Goal: Information Seeking & Learning: Learn about a topic

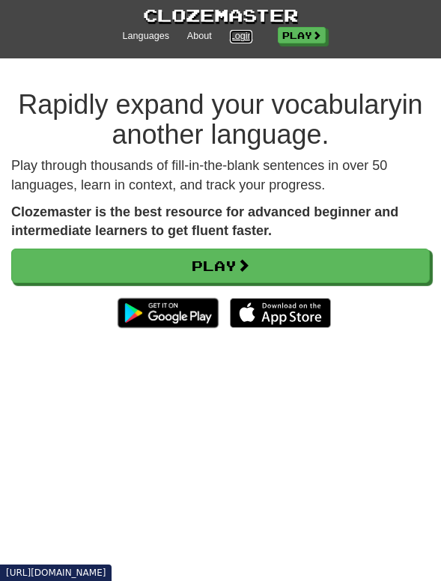
click at [235, 32] on link "Login" at bounding box center [241, 36] width 23 height 13
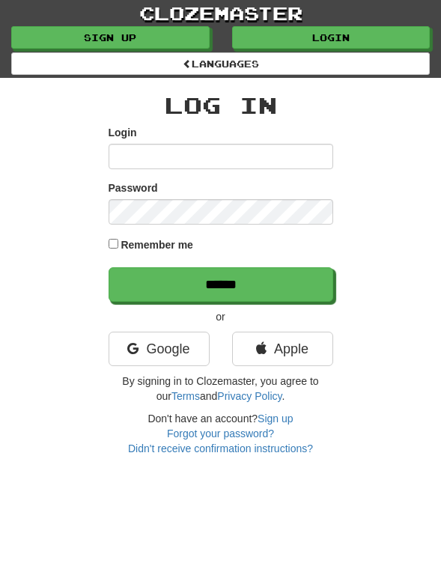
type input "*"
type input "******"
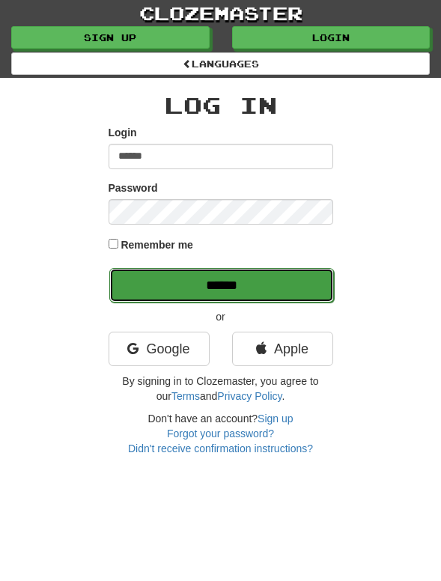
click at [246, 294] on input "******" at bounding box center [221, 285] width 225 height 34
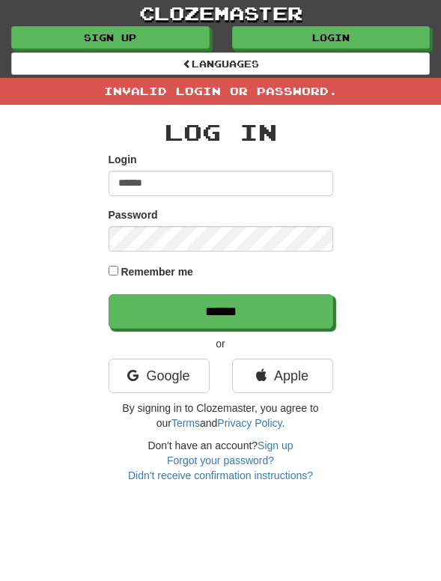
drag, startPoint x: 198, startPoint y: 190, endPoint x: 82, endPoint y: 174, distance: 118.0
click at [82, 174] on div "Log In Login ****** Password Remember me ****** or Google Apple By signing in t…" at bounding box center [220, 294] width 441 height 378
type input "**********"
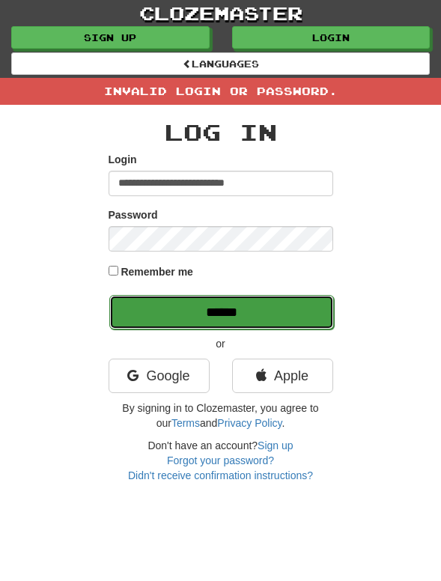
click at [204, 302] on input "******" at bounding box center [221, 312] width 225 height 34
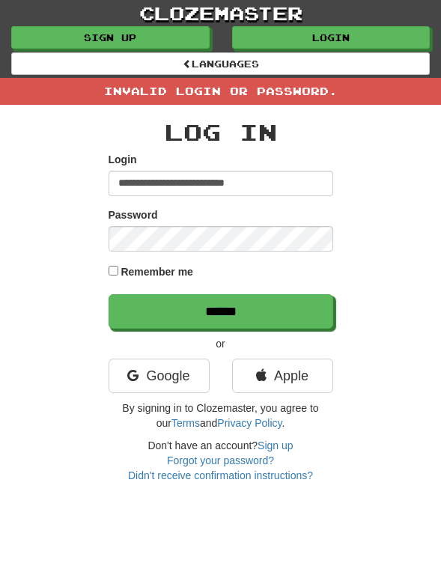
drag, startPoint x: 254, startPoint y: 180, endPoint x: 75, endPoint y: 185, distance: 179.1
click at [75, 185] on div "**********" at bounding box center [220, 294] width 441 height 378
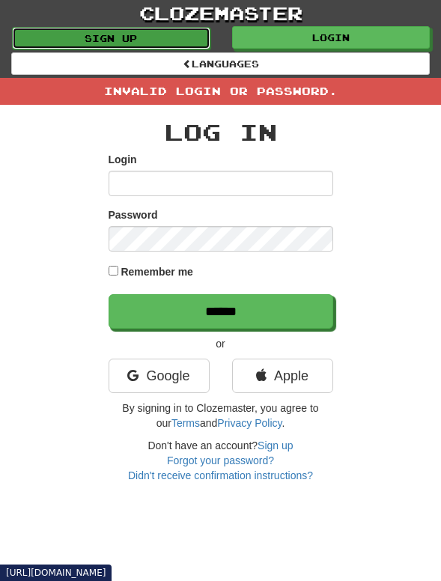
click at [160, 31] on link "Sign up" at bounding box center [111, 38] width 198 height 22
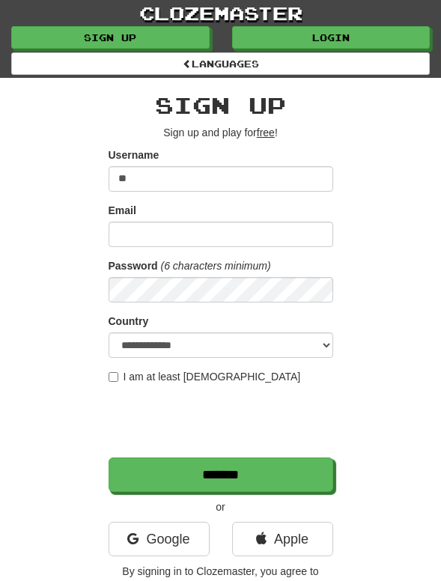
type input "*"
type input "******"
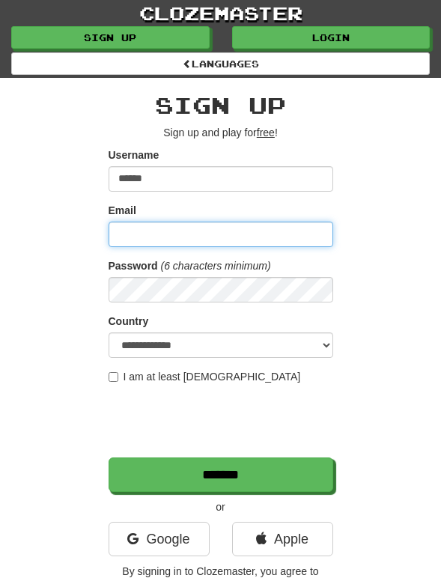
click at [175, 240] on input "Email" at bounding box center [221, 234] width 225 height 25
click at [125, 236] on input "********" at bounding box center [221, 234] width 225 height 25
click at [122, 236] on input "********" at bounding box center [221, 234] width 225 height 25
click at [187, 237] on input "********" at bounding box center [221, 234] width 225 height 25
type input "**********"
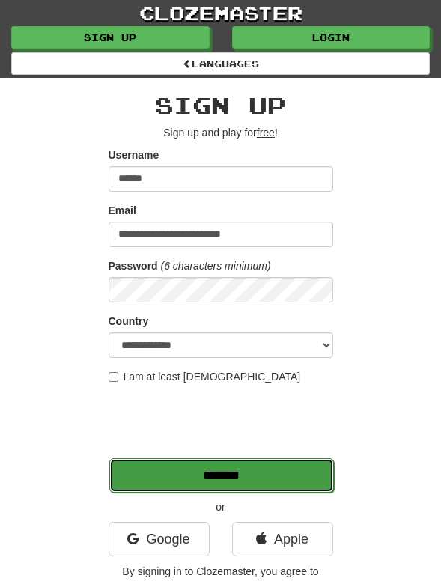
click at [182, 484] on input "*******" at bounding box center [221, 475] width 225 height 34
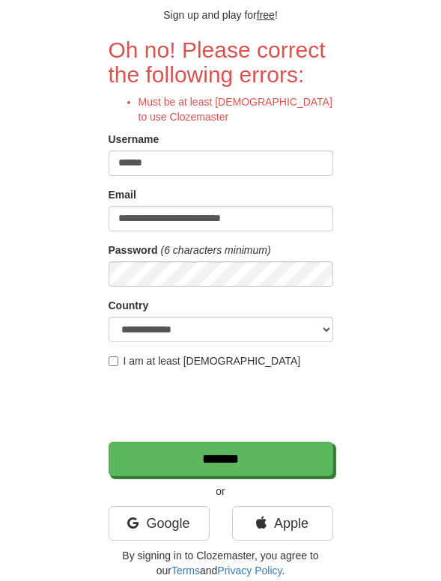
scroll to position [119, 0]
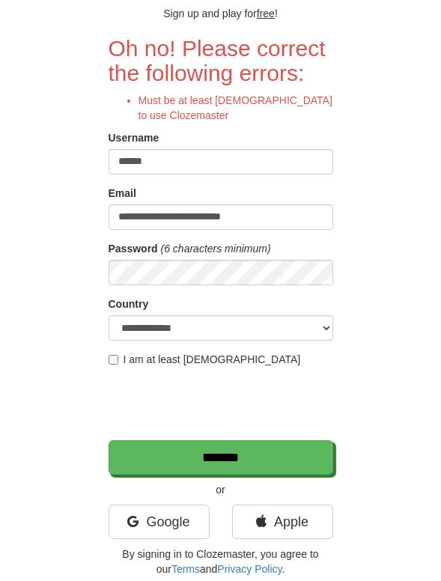
click at [148, 360] on label "I am at least [DEMOGRAPHIC_DATA]" at bounding box center [205, 359] width 192 height 15
click at [164, 258] on div "Password (6 characters minimum)" at bounding box center [221, 263] width 225 height 44
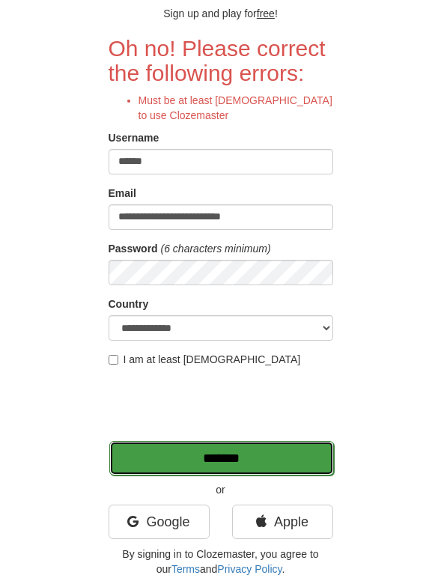
click at [288, 462] on input "*******" at bounding box center [221, 458] width 225 height 34
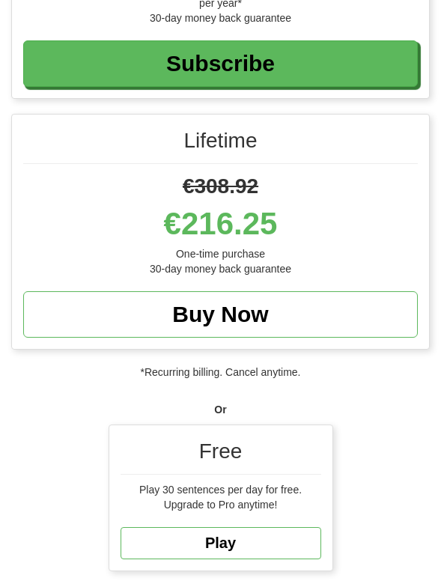
scroll to position [974, 0]
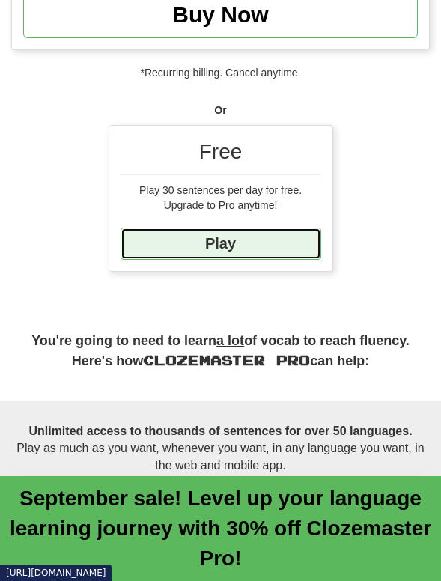
click at [234, 254] on link "Play" at bounding box center [221, 244] width 201 height 32
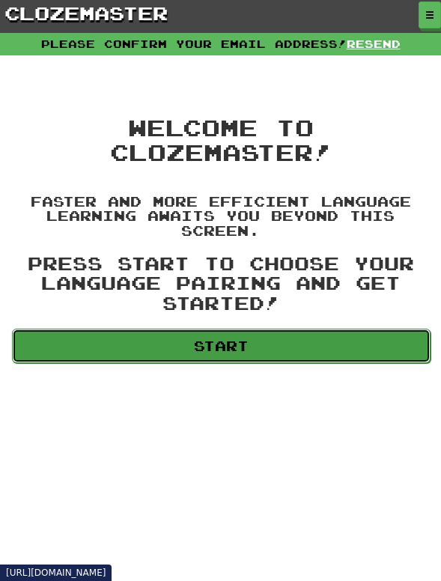
click at [204, 351] on link "Start" at bounding box center [221, 346] width 419 height 34
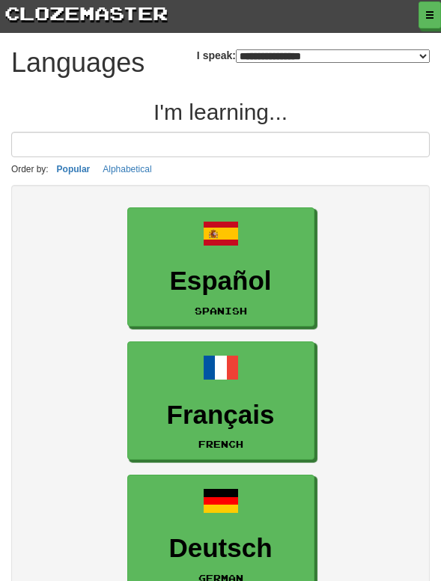
select select "*******"
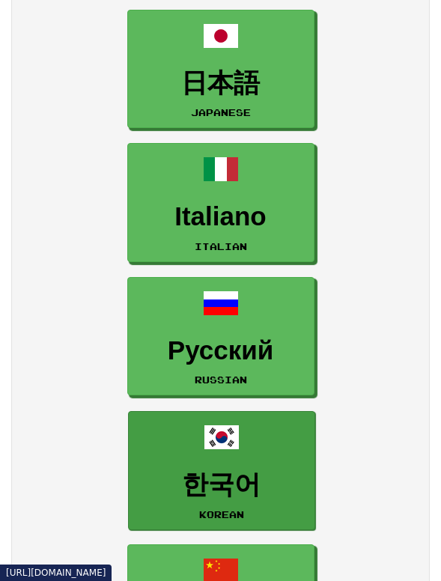
scroll to position [824, 0]
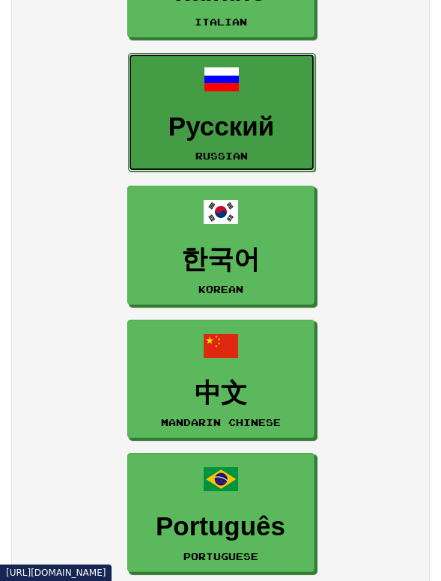
click at [261, 172] on link "Русский Russian" at bounding box center [221, 112] width 187 height 119
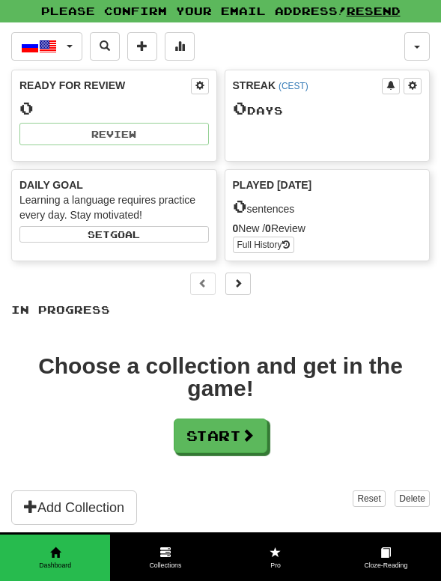
click at [269, 104] on div "0 Day s" at bounding box center [327, 108] width 189 height 19
click at [74, 52] on button "Русский / English" at bounding box center [46, 46] width 71 height 28
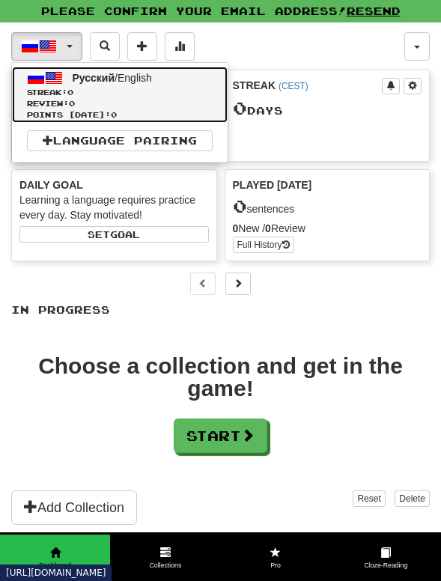
click at [58, 76] on span at bounding box center [54, 78] width 18 height 18
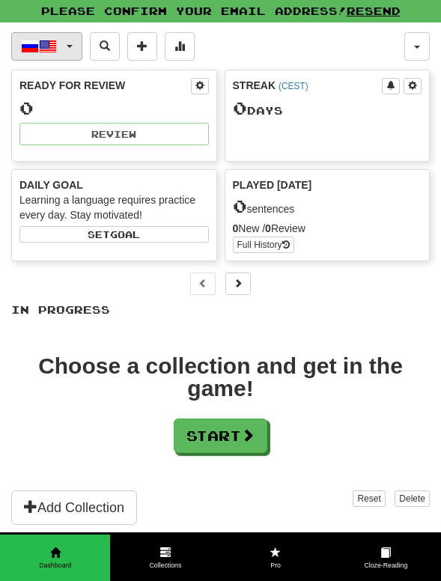
click at [64, 46] on button "Русский / English" at bounding box center [46, 46] width 71 height 28
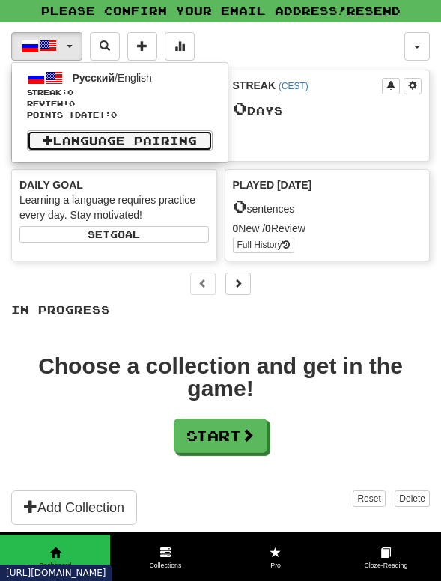
click at [120, 136] on link "Language Pairing" at bounding box center [120, 140] width 186 height 21
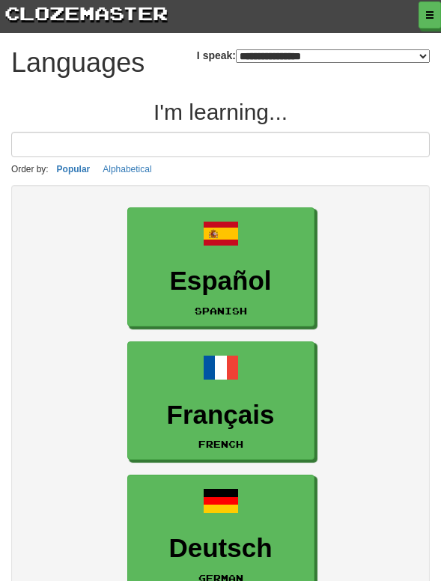
click at [266, 58] on select "**********" at bounding box center [333, 55] width 194 height 13
select select "*******"
click at [236, 49] on select "**********" at bounding box center [333, 55] width 194 height 13
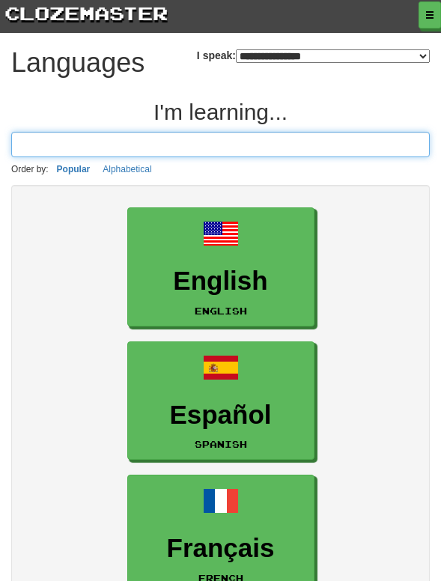
click at [220, 157] on input at bounding box center [220, 144] width 419 height 25
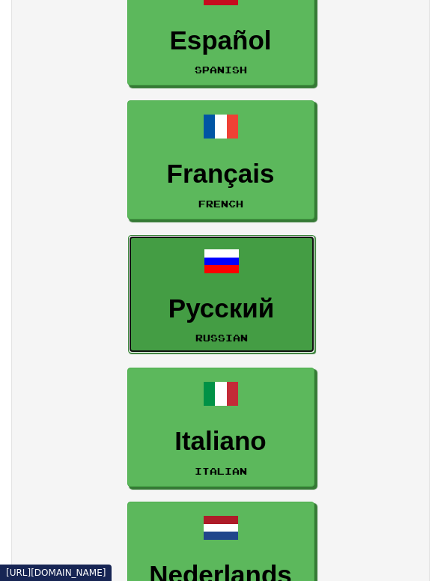
click at [202, 309] on link "Русский Russian" at bounding box center [221, 294] width 187 height 119
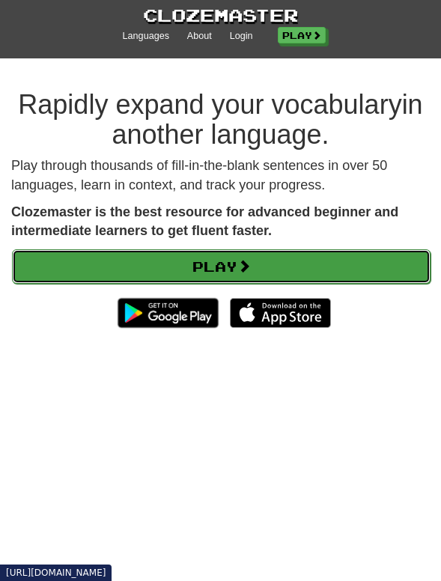
click at [195, 272] on link "Play" at bounding box center [221, 266] width 419 height 34
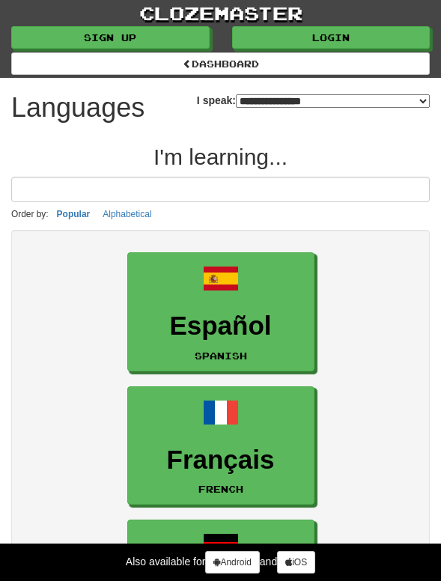
select select "*******"
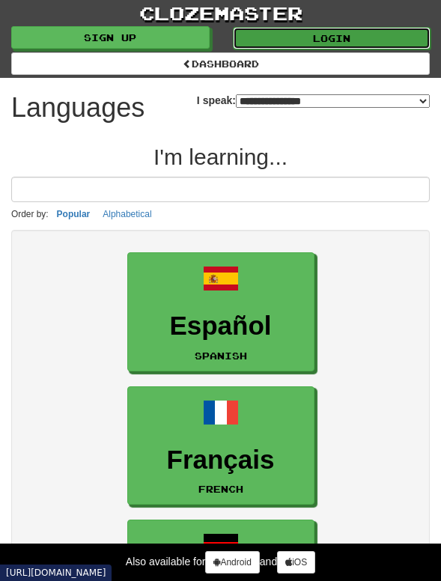
click at [351, 37] on link "Login" at bounding box center [332, 38] width 198 height 22
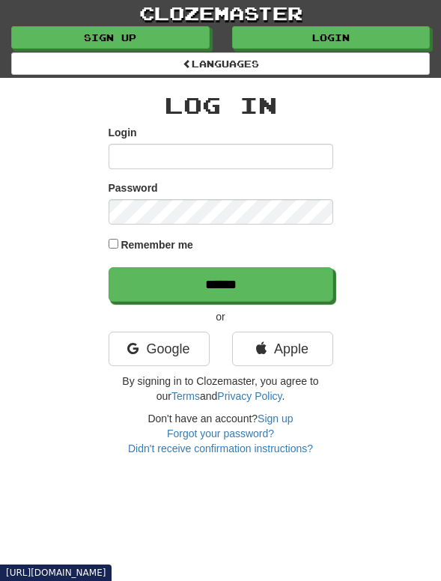
click at [215, 160] on input "Login" at bounding box center [221, 156] width 225 height 25
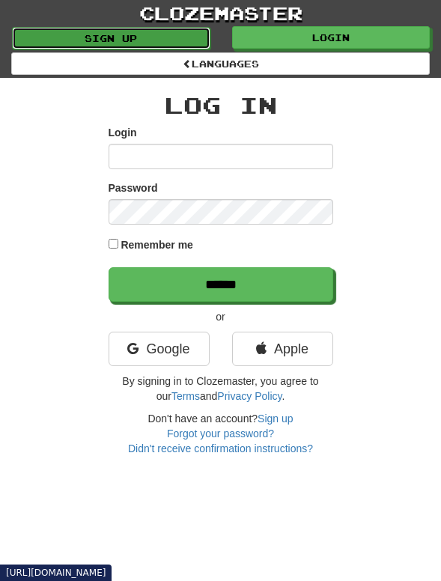
click at [174, 34] on link "Sign up" at bounding box center [111, 38] width 198 height 22
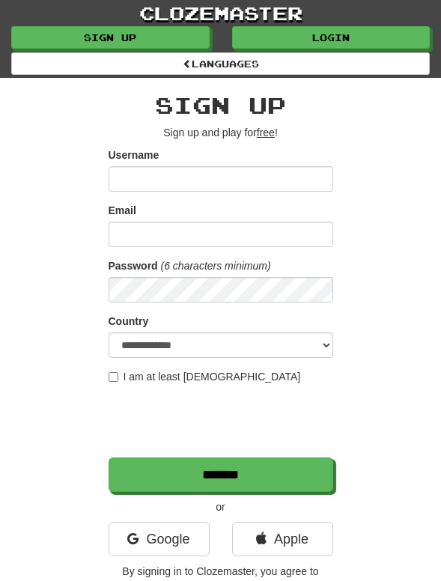
drag, startPoint x: 288, startPoint y: 166, endPoint x: 276, endPoint y: 180, distance: 18.1
click at [282, 171] on input "Username" at bounding box center [221, 178] width 225 height 25
type input "*"
type input "*******"
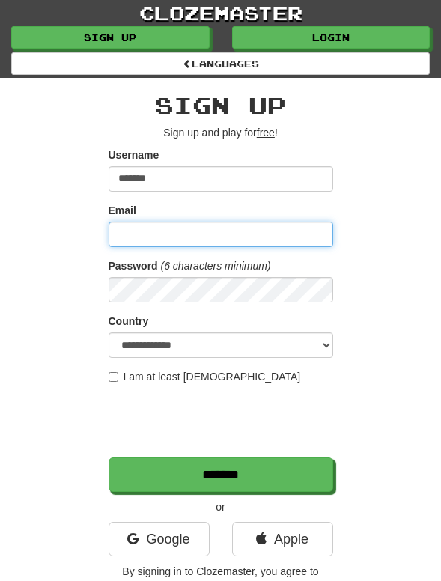
click at [292, 243] on input "Email" at bounding box center [221, 234] width 225 height 25
type input "**********"
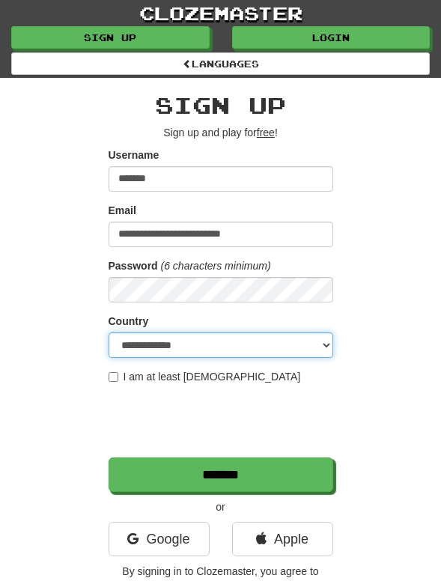
click at [247, 344] on select "**********" at bounding box center [221, 345] width 225 height 25
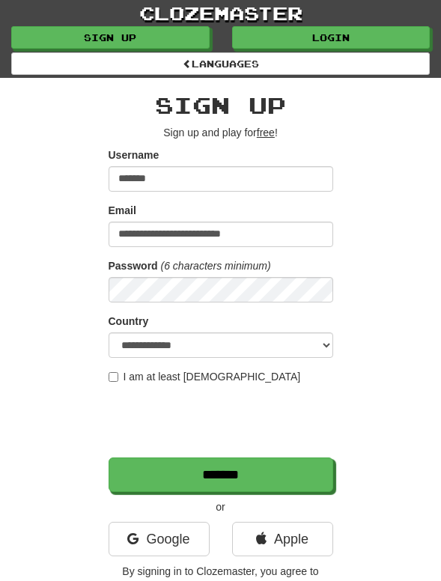
click at [354, 389] on div "**********" at bounding box center [220, 340] width 441 height 524
click at [186, 366] on form "**********" at bounding box center [221, 320] width 225 height 345
click at [186, 373] on label "I am at least 16 years old" at bounding box center [205, 376] width 192 height 15
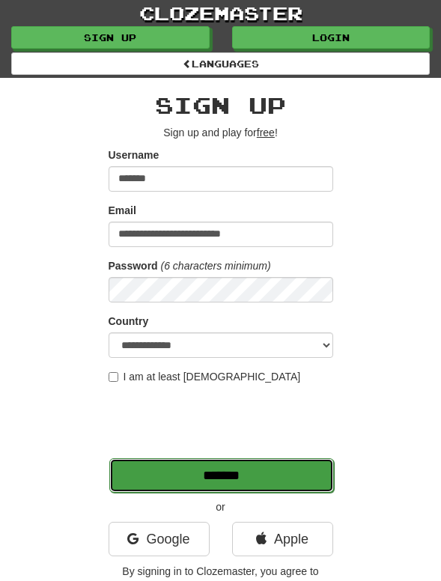
click at [303, 485] on input "*******" at bounding box center [221, 475] width 225 height 34
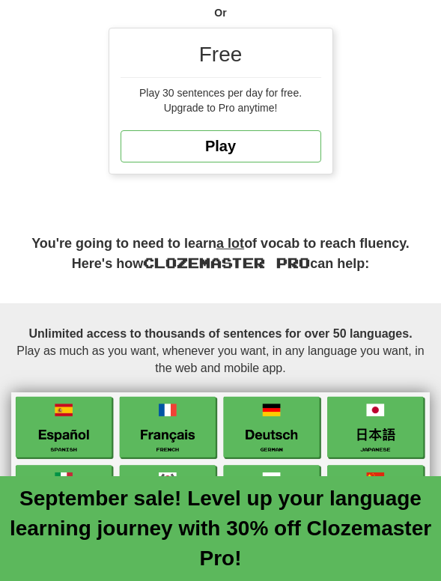
scroll to position [1081, 0]
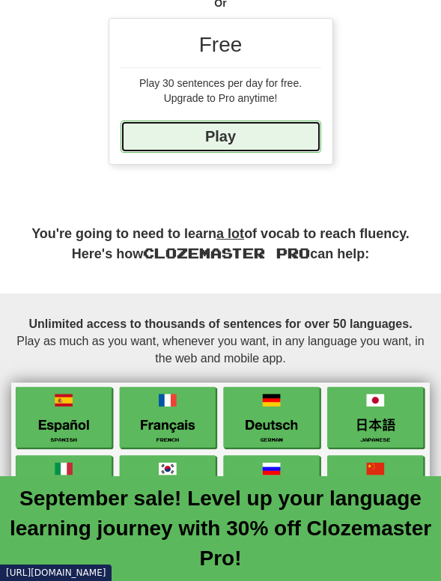
click at [228, 153] on link "Play" at bounding box center [221, 137] width 201 height 32
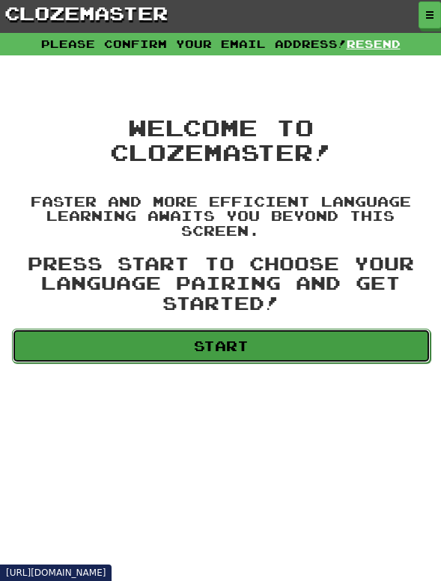
click at [258, 335] on link "Start" at bounding box center [221, 346] width 419 height 34
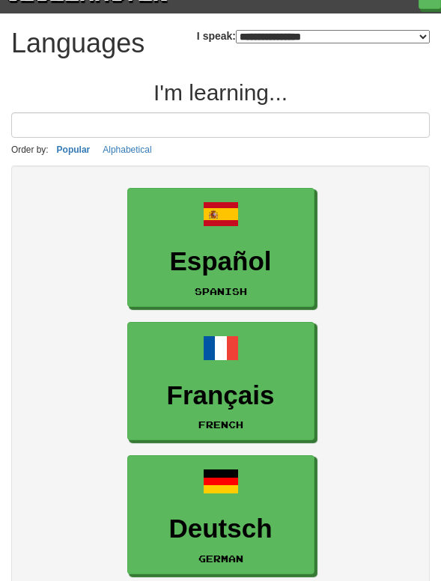
scroll to position [20, 0]
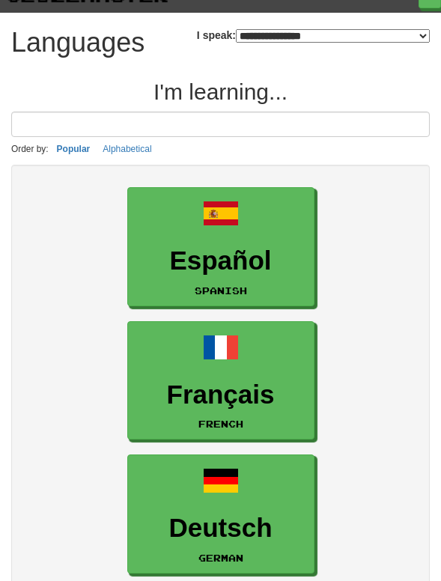
click at [348, 40] on select "**********" at bounding box center [333, 35] width 194 height 13
select select "*******"
click at [236, 29] on select "**********" at bounding box center [333, 35] width 194 height 13
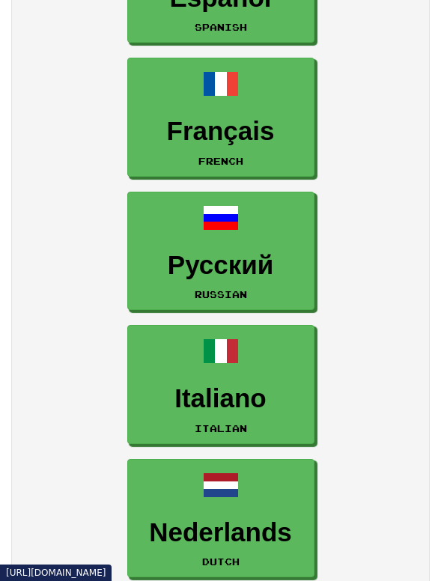
scroll to position [458, 0]
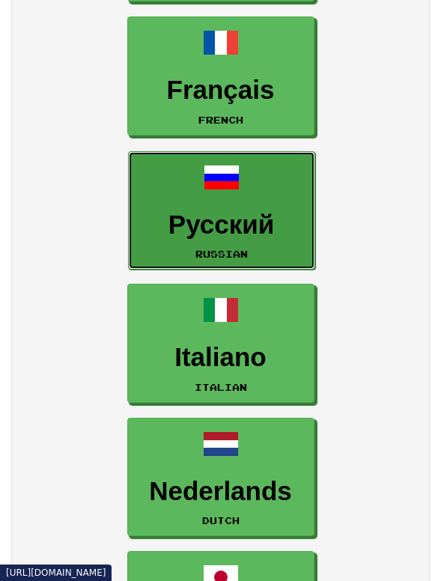
click at [238, 241] on link "Русский Russian" at bounding box center [221, 210] width 187 height 119
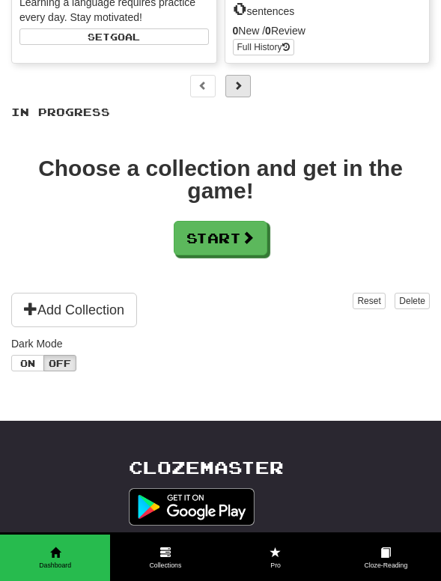
scroll to position [210, 0]
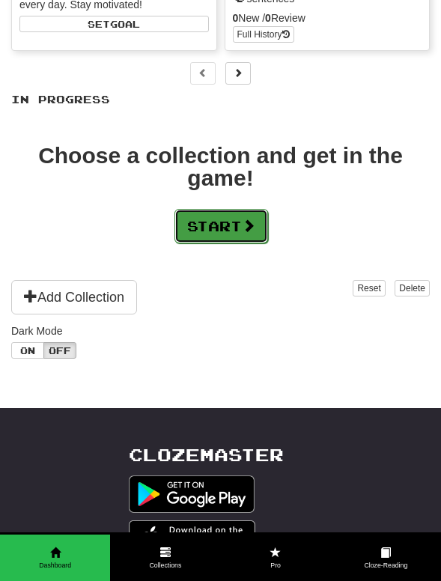
click at [222, 238] on button "Start" at bounding box center [222, 226] width 94 height 34
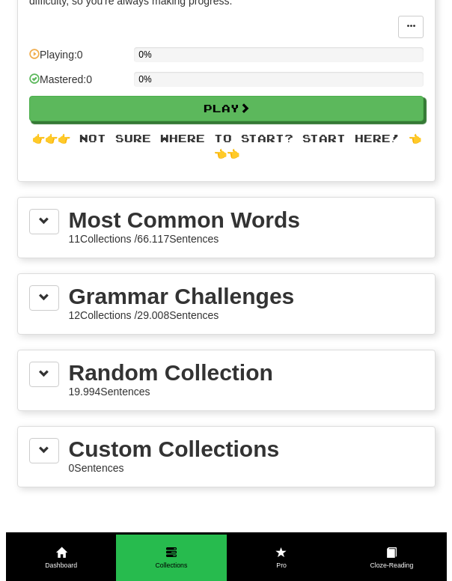
scroll to position [0, 0]
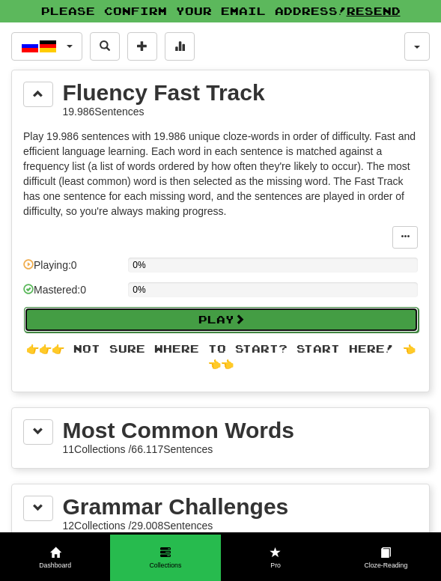
click at [215, 309] on button "Play" at bounding box center [221, 319] width 395 height 25
select select "**"
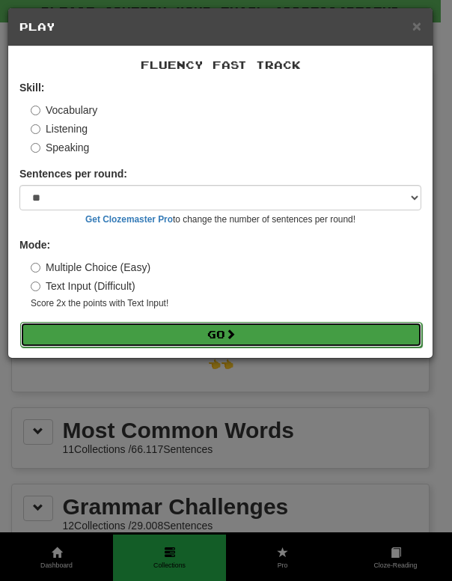
click at [213, 330] on button "Go" at bounding box center [221, 334] width 402 height 25
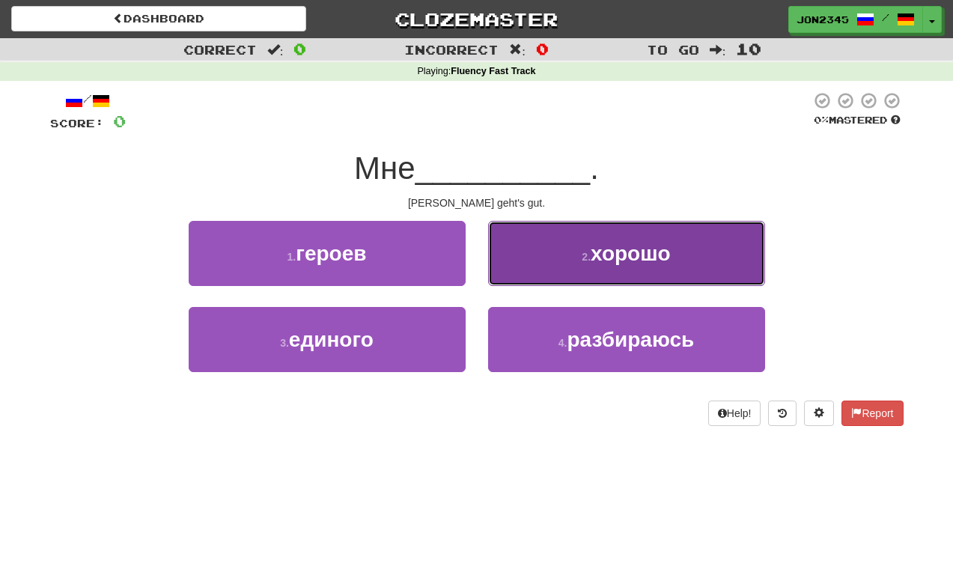
click at [440, 258] on span "хорошо" at bounding box center [631, 253] width 80 height 23
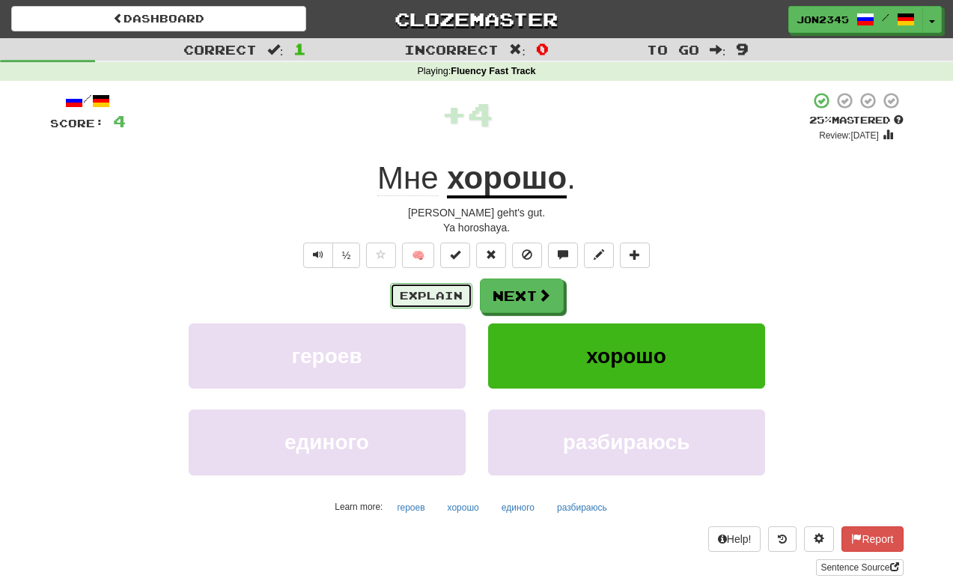
click at [440, 291] on button "Explain" at bounding box center [431, 295] width 82 height 25
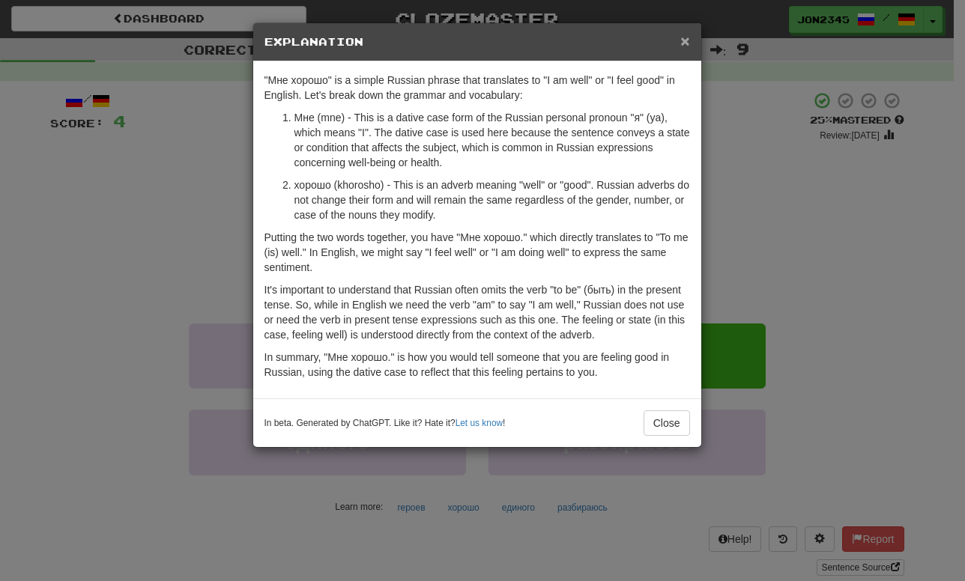
click at [440, 43] on span "×" at bounding box center [684, 40] width 9 height 17
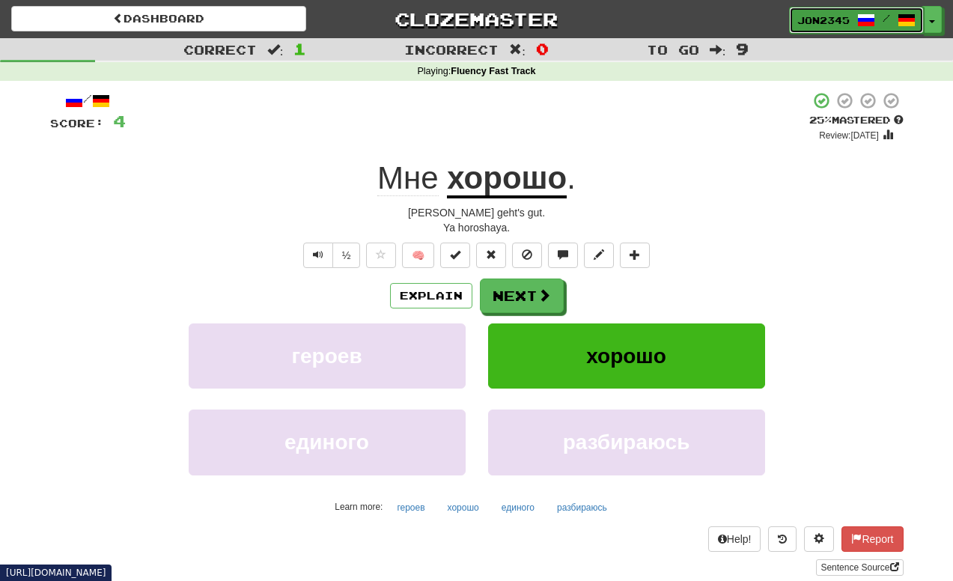
click at [440, 13] on span at bounding box center [907, 20] width 18 height 18
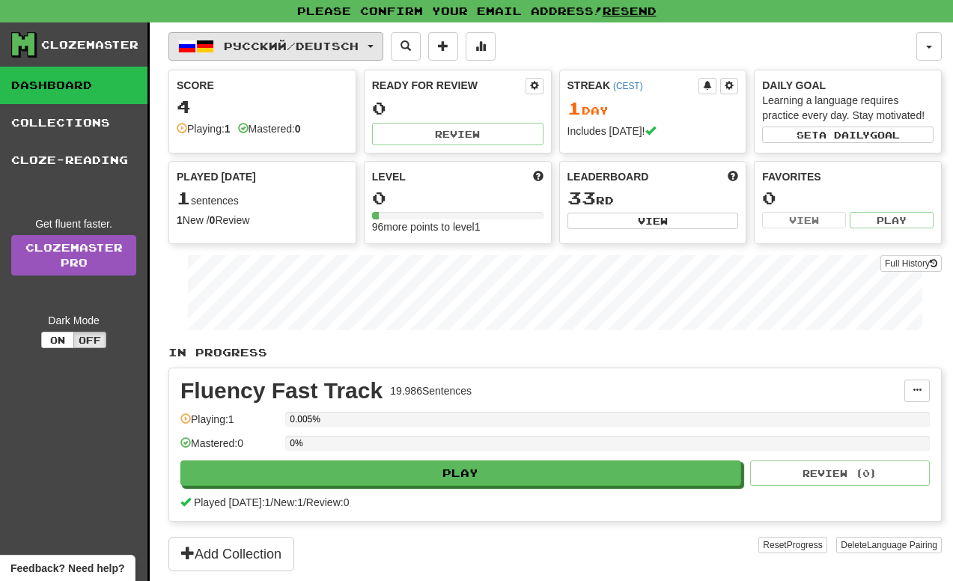
click at [377, 43] on button "Русский / Deutsch" at bounding box center [276, 46] width 215 height 28
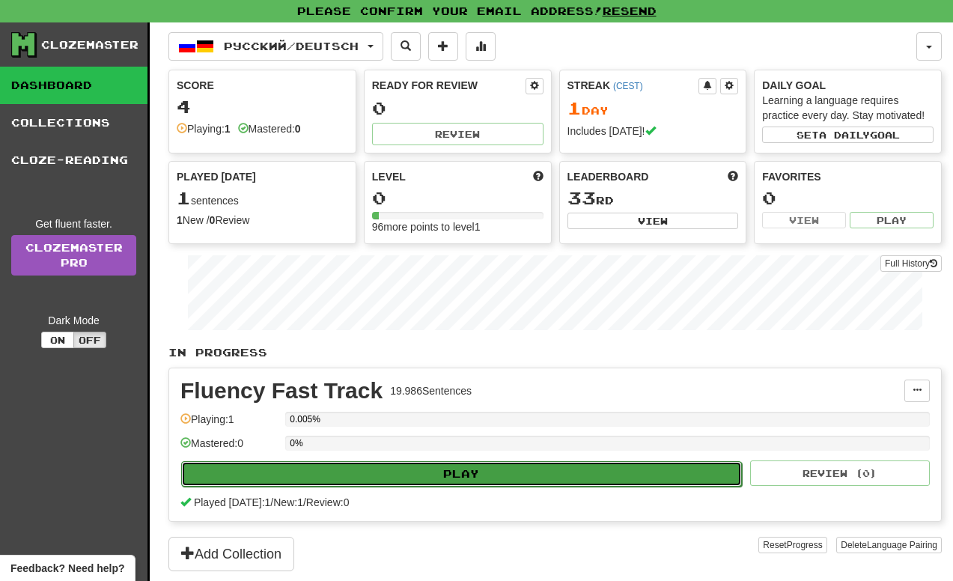
click at [336, 471] on button "Play" at bounding box center [461, 473] width 561 height 25
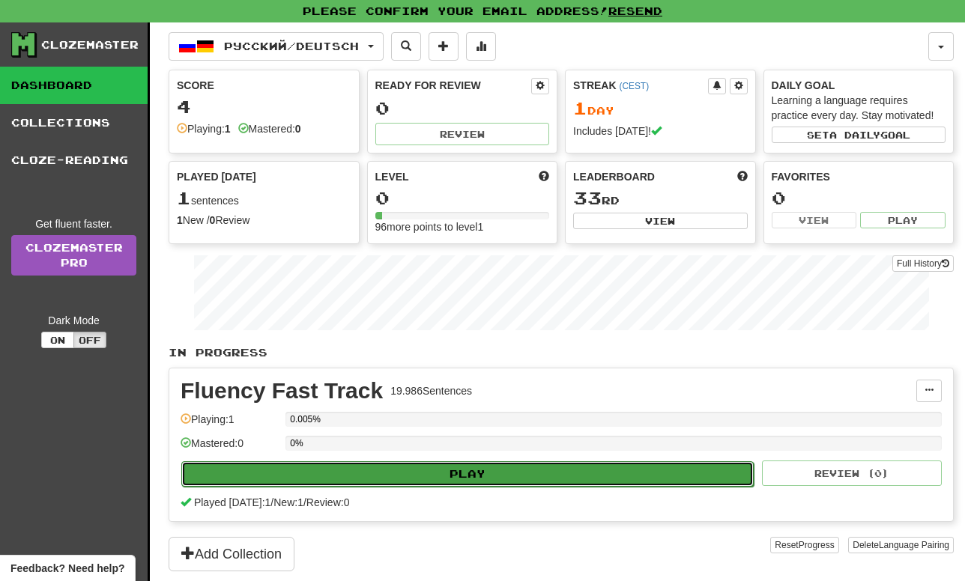
select select "**"
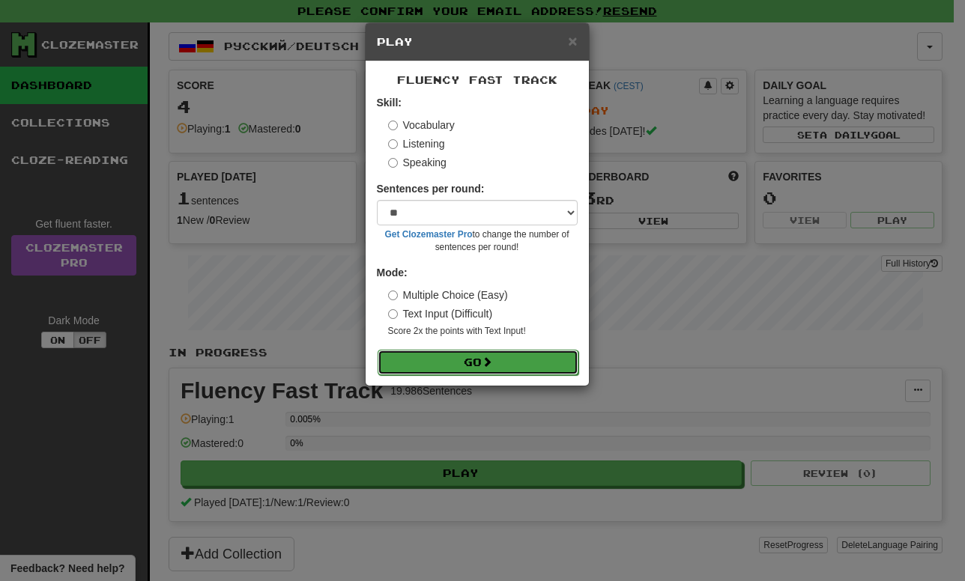
click at [479, 357] on button "Go" at bounding box center [477, 362] width 201 height 25
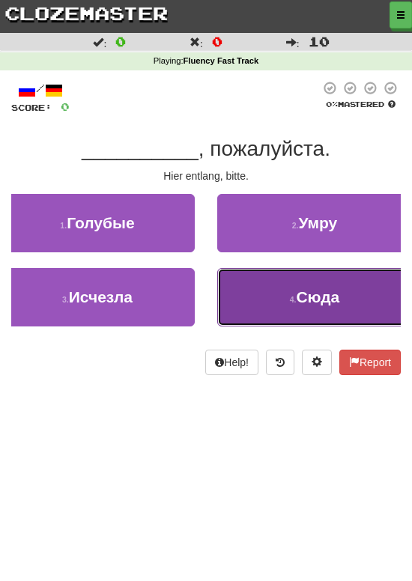
click at [324, 305] on span "Сюда" at bounding box center [317, 296] width 43 height 17
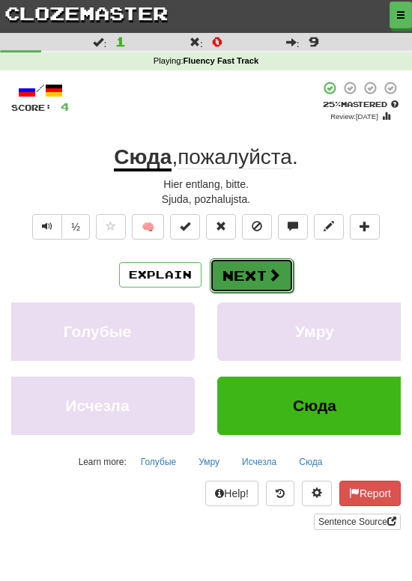
click at [229, 267] on button "Next" at bounding box center [252, 275] width 84 height 34
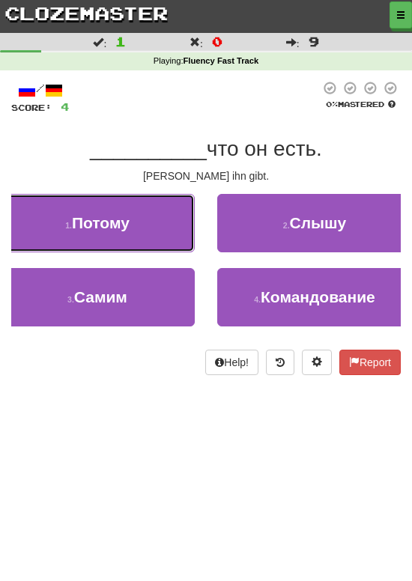
drag, startPoint x: 115, startPoint y: 246, endPoint x: 125, endPoint y: 242, distance: 11.4
click at [119, 244] on button "1 . Потому" at bounding box center [97, 223] width 195 height 58
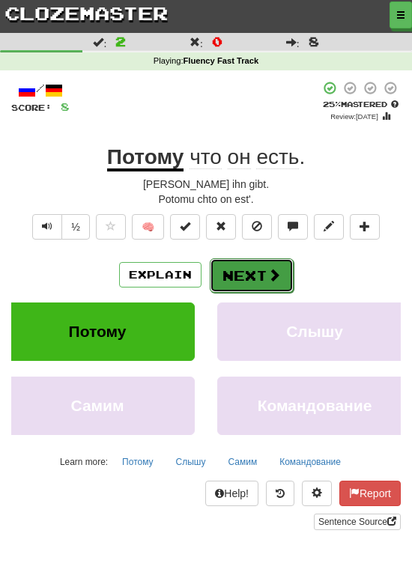
click at [237, 273] on button "Next" at bounding box center [252, 275] width 84 height 34
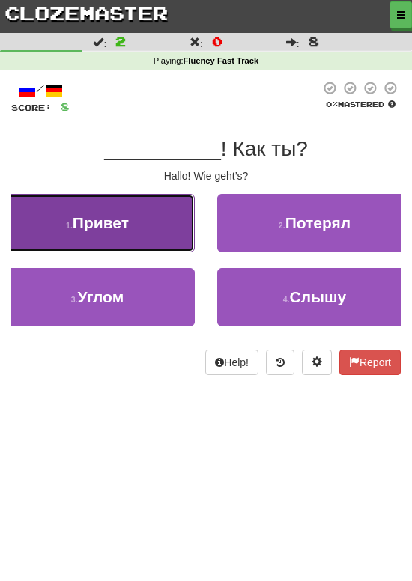
click at [125, 225] on span "Привет" at bounding box center [101, 222] width 56 height 17
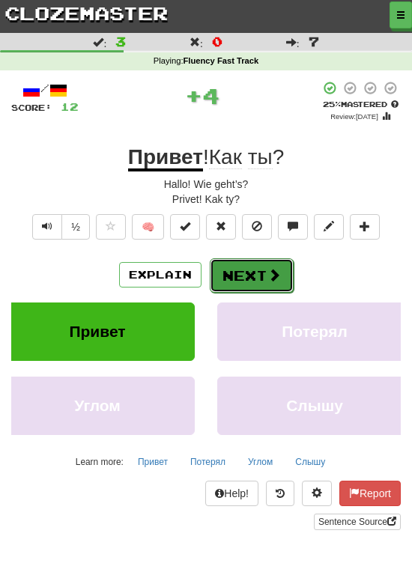
click at [234, 265] on button "Next" at bounding box center [252, 275] width 84 height 34
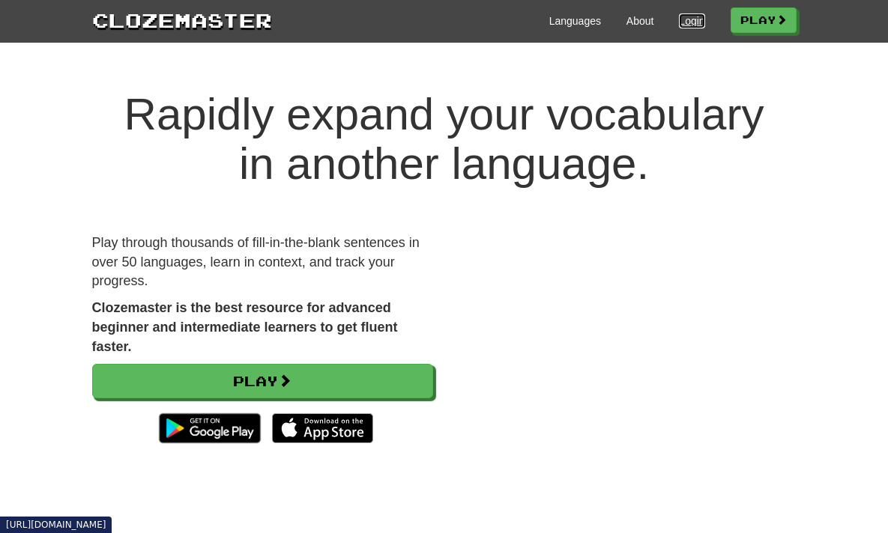
click at [704, 13] on link "Login" at bounding box center [691, 20] width 25 height 15
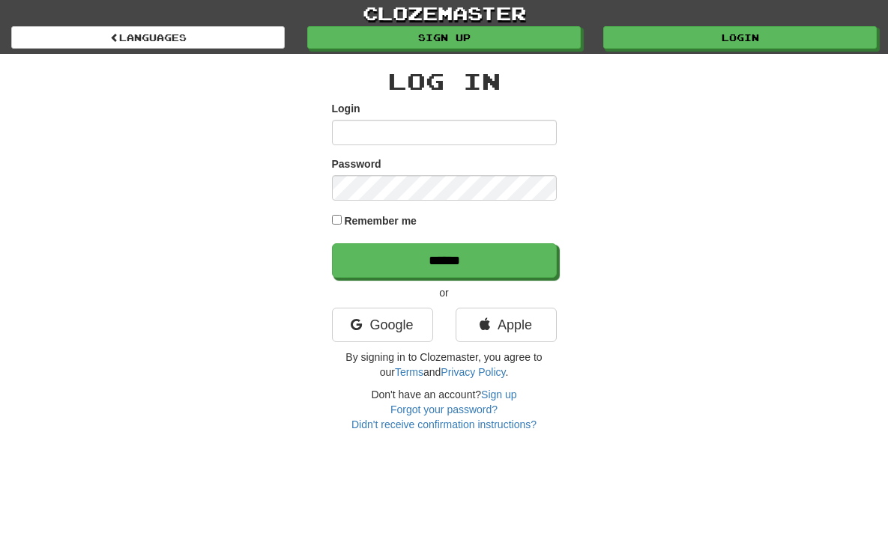
click at [432, 132] on input "Login" at bounding box center [444, 132] width 225 height 25
click at [386, 224] on label "Remember me" at bounding box center [380, 220] width 73 height 15
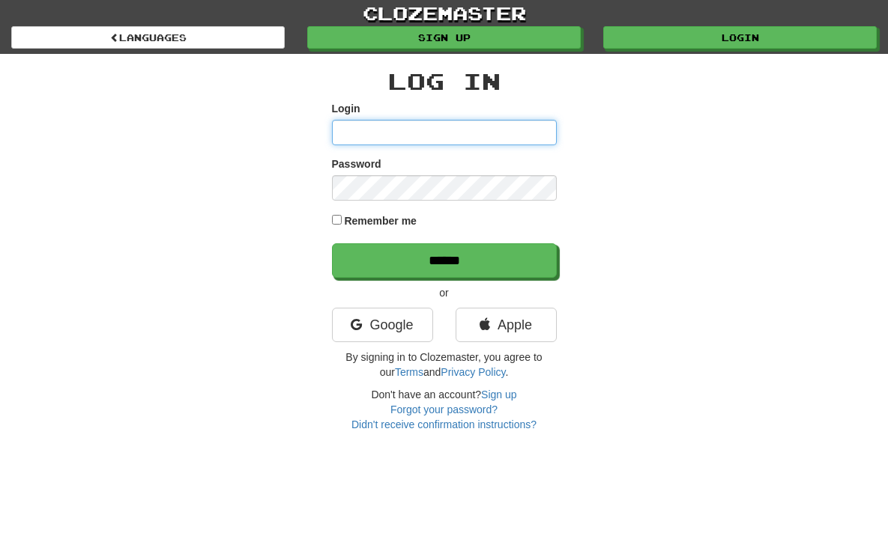
click at [423, 130] on input "Login" at bounding box center [444, 132] width 225 height 25
type input "*"
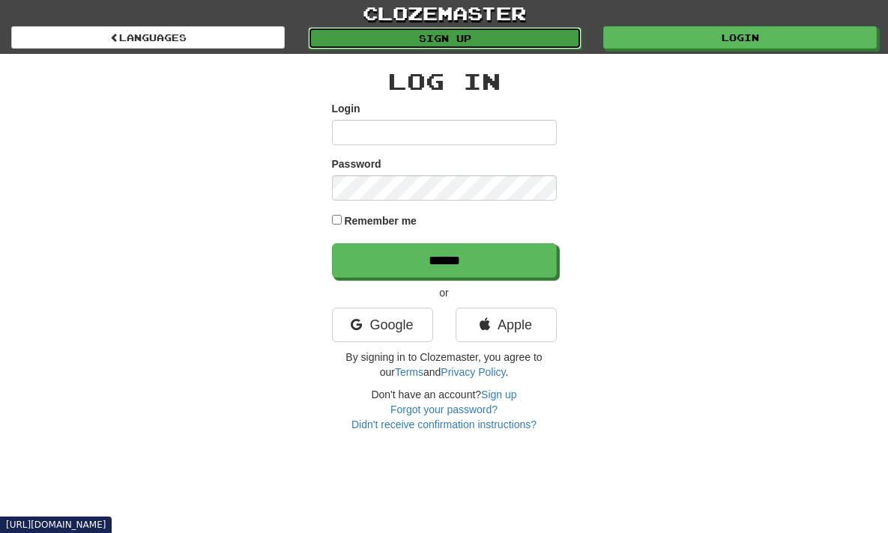
click at [512, 38] on link "Sign up" at bounding box center [444, 38] width 273 height 22
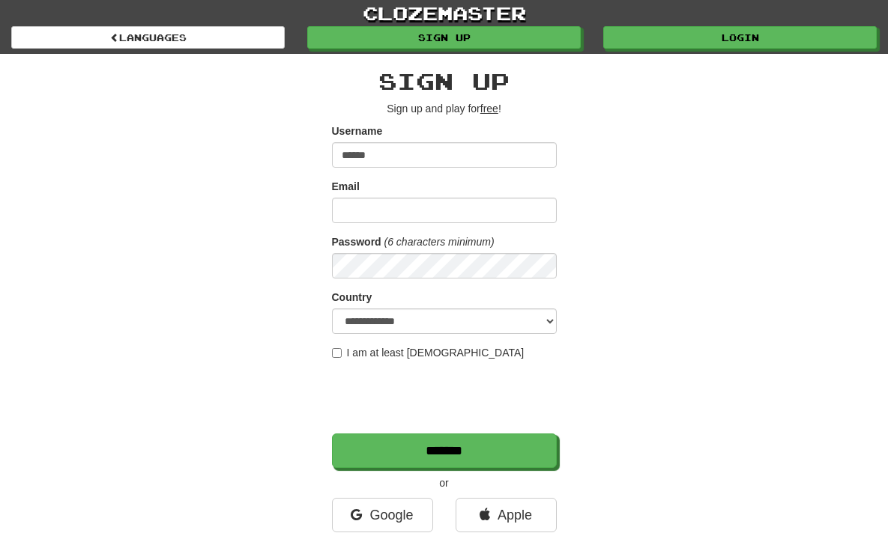
type input "******"
click at [431, 212] on input "Email" at bounding box center [444, 210] width 225 height 25
type input "**********"
click at [371, 349] on label "I am at least 16 years old" at bounding box center [428, 352] width 192 height 15
click at [406, 428] on div at bounding box center [446, 399] width 228 height 62
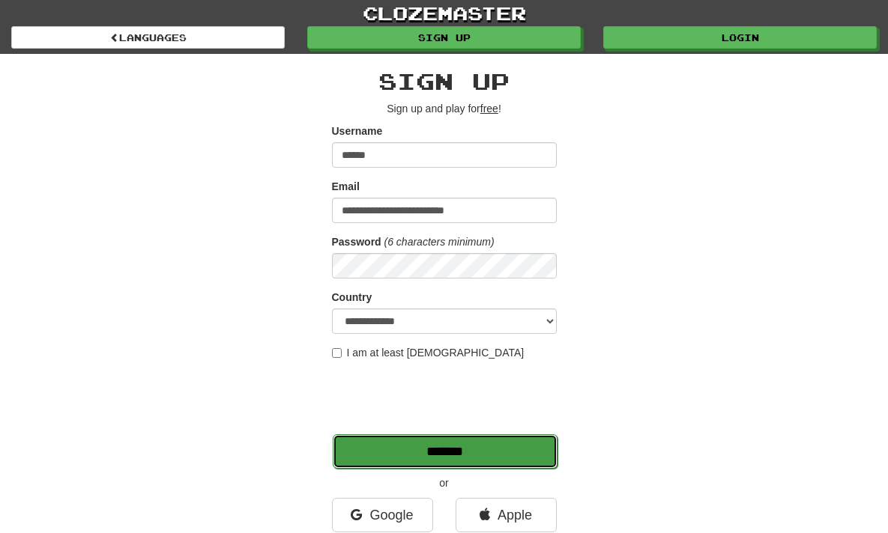
click at [462, 464] on input "*******" at bounding box center [445, 451] width 225 height 34
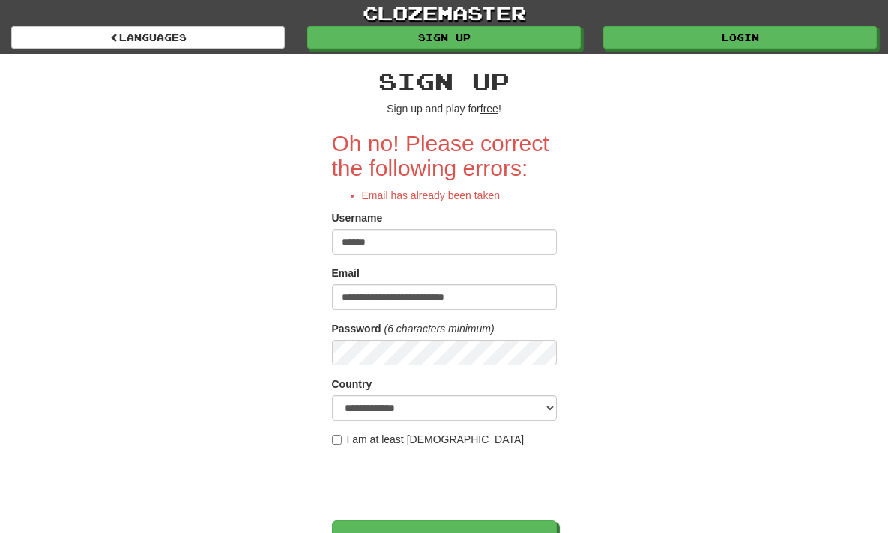
click at [395, 240] on input "******" at bounding box center [444, 241] width 225 height 25
click at [437, 302] on input "**********" at bounding box center [444, 297] width 225 height 25
type input "**********"
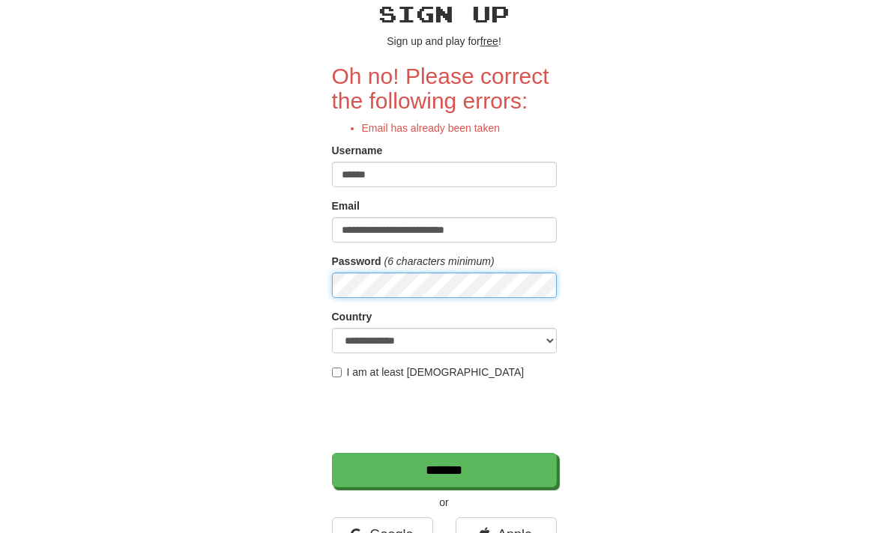
scroll to position [71, 0]
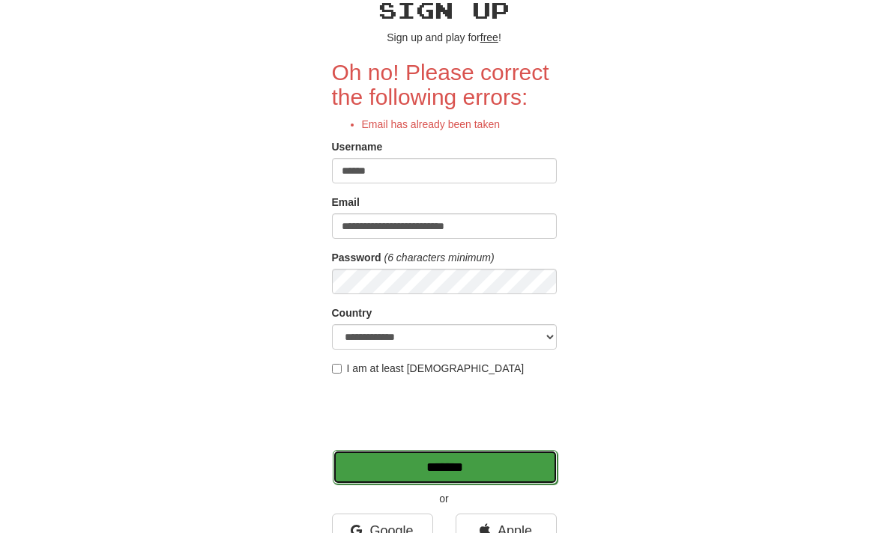
click at [509, 460] on input "*******" at bounding box center [445, 467] width 225 height 34
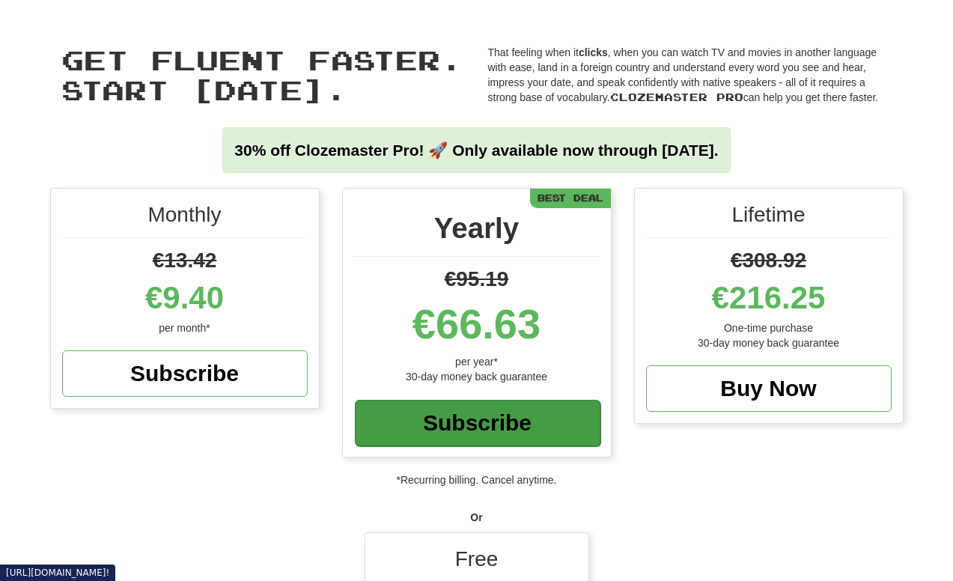
scroll to position [225, 0]
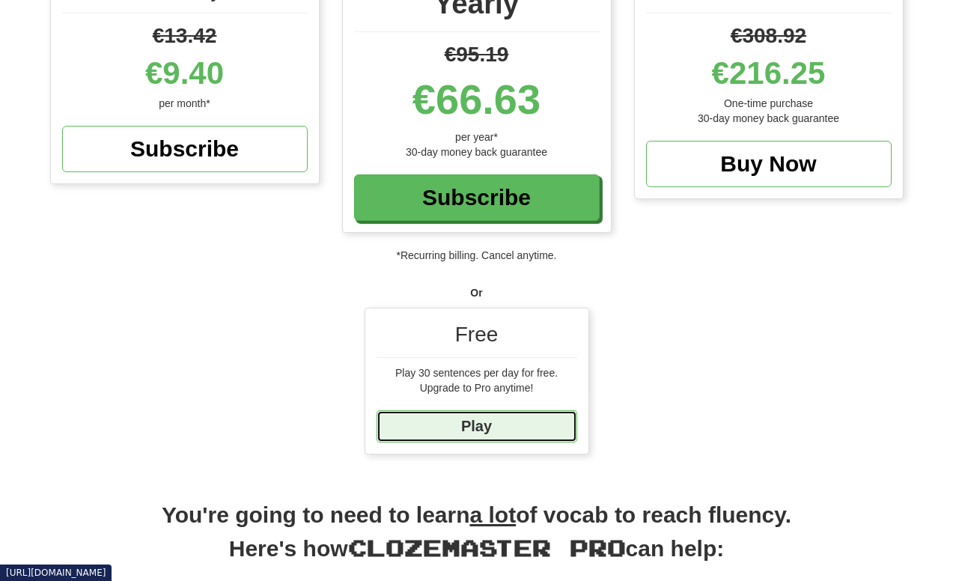
click at [465, 428] on link "Play" at bounding box center [477, 426] width 201 height 32
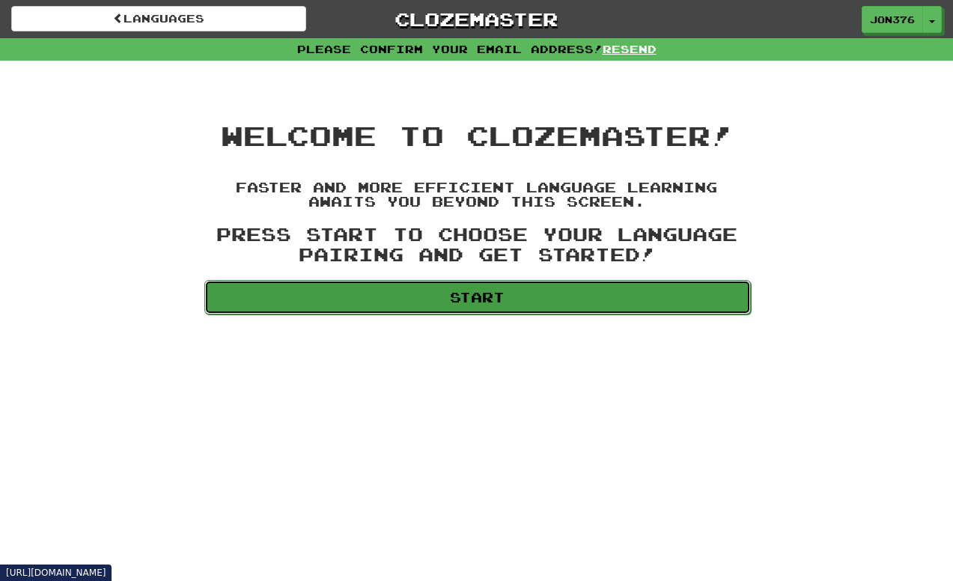
click at [470, 304] on link "Start" at bounding box center [477, 297] width 547 height 34
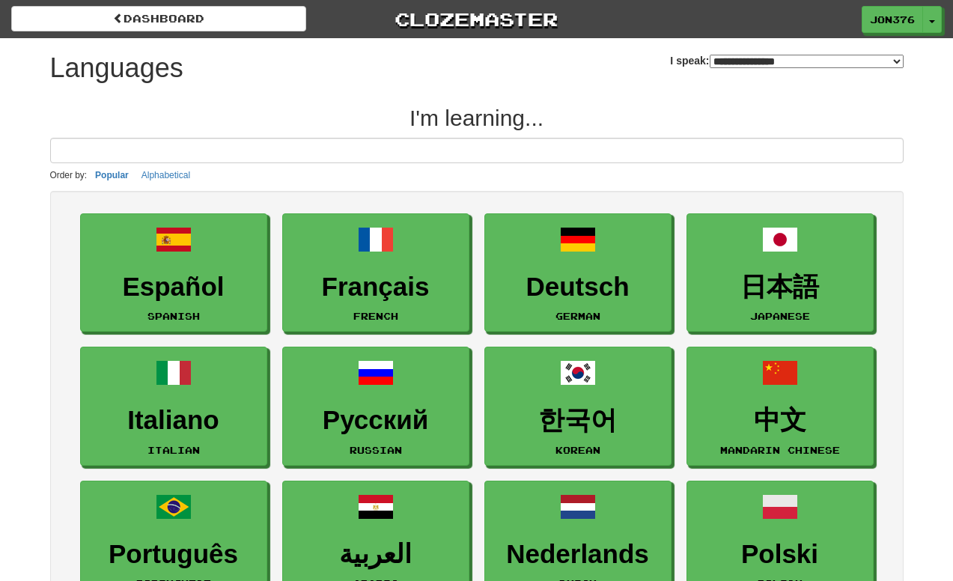
drag, startPoint x: 0, startPoint y: 0, endPoint x: 715, endPoint y: 115, distance: 723.8
click at [715, 115] on h2 "I'm learning..." at bounding box center [477, 118] width 854 height 25
click at [716, 61] on select "**********" at bounding box center [807, 61] width 194 height 13
select select "*******"
click at [710, 55] on select "**********" at bounding box center [807, 61] width 194 height 13
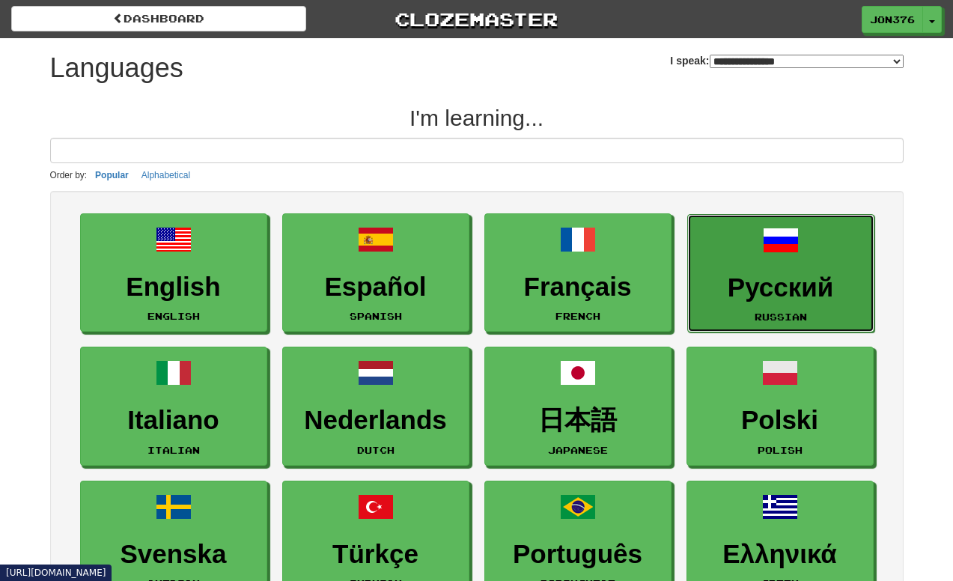
click at [718, 267] on link "Русский Russian" at bounding box center [781, 273] width 187 height 119
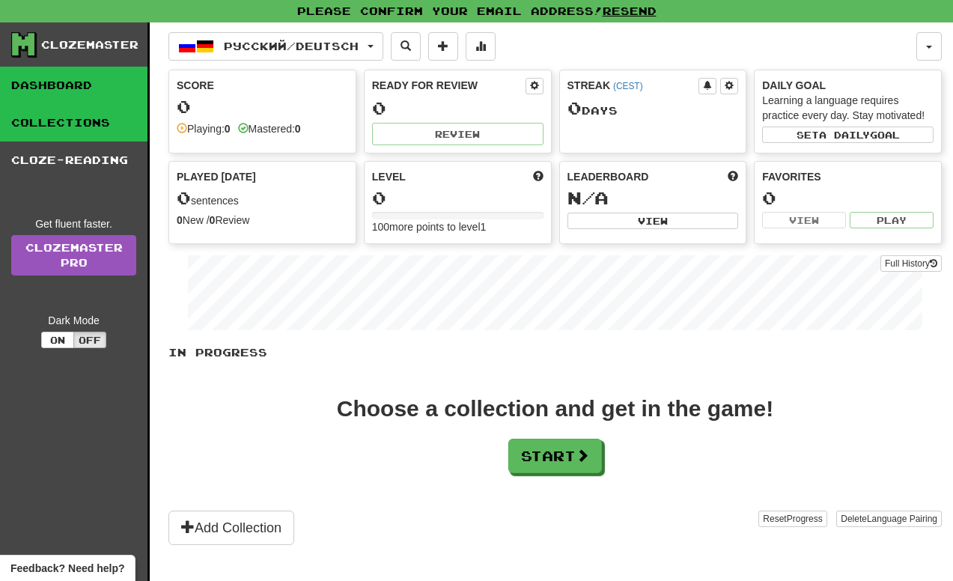
click at [51, 119] on link "Collections" at bounding box center [74, 122] width 148 height 37
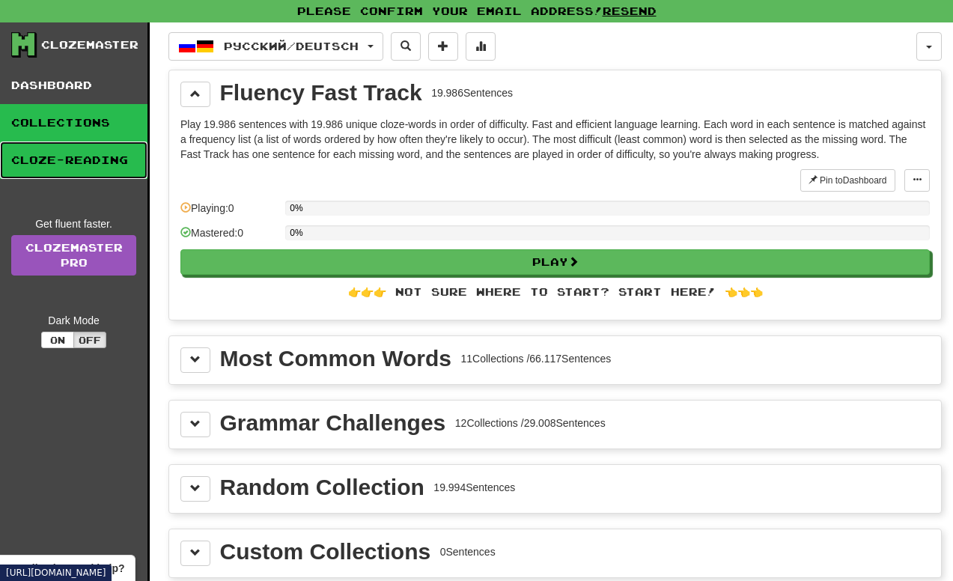
click at [47, 147] on link "Cloze-Reading" at bounding box center [74, 160] width 148 height 37
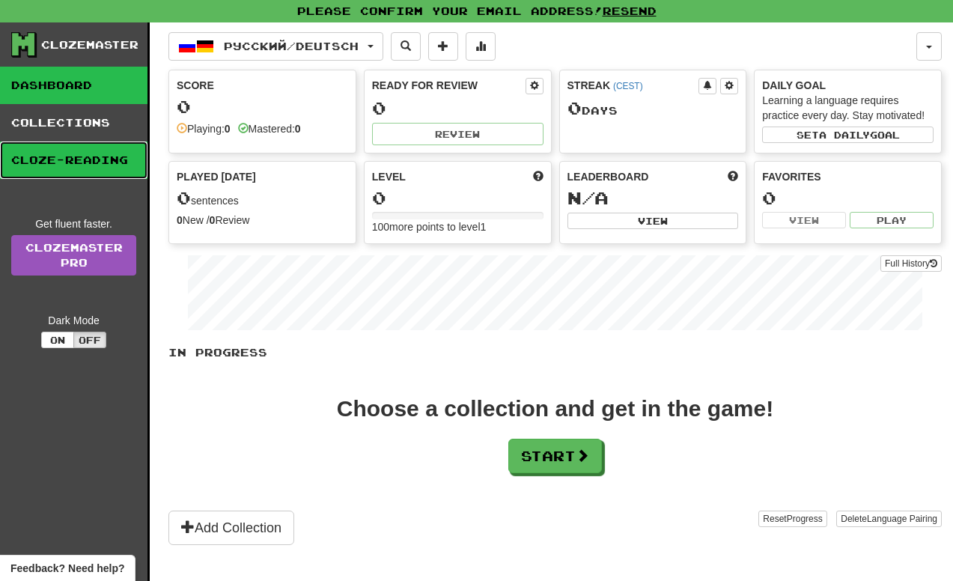
click at [26, 163] on link "Cloze-Reading" at bounding box center [74, 160] width 148 height 37
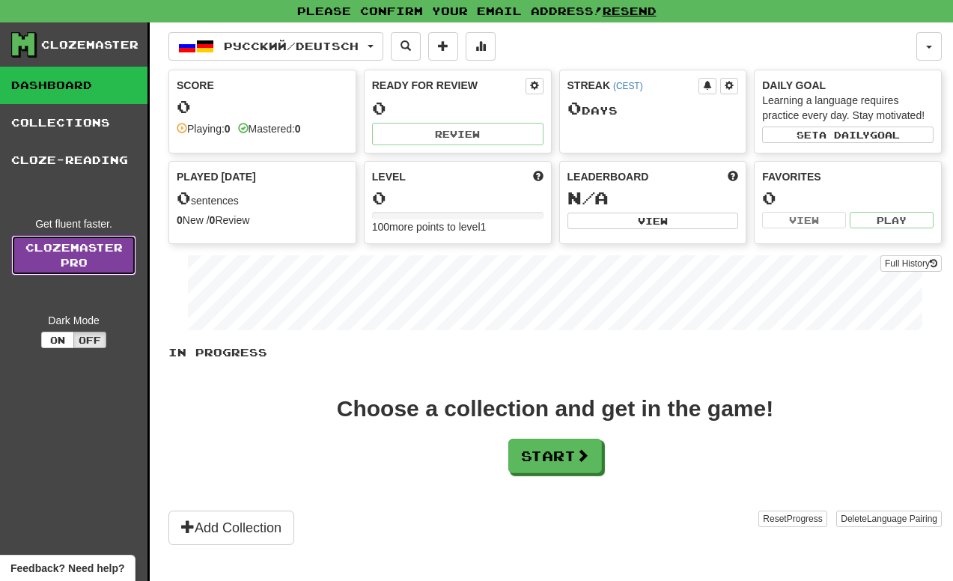
click at [73, 258] on link "Clozemaster Pro" at bounding box center [73, 255] width 125 height 40
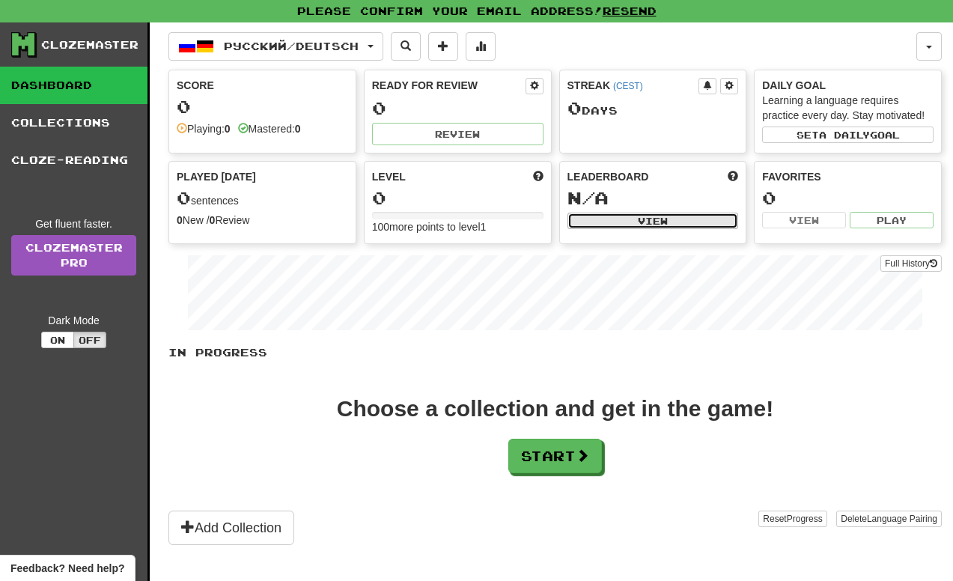
click at [662, 214] on button "View" at bounding box center [654, 221] width 172 height 16
select select "**********"
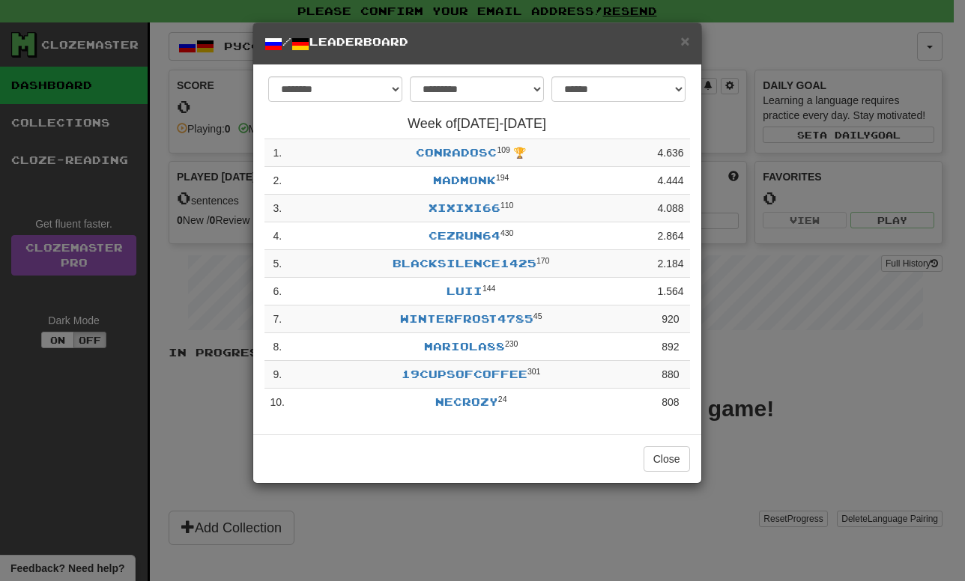
drag, startPoint x: 682, startPoint y: 30, endPoint x: 695, endPoint y: 49, distance: 23.3
click at [682, 30] on div "× / Leaderboard" at bounding box center [477, 44] width 448 height 42
click at [695, 49] on div "× / Leaderboard" at bounding box center [477, 44] width 448 height 42
click at [685, 40] on span "×" at bounding box center [684, 40] width 9 height 17
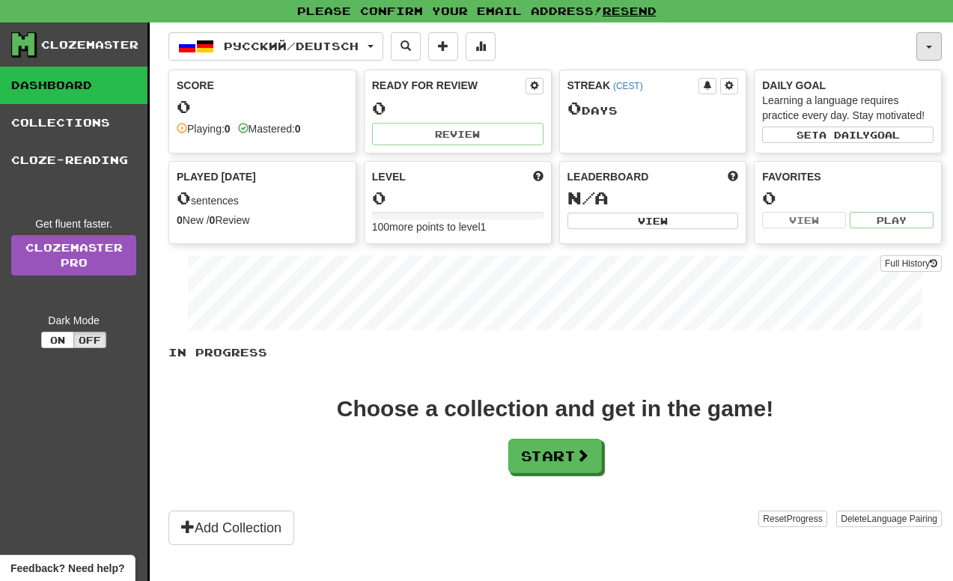
click at [926, 49] on button "button" at bounding box center [929, 46] width 25 height 28
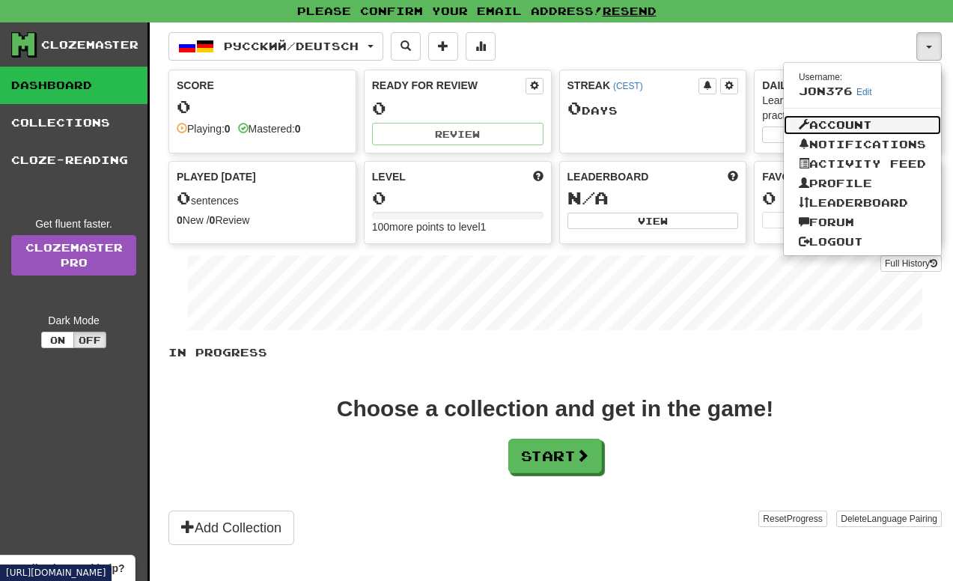
click at [885, 122] on link "Account" at bounding box center [862, 124] width 157 height 19
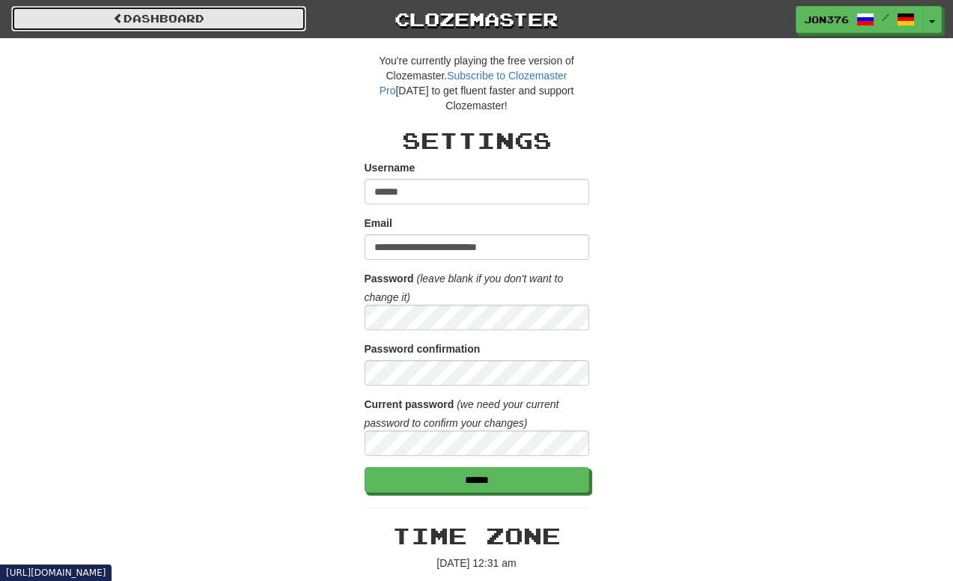
click at [241, 24] on link "Dashboard" at bounding box center [158, 18] width 295 height 25
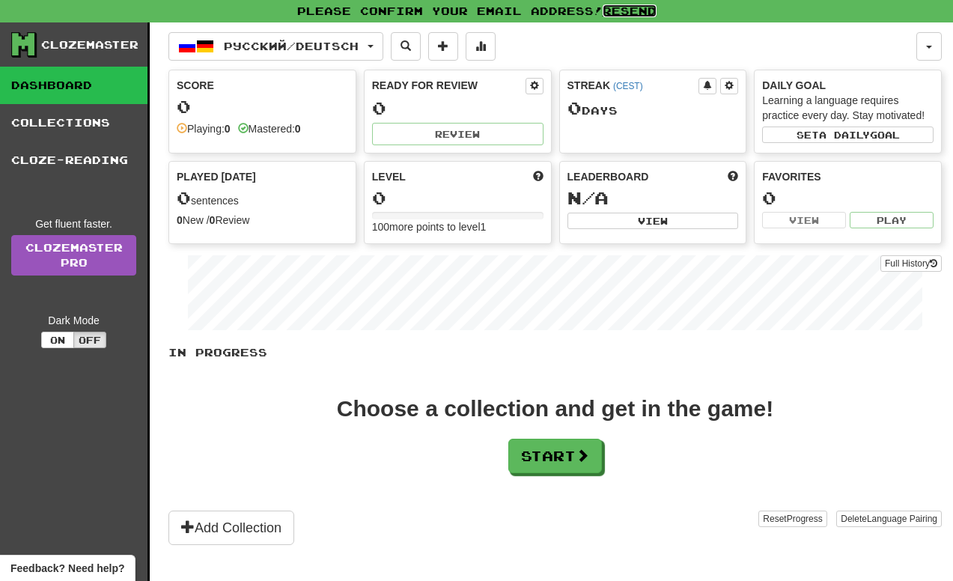
click at [634, 7] on link "Resend" at bounding box center [630, 10] width 54 height 13
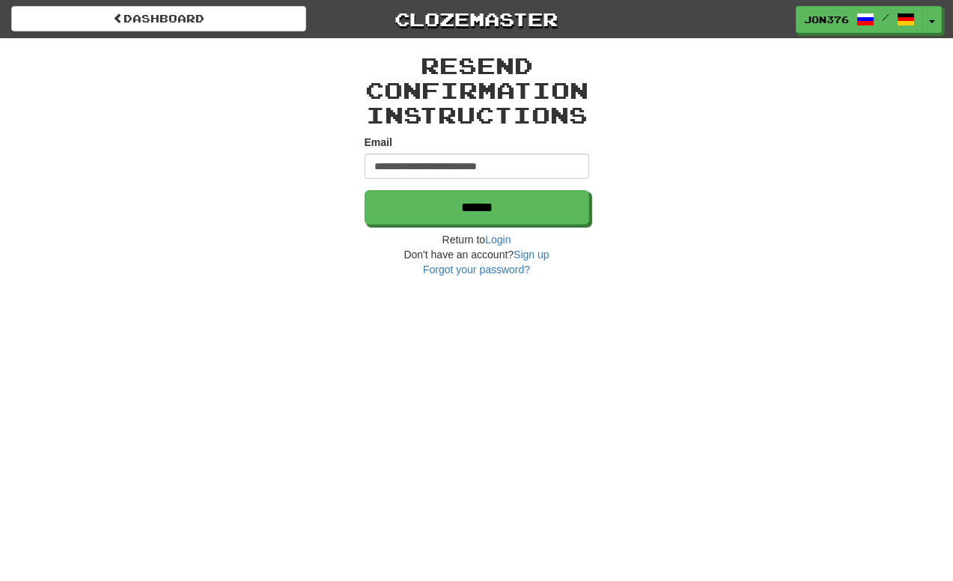
type input "**********"
click at [365, 190] on input "******" at bounding box center [477, 207] width 225 height 34
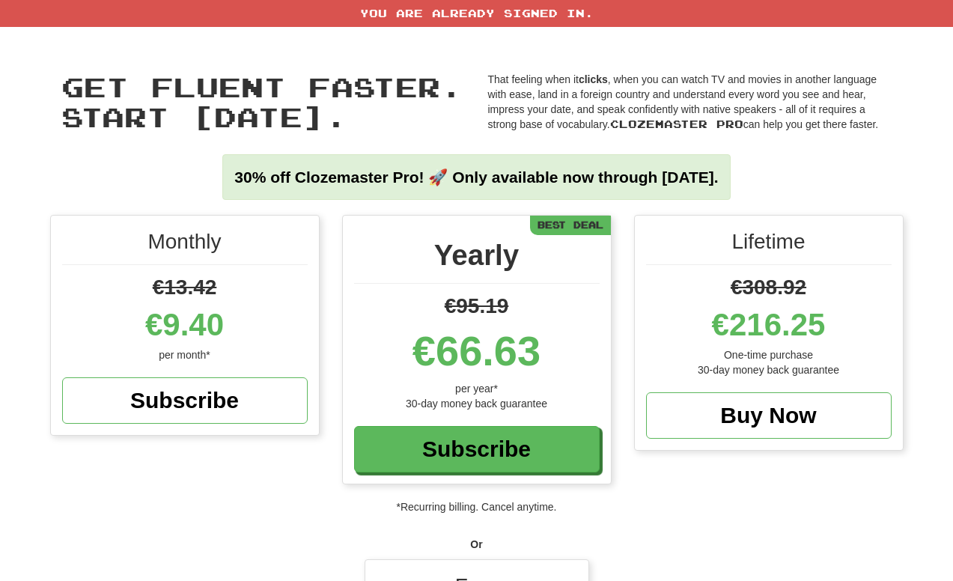
scroll to position [300, 0]
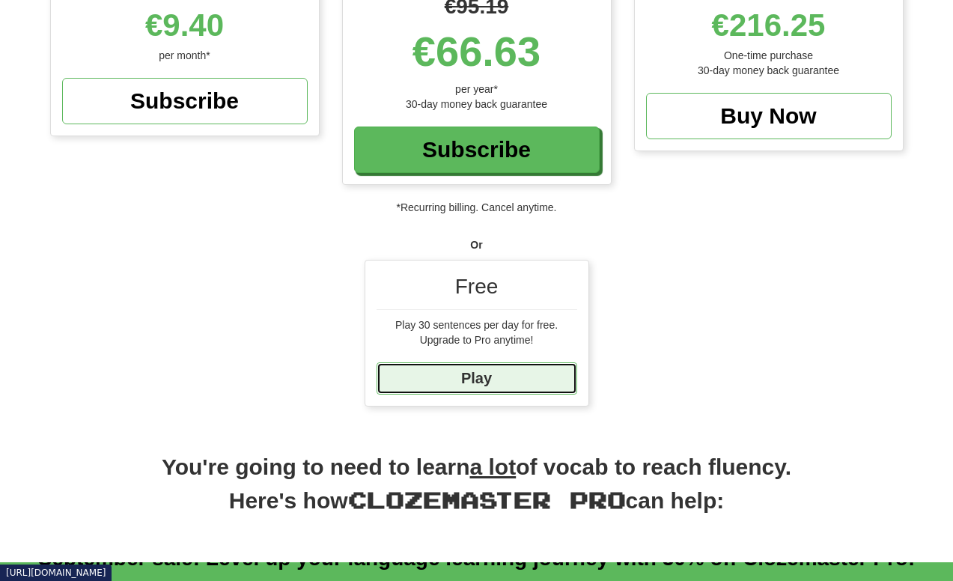
click at [484, 372] on link "Play" at bounding box center [477, 379] width 201 height 32
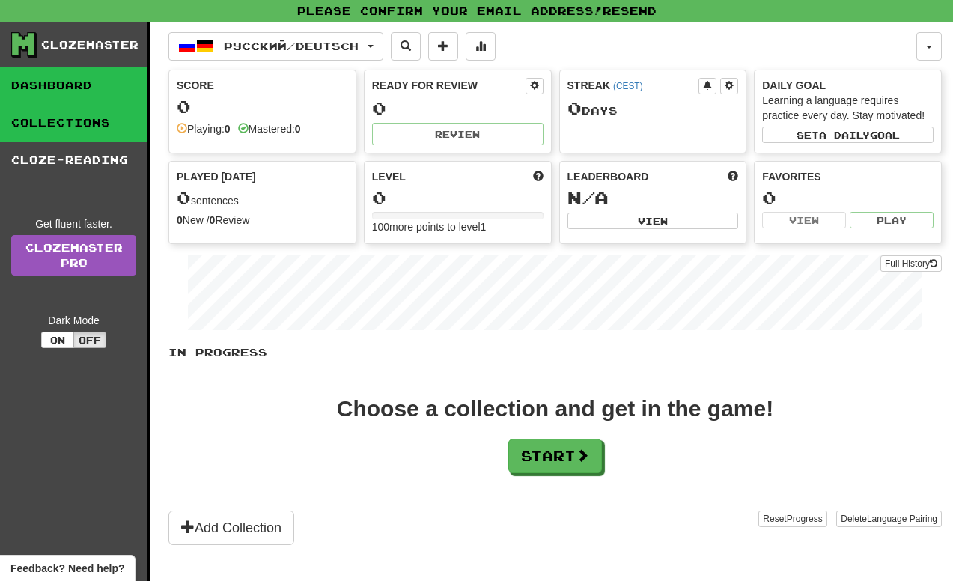
click at [42, 115] on link "Collections" at bounding box center [74, 122] width 148 height 37
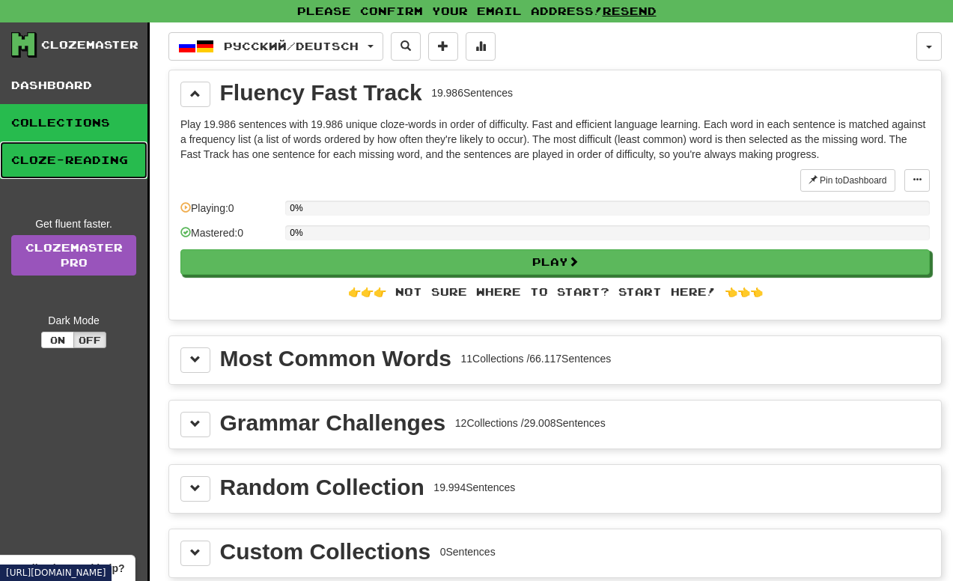
click at [64, 149] on link "Cloze-Reading" at bounding box center [74, 160] width 148 height 37
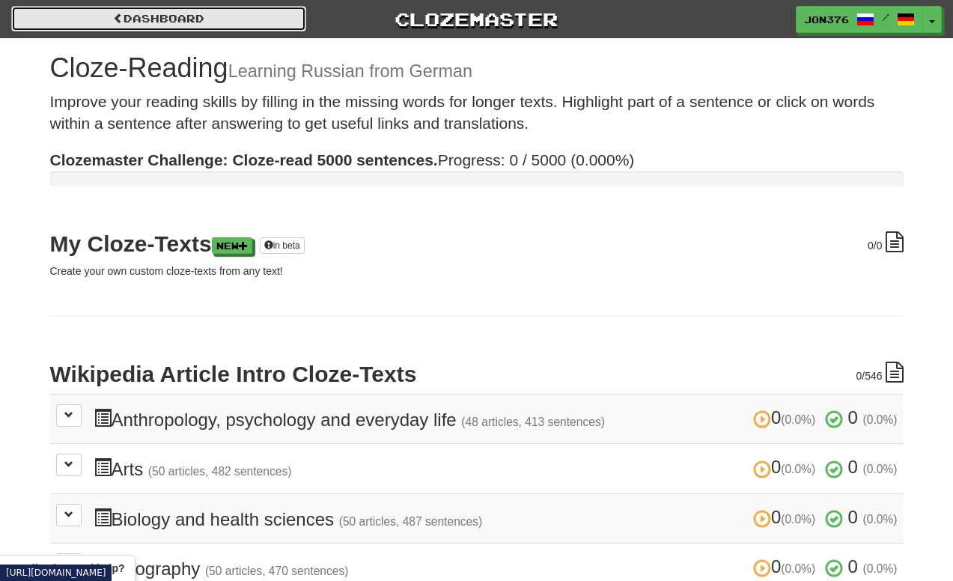
click at [155, 8] on link "Dashboard" at bounding box center [158, 18] width 295 height 25
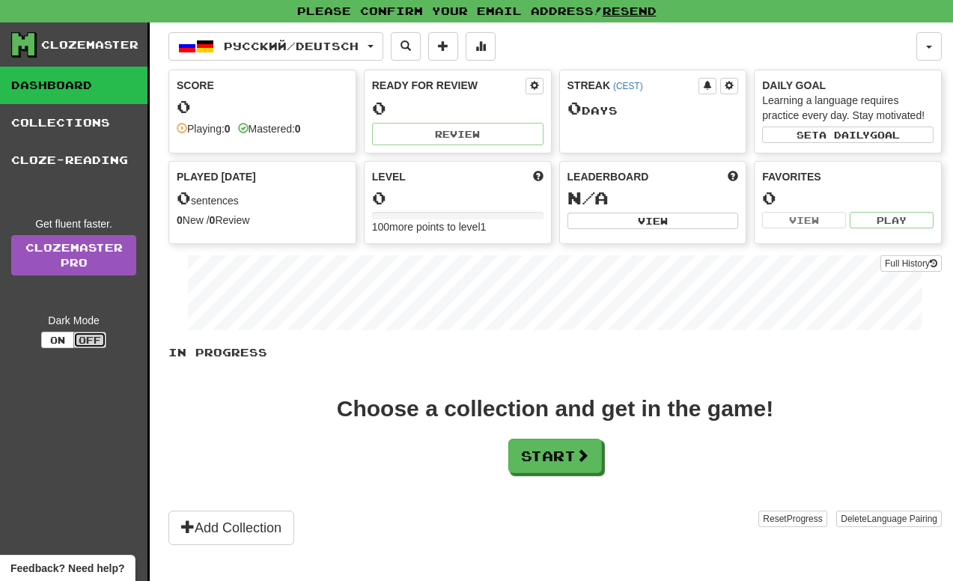
click at [79, 339] on button "Off" at bounding box center [89, 340] width 33 height 16
click at [56, 341] on button "On" at bounding box center [57, 340] width 33 height 16
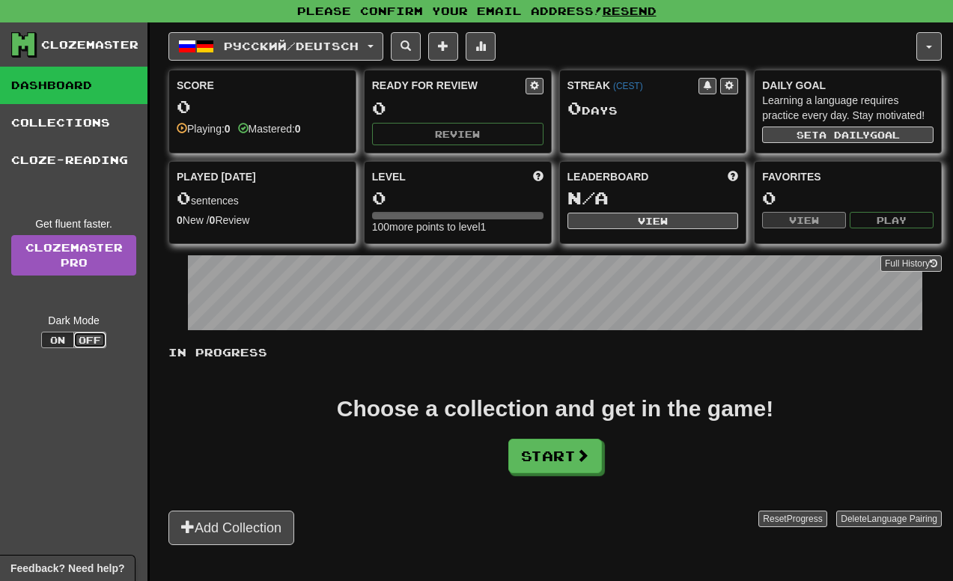
click at [93, 336] on button "Off" at bounding box center [89, 340] width 33 height 16
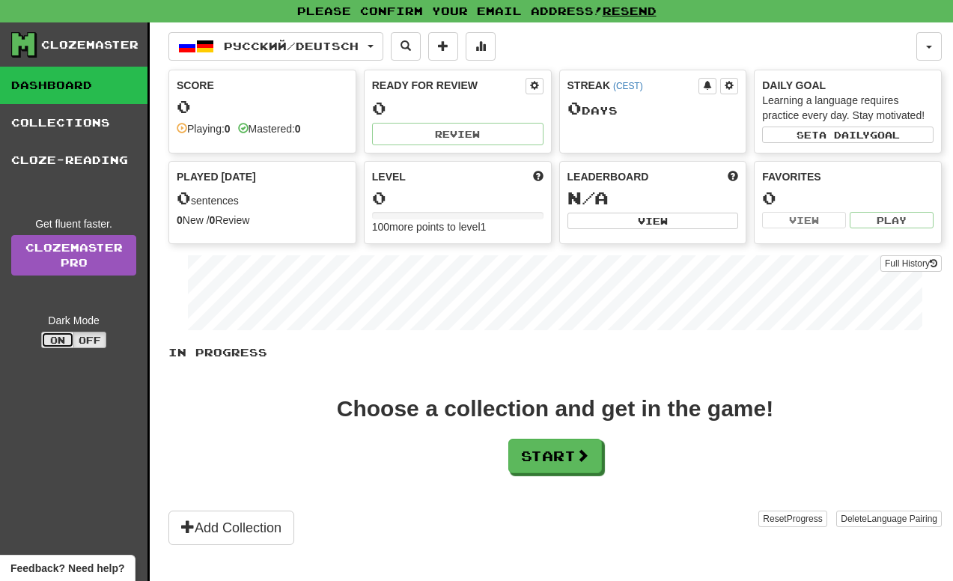
drag, startPoint x: 49, startPoint y: 339, endPoint x: 55, endPoint y: 333, distance: 8.0
click at [49, 339] on button "On" at bounding box center [57, 340] width 33 height 16
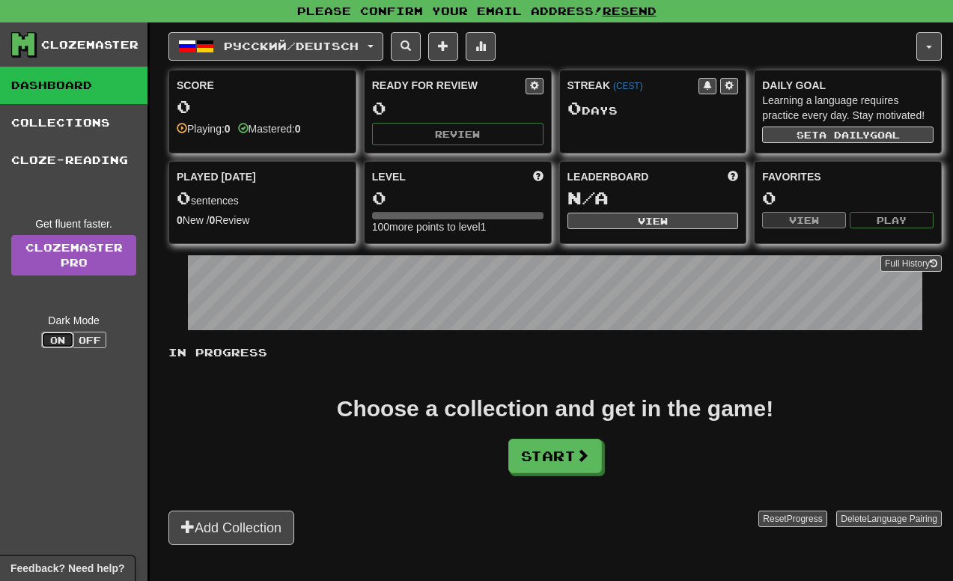
scroll to position [225, 0]
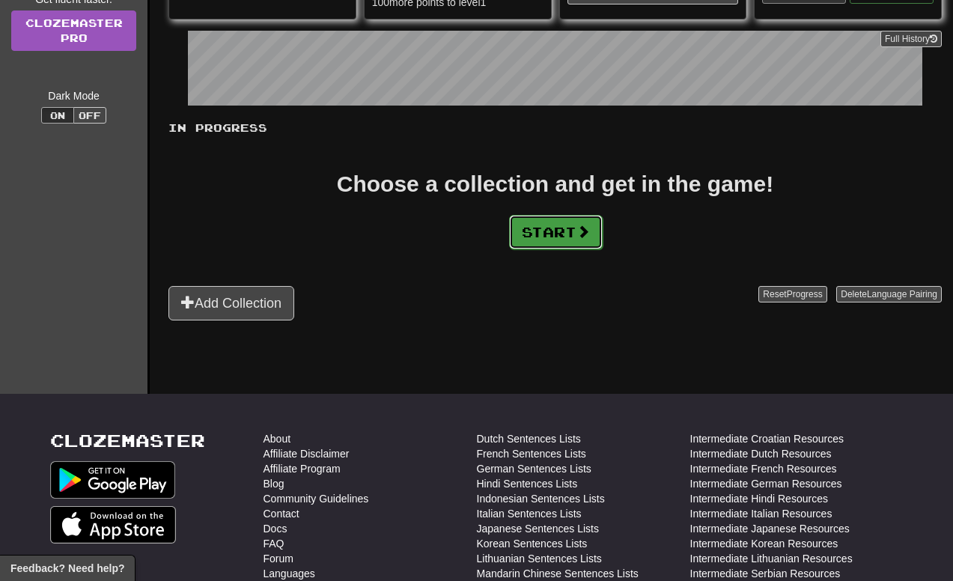
click at [546, 229] on button "Start" at bounding box center [556, 232] width 94 height 34
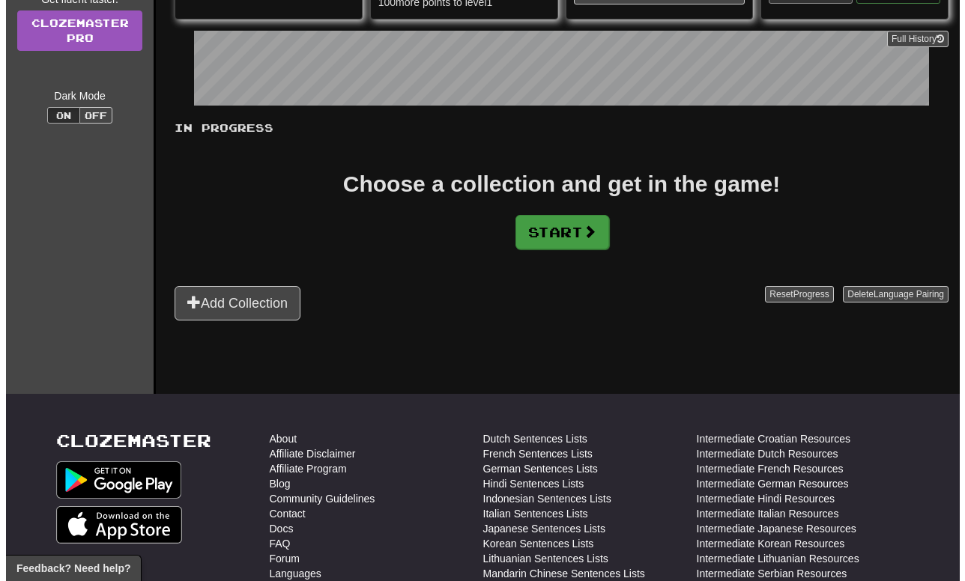
scroll to position [0, 0]
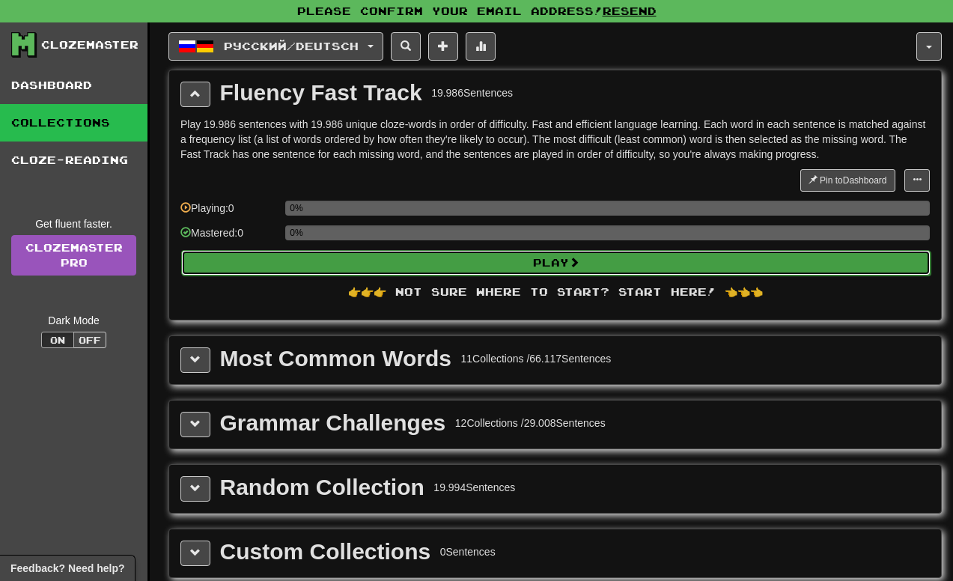
click at [540, 264] on button "Play" at bounding box center [556, 262] width 750 height 25
select select "**"
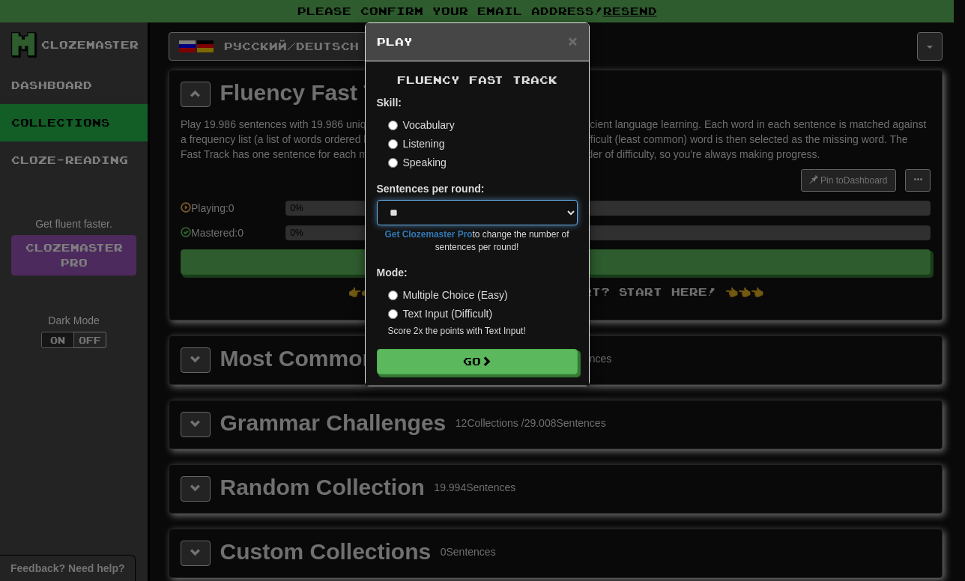
click at [554, 210] on select "* ** ** ** ** ** *** ********" at bounding box center [477, 212] width 201 height 25
click at [469, 209] on select "* ** ** ** ** ** *** ********" at bounding box center [477, 212] width 201 height 25
click at [477, 311] on label "Text Input (Difficult)" at bounding box center [440, 313] width 105 height 15
click at [476, 294] on label "Multiple Choice (Easy)" at bounding box center [448, 295] width 120 height 15
click at [466, 315] on label "Text Input (Difficult)" at bounding box center [440, 313] width 105 height 15
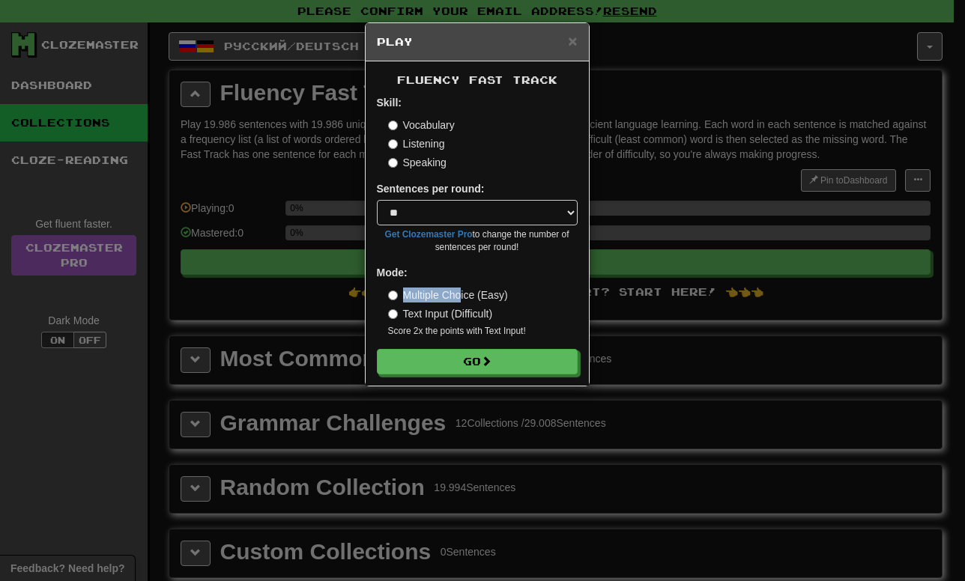
click at [458, 293] on label "Multiple Choice (Easy)" at bounding box center [448, 295] width 120 height 15
click at [481, 288] on label "Multiple Choice (Easy)" at bounding box center [448, 295] width 120 height 15
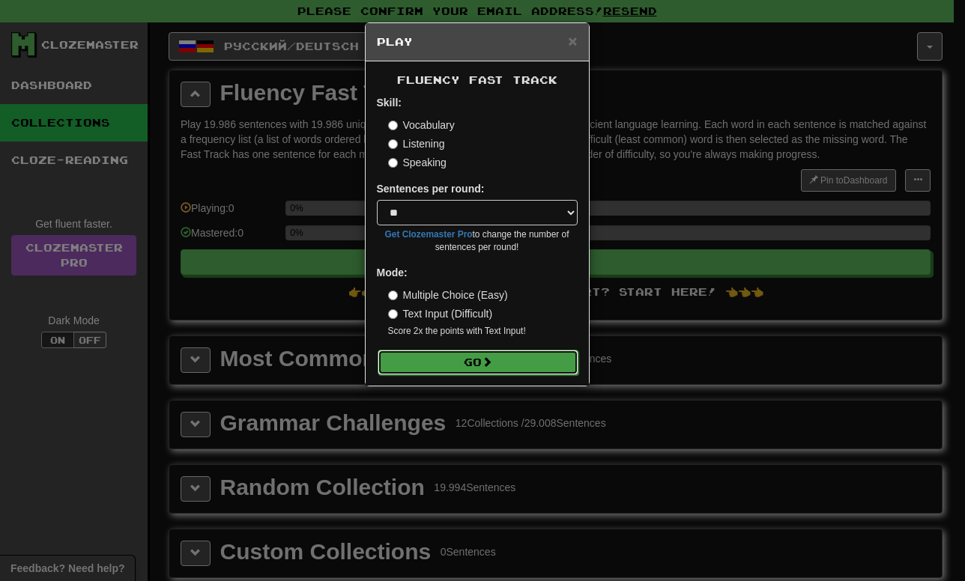
click at [442, 366] on button "Go" at bounding box center [477, 362] width 201 height 25
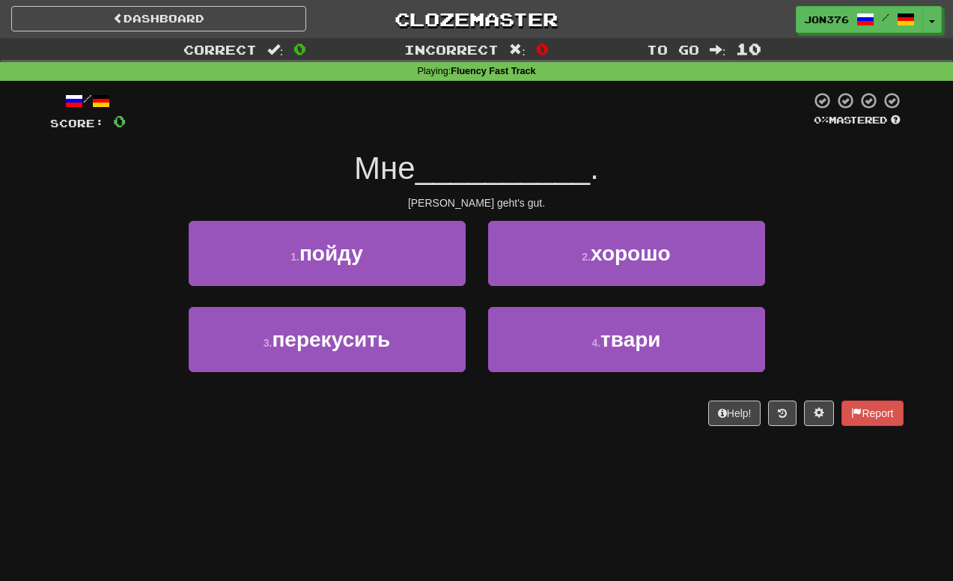
click at [937, 234] on div "Correct : 0 Incorrect : 0 To go : 10 Playing : Fluency Fast Track / Score: 0 0 …" at bounding box center [476, 242] width 953 height 409
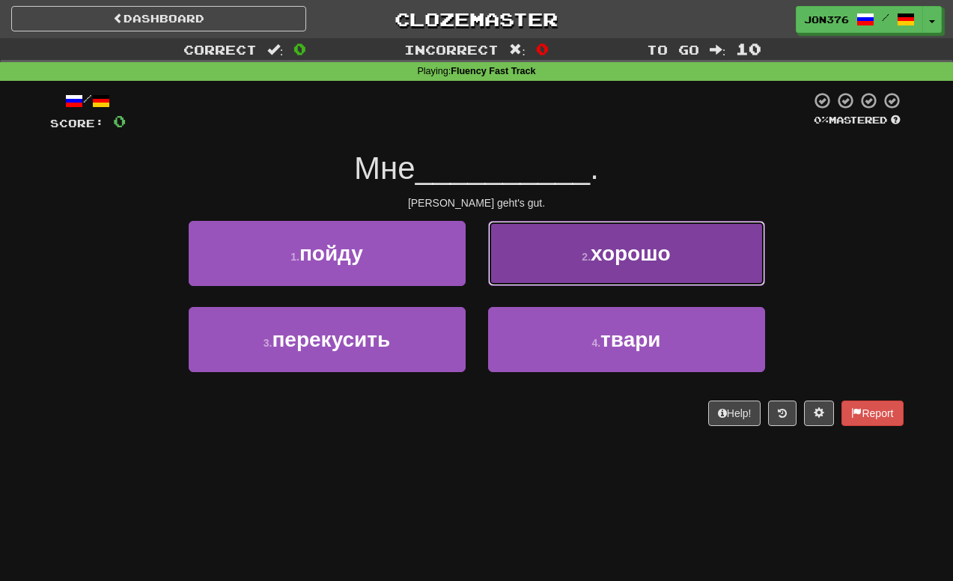
click at [565, 246] on button "2 . хорошо" at bounding box center [626, 253] width 277 height 65
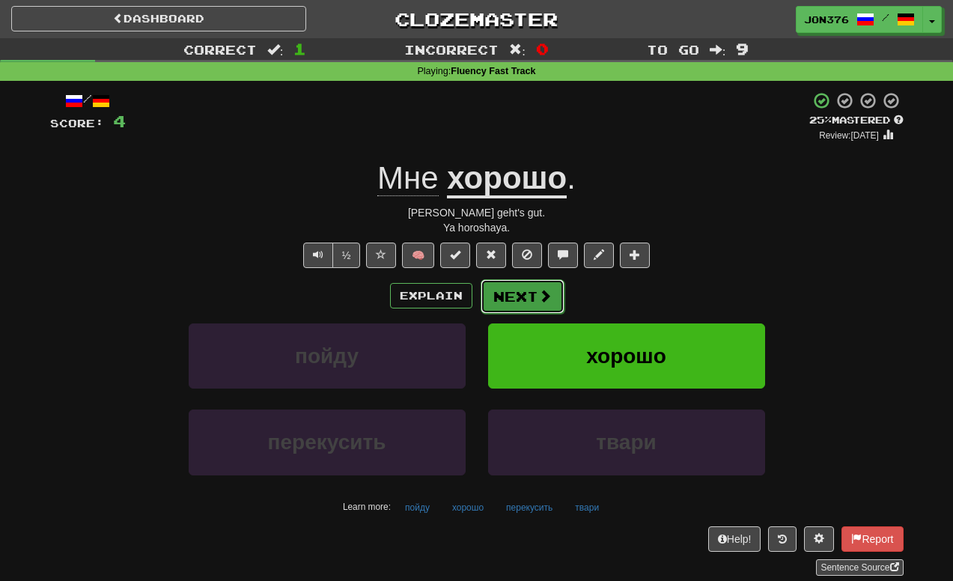
click at [517, 289] on button "Next" at bounding box center [523, 296] width 84 height 34
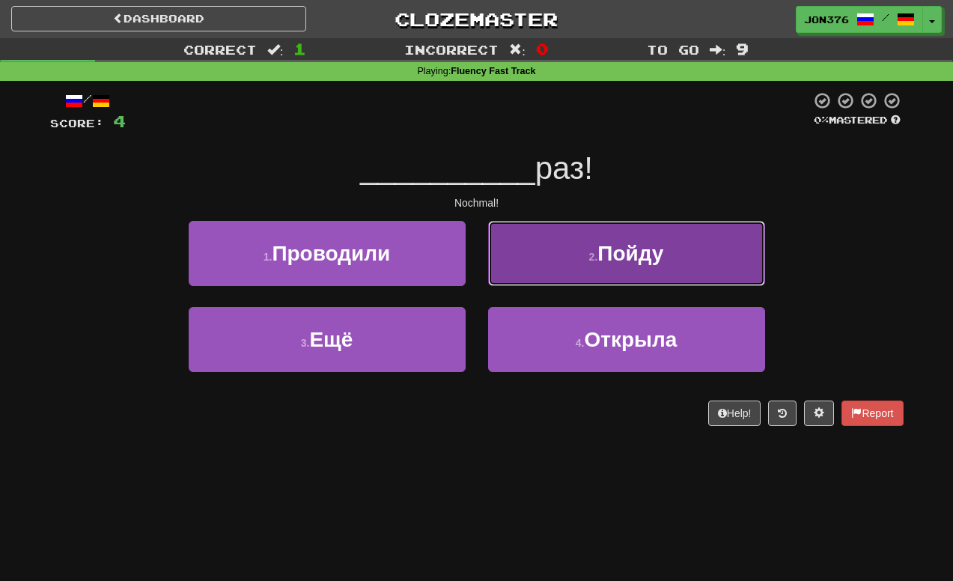
click at [580, 264] on button "2 . Пойду" at bounding box center [626, 253] width 277 height 65
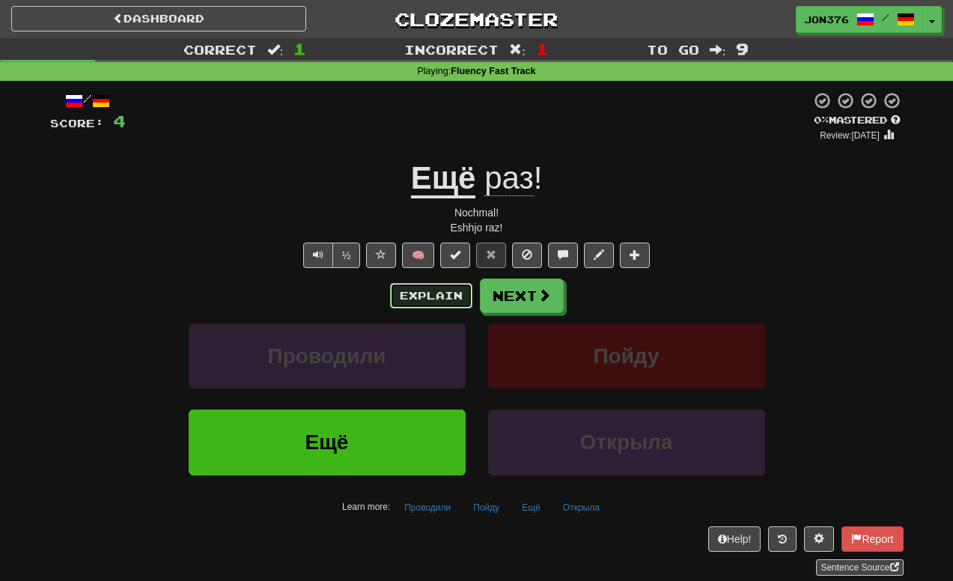
click at [441, 305] on button "Explain" at bounding box center [431, 295] width 82 height 25
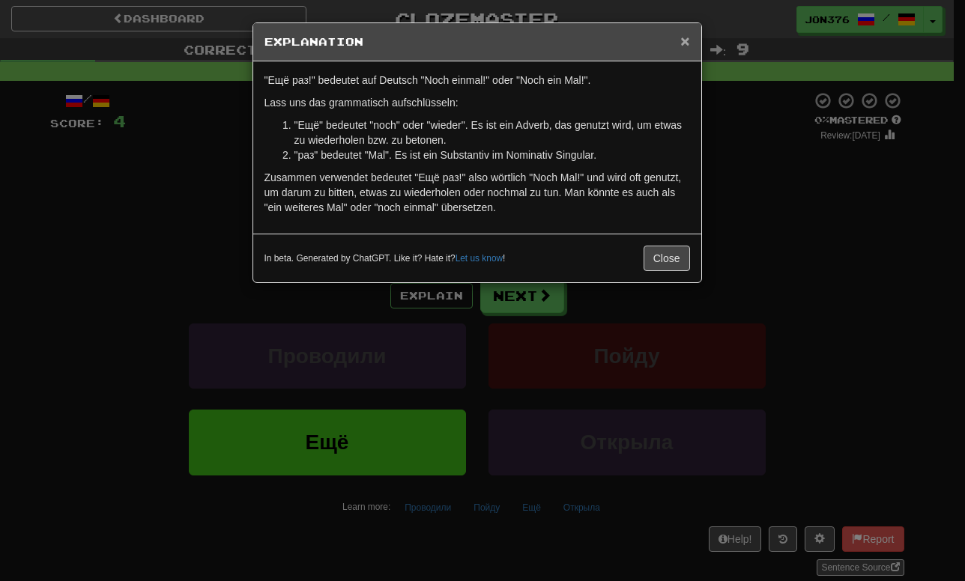
click at [684, 42] on span "×" at bounding box center [684, 40] width 9 height 17
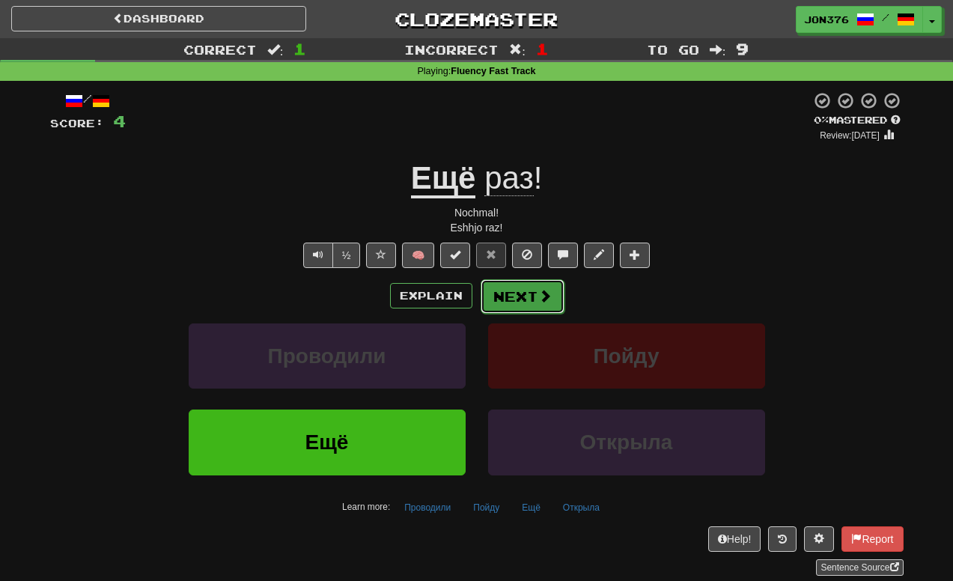
click at [539, 285] on button "Next" at bounding box center [523, 296] width 84 height 34
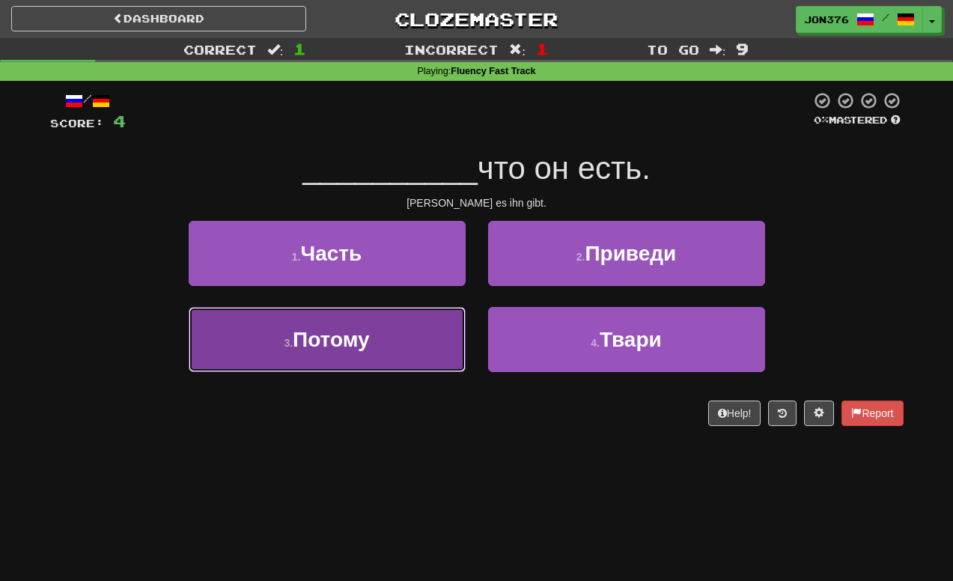
click at [345, 321] on button "3 . Потому" at bounding box center [327, 339] width 277 height 65
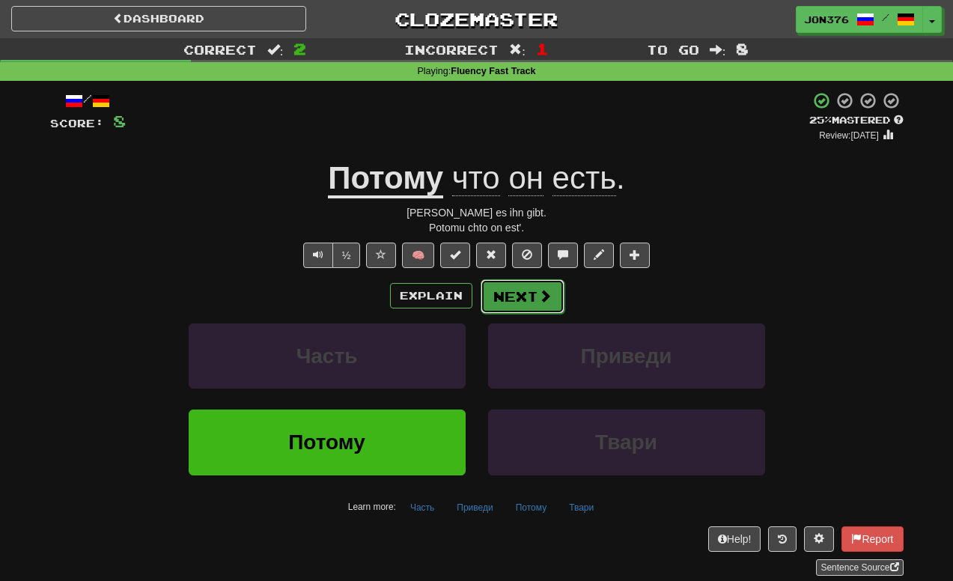
click at [524, 280] on button "Next" at bounding box center [523, 296] width 84 height 34
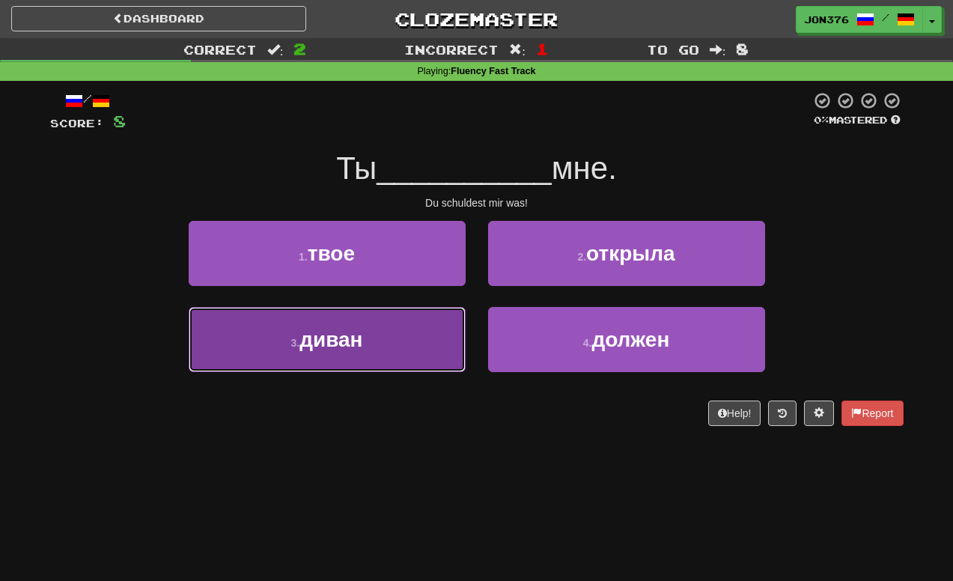
click at [362, 340] on span "диван" at bounding box center [331, 339] width 63 height 23
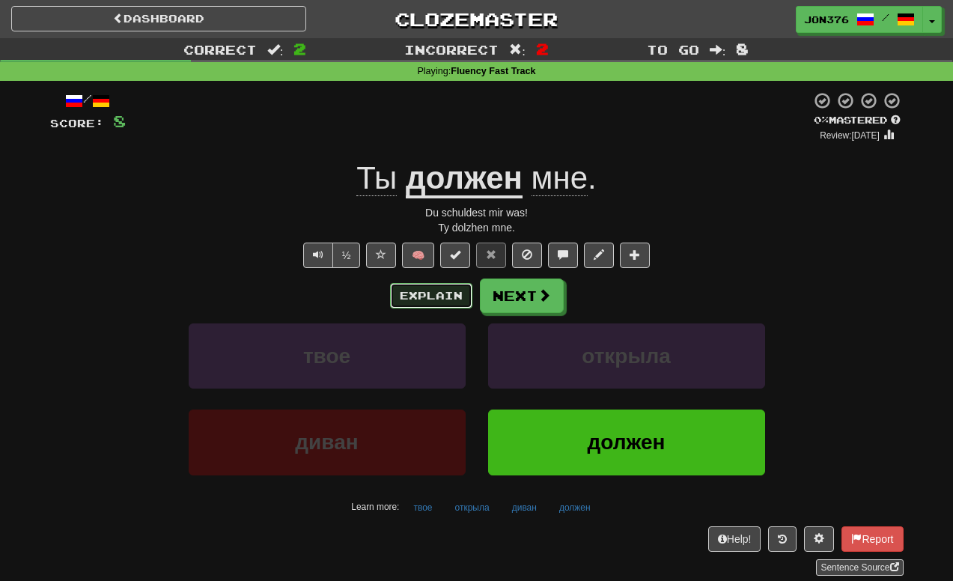
click at [458, 306] on button "Explain" at bounding box center [431, 295] width 82 height 25
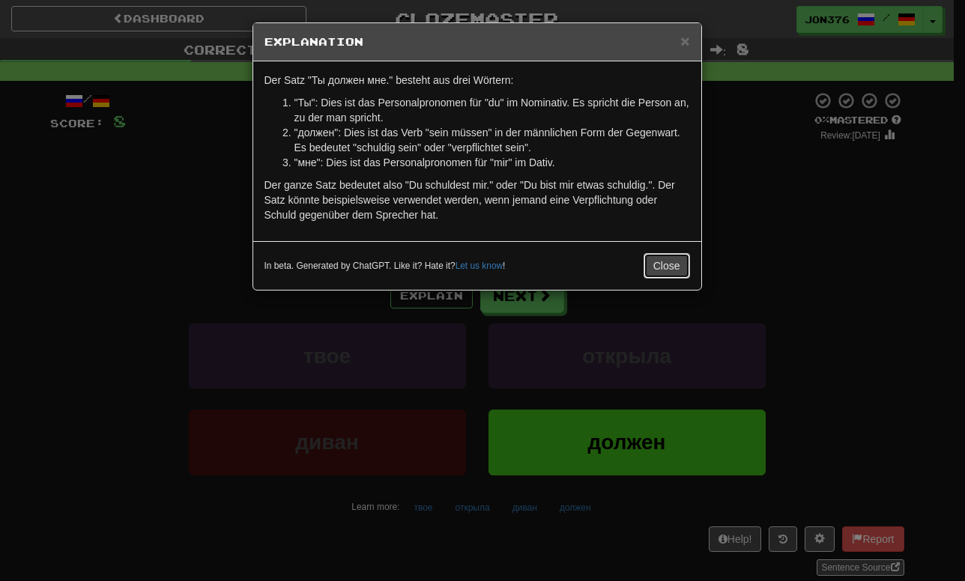
click at [669, 261] on button "Close" at bounding box center [666, 265] width 46 height 25
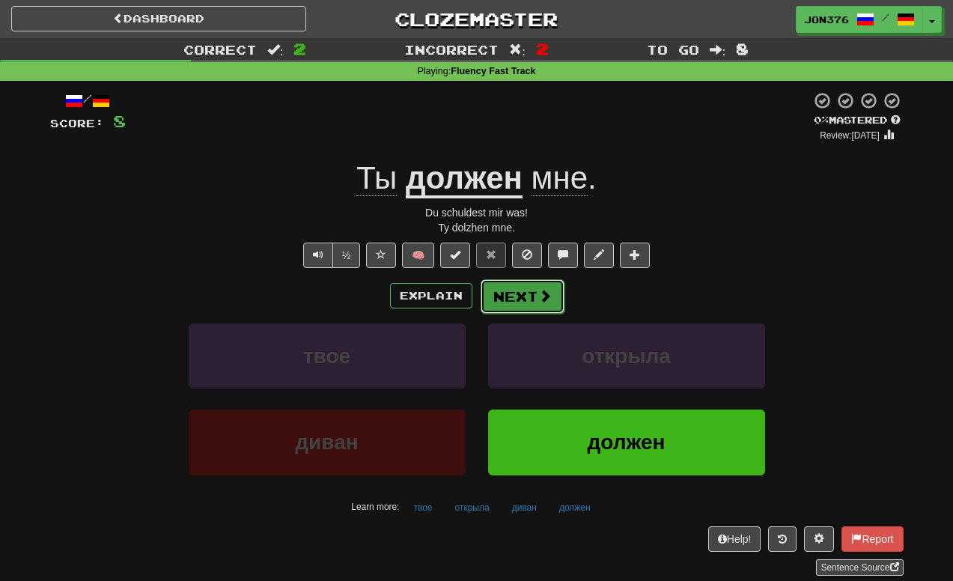
drag, startPoint x: 516, startPoint y: 303, endPoint x: 507, endPoint y: 308, distance: 10.0
click at [507, 308] on button "Next" at bounding box center [523, 296] width 84 height 34
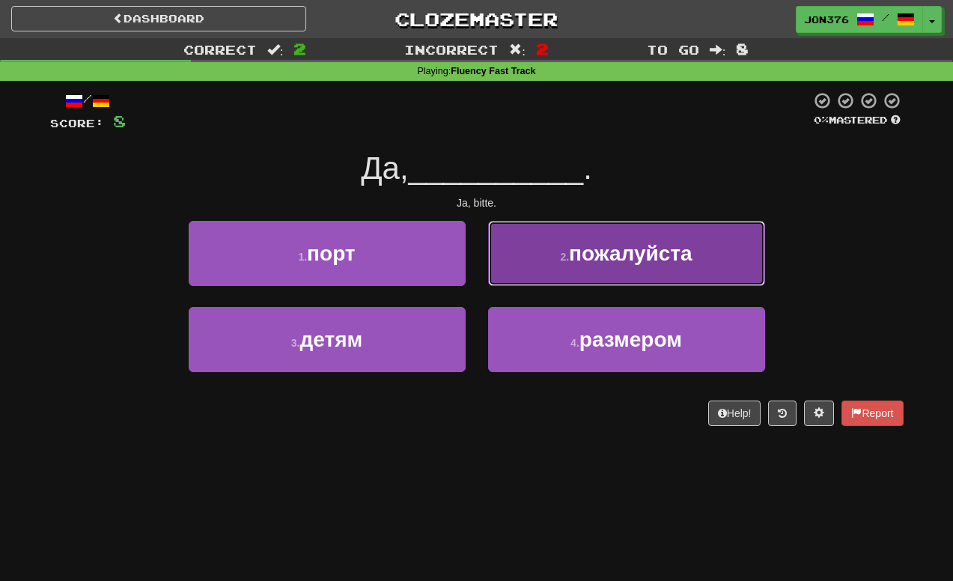
click at [616, 278] on button "2 . пожалуйста" at bounding box center [626, 253] width 277 height 65
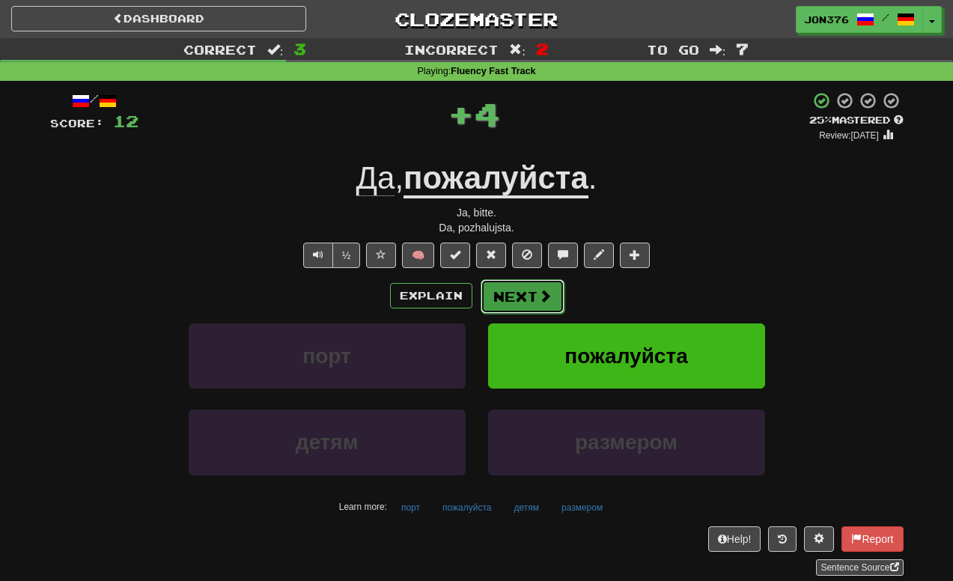
click at [535, 294] on button "Next" at bounding box center [523, 296] width 84 height 34
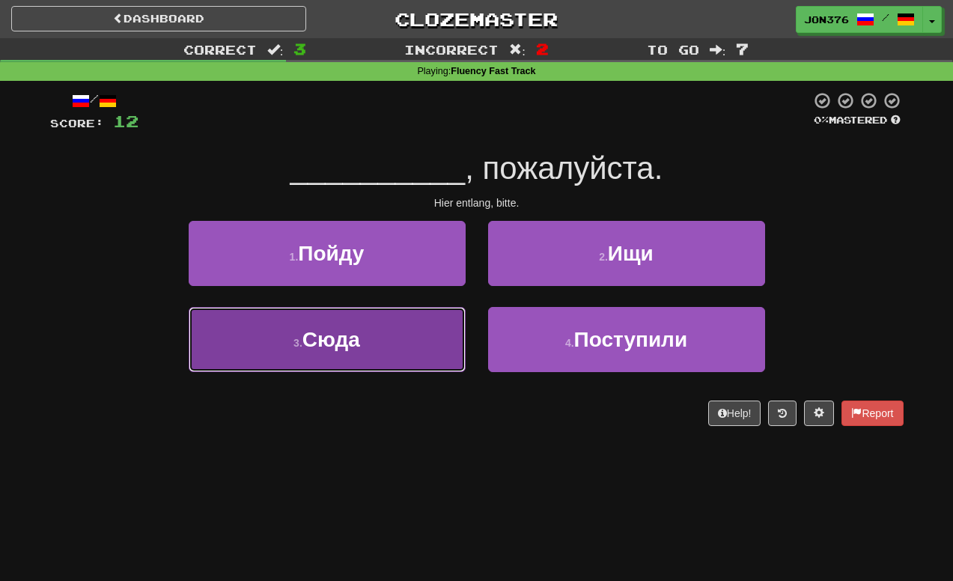
click at [374, 364] on button "3 . Сюда" at bounding box center [327, 339] width 277 height 65
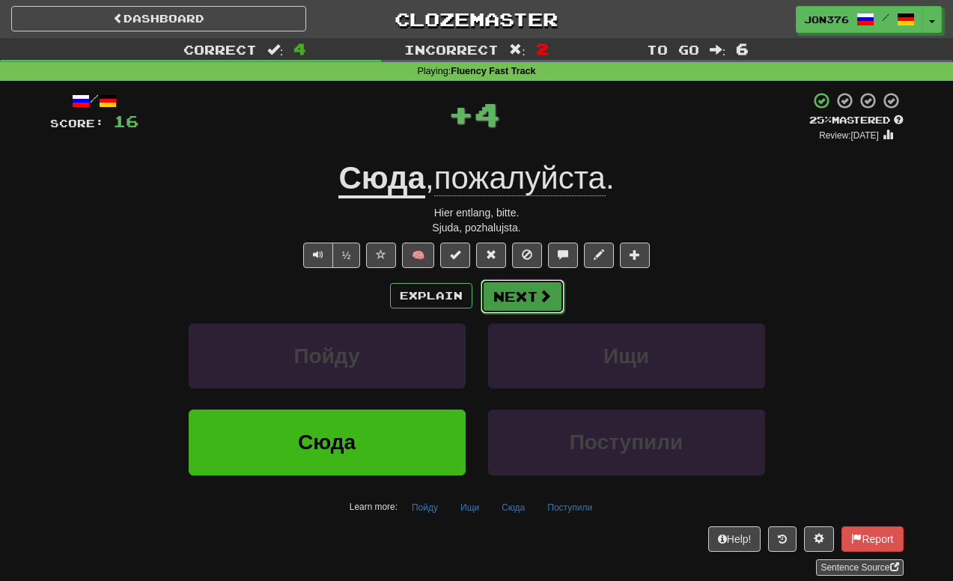
click at [533, 295] on button "Next" at bounding box center [523, 296] width 84 height 34
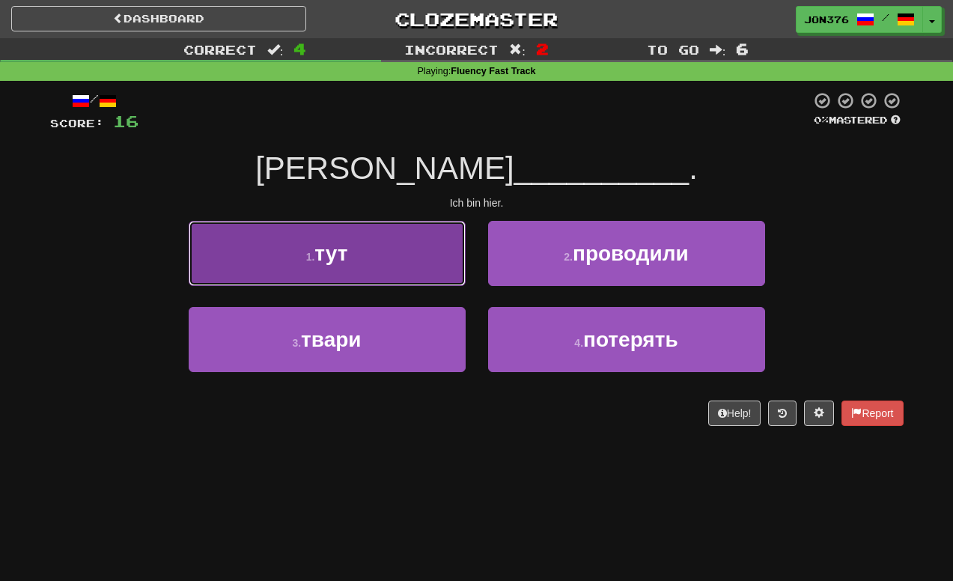
click at [408, 269] on button "1 . тут" at bounding box center [327, 253] width 277 height 65
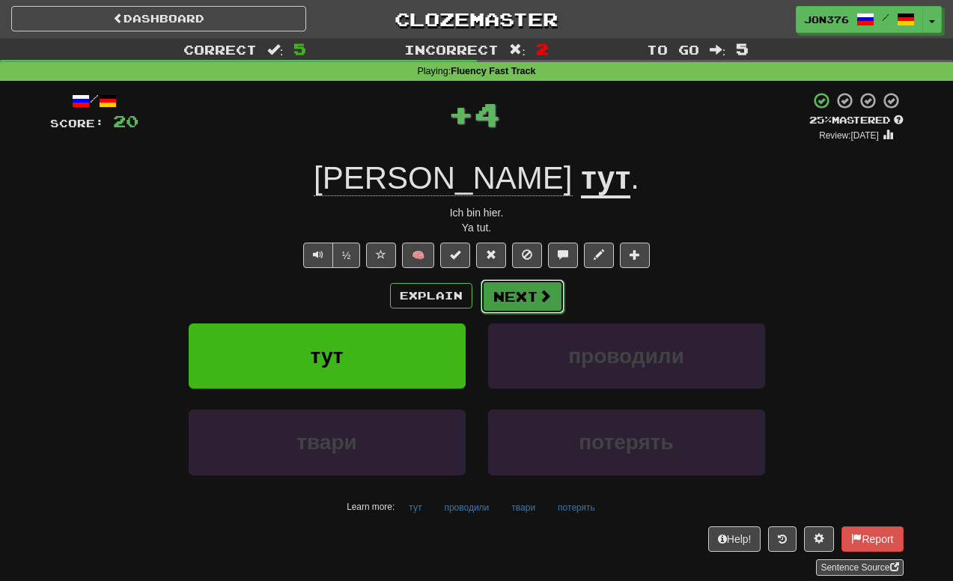
click at [530, 289] on button "Next" at bounding box center [523, 296] width 84 height 34
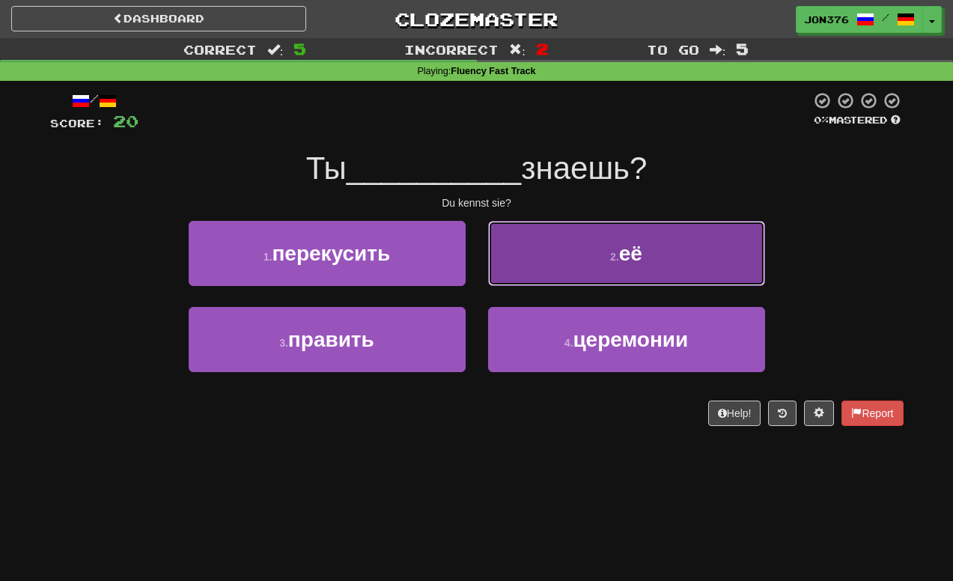
click at [679, 232] on button "2 . её" at bounding box center [626, 253] width 277 height 65
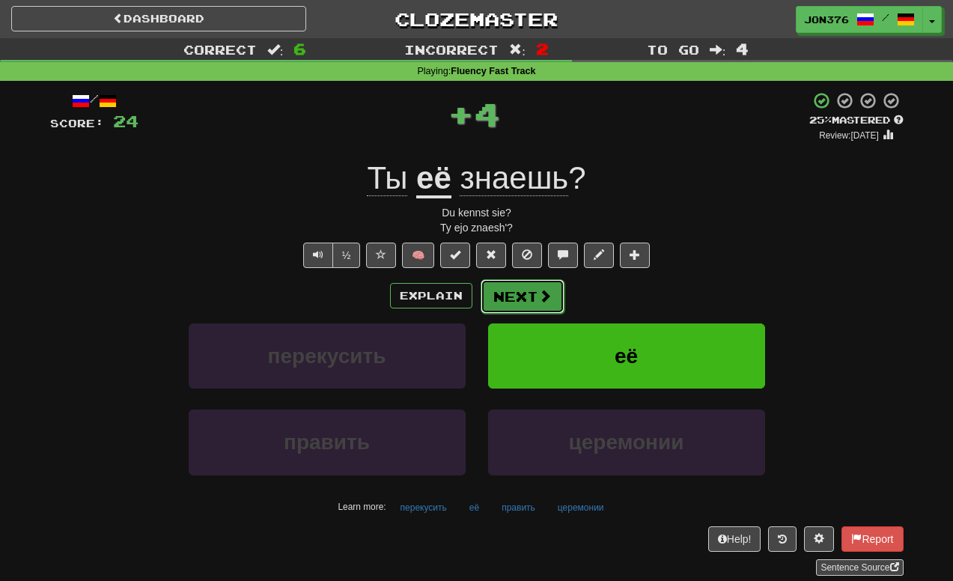
click at [518, 296] on button "Next" at bounding box center [523, 296] width 84 height 34
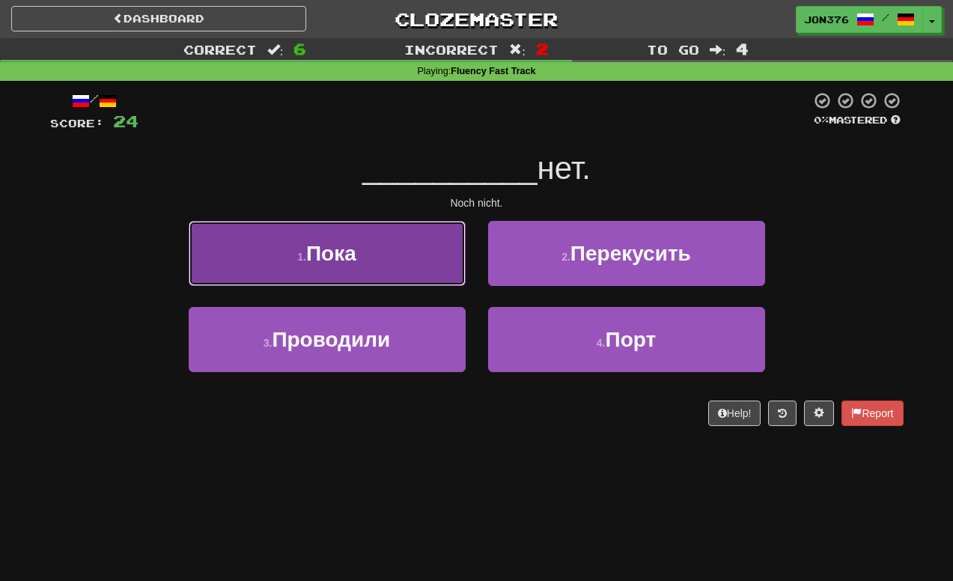
click at [402, 261] on button "1 . Пока" at bounding box center [327, 253] width 277 height 65
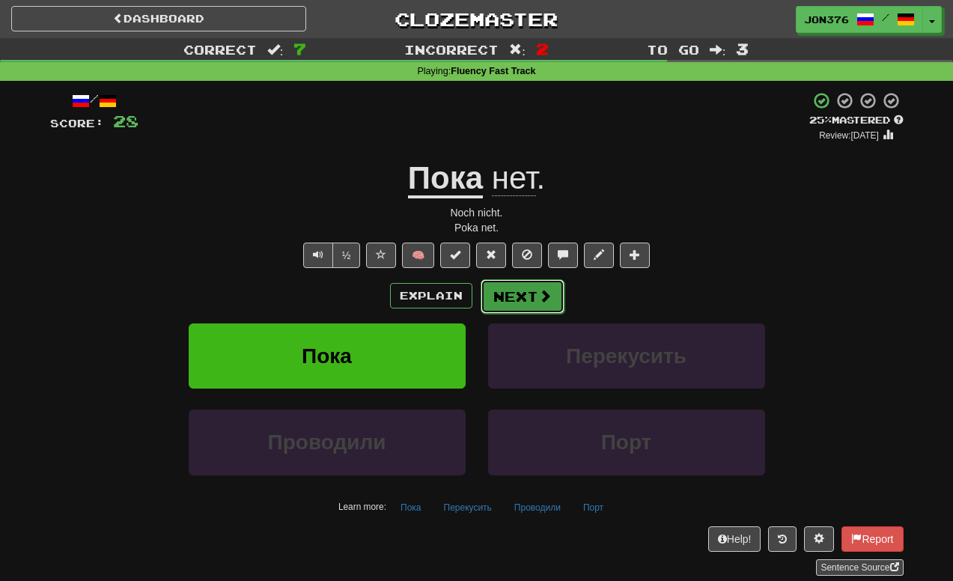
click at [559, 283] on button "Next" at bounding box center [523, 296] width 84 height 34
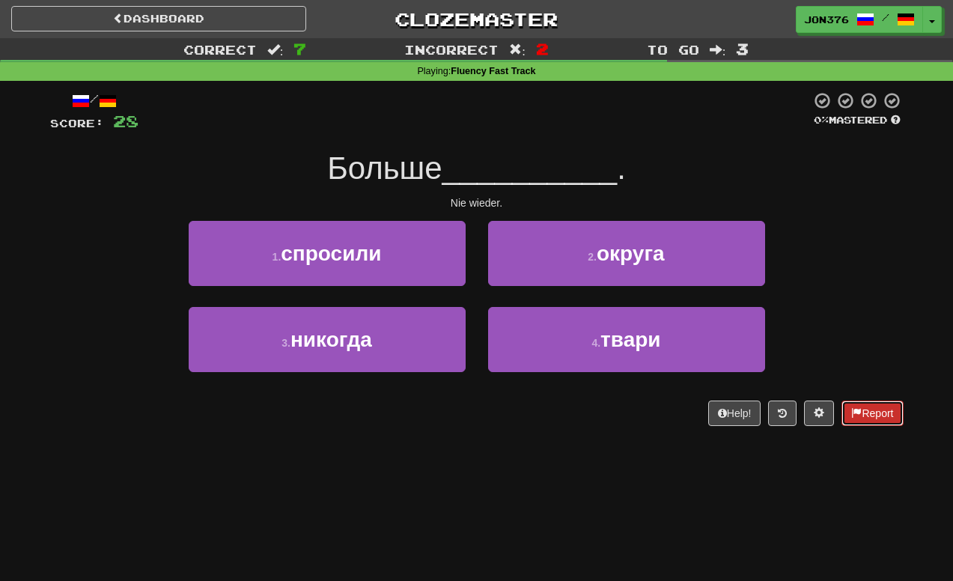
click at [890, 418] on button "Report" at bounding box center [872, 413] width 61 height 25
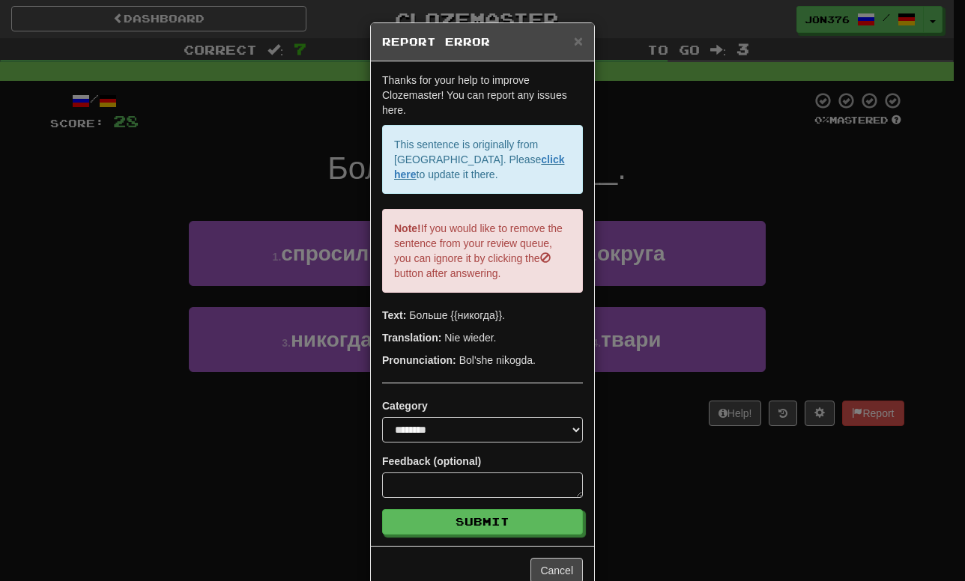
click at [563, 36] on h5 "Report Error" at bounding box center [482, 41] width 201 height 15
click at [576, 37] on span "×" at bounding box center [578, 40] width 9 height 17
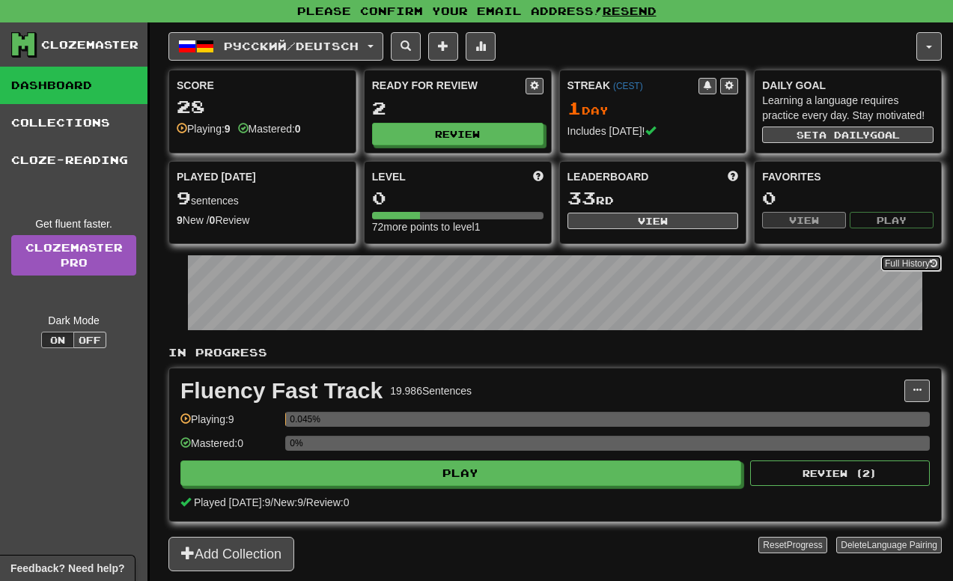
click at [912, 265] on button "Full History" at bounding box center [911, 263] width 61 height 16
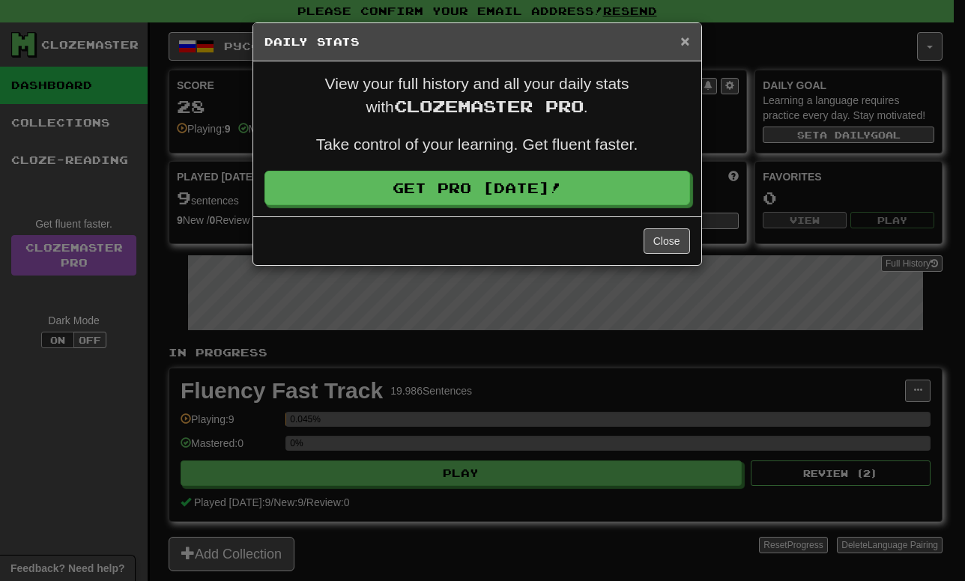
click at [684, 37] on span "×" at bounding box center [684, 40] width 9 height 17
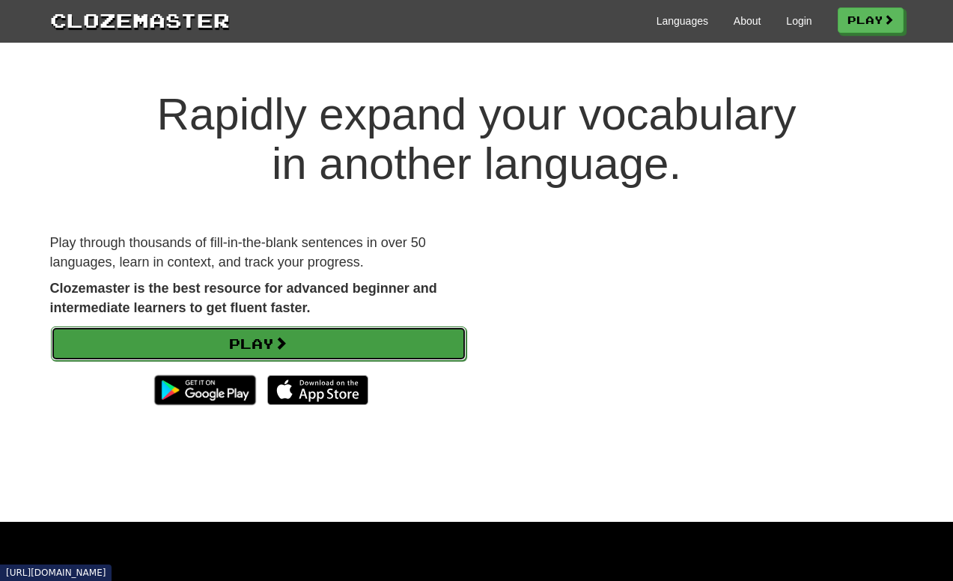
click at [284, 347] on span at bounding box center [280, 342] width 13 height 13
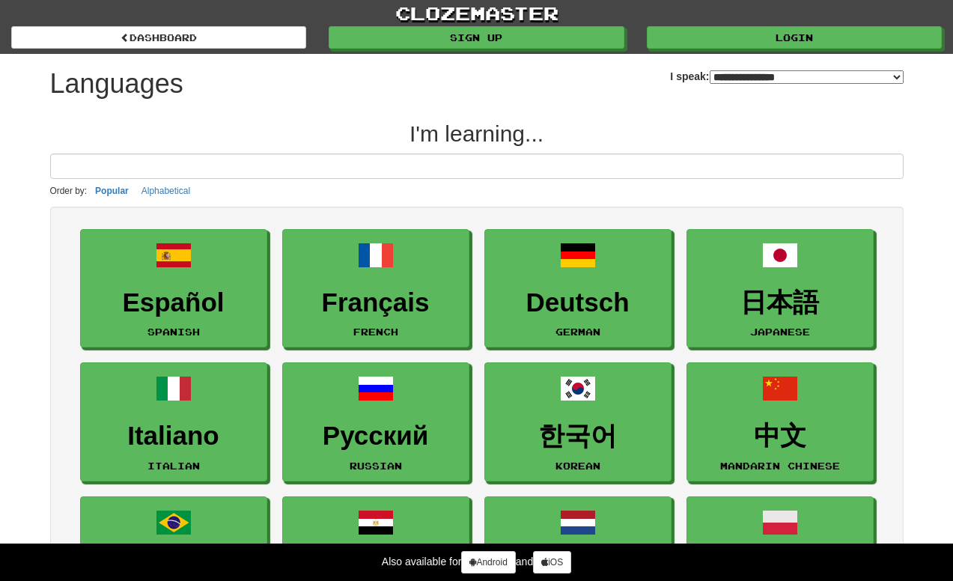
select select "*******"
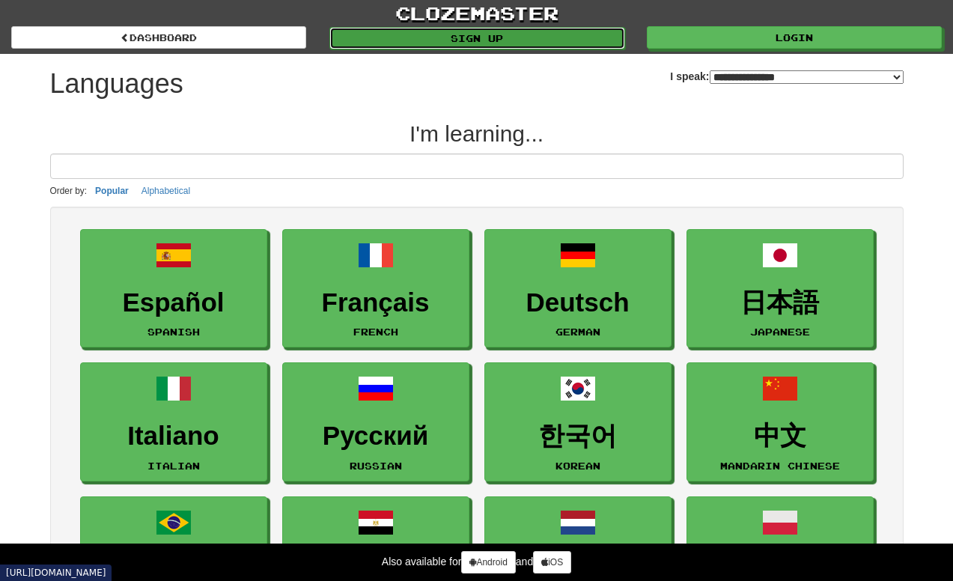
click at [494, 43] on link "Sign up" at bounding box center [477, 38] width 295 height 22
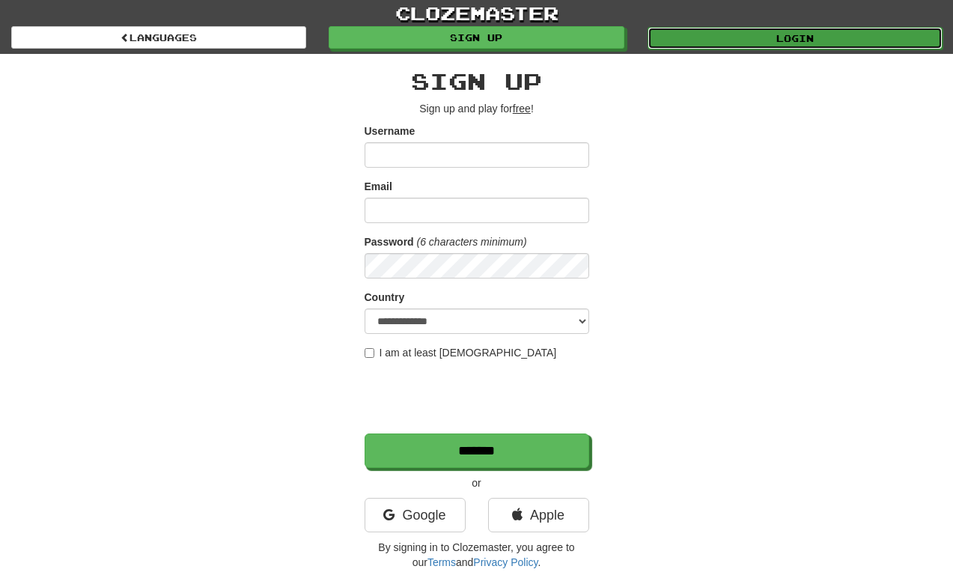
click at [731, 42] on link "Login" at bounding box center [795, 38] width 295 height 22
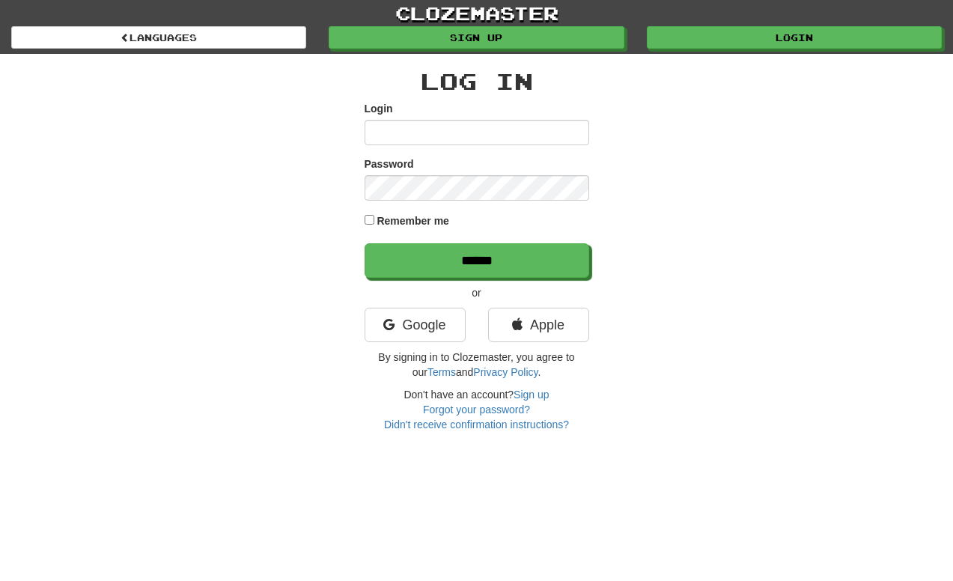
click at [436, 214] on label "Remember me" at bounding box center [413, 220] width 73 height 15
click at [461, 133] on input "Login" at bounding box center [477, 132] width 225 height 25
type input "**********"
click at [365, 243] on input "******" at bounding box center [477, 260] width 225 height 34
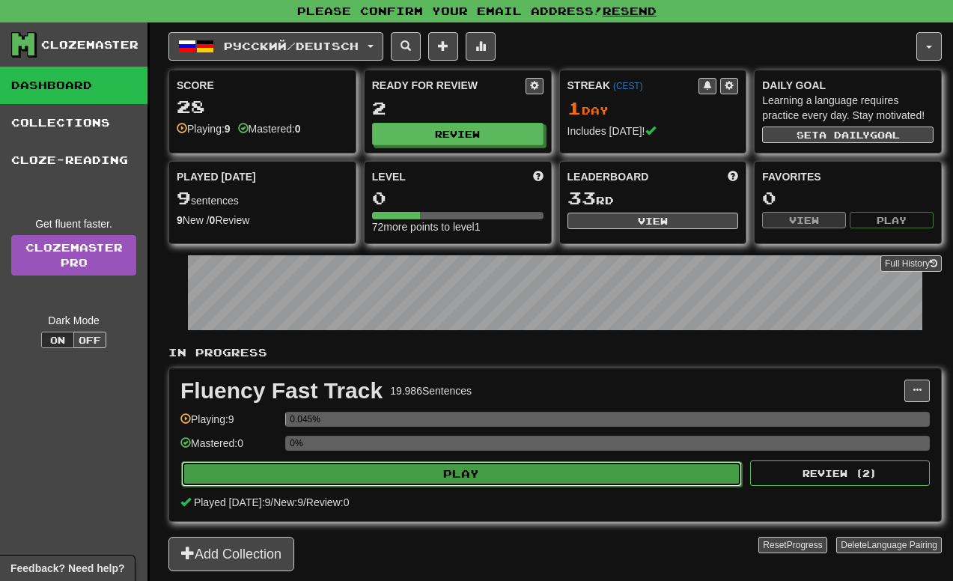
click at [523, 467] on button "Play" at bounding box center [461, 473] width 561 height 25
select select "**"
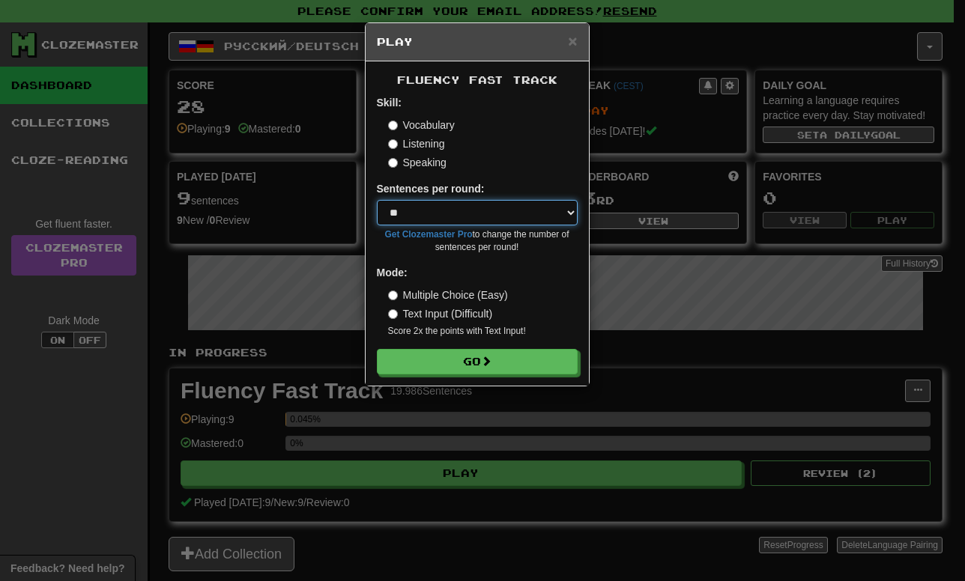
click at [500, 221] on select "* ** ** ** ** ** *** ********" at bounding box center [477, 212] width 201 height 25
click at [514, 212] on select "* ** ** ** ** ** *** ********" at bounding box center [477, 212] width 201 height 25
click at [448, 303] on div "Multiple Choice (Easy) Text Input (Difficult) Score 2x the points with Text Inp…" at bounding box center [482, 313] width 189 height 50
click at [447, 308] on label "Text Input (Difficult)" at bounding box center [440, 313] width 105 height 15
click at [452, 291] on label "Multiple Choice (Easy)" at bounding box center [448, 295] width 120 height 15
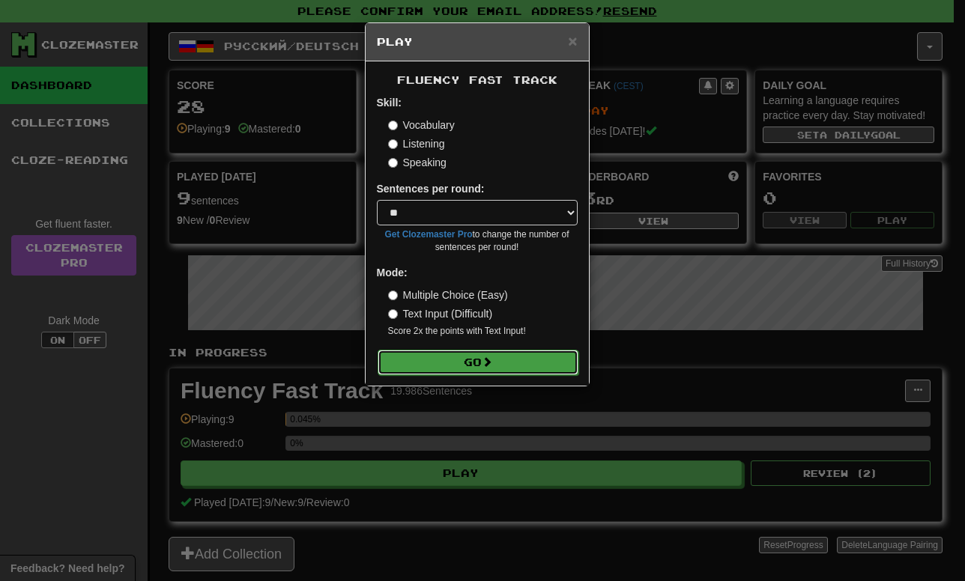
click at [454, 374] on button "Go" at bounding box center [477, 362] width 201 height 25
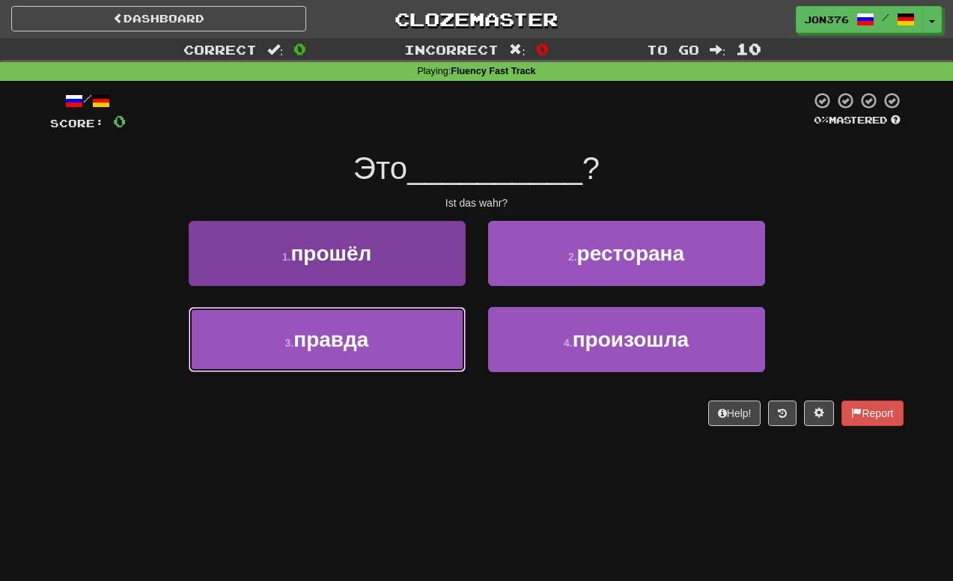
click at [404, 342] on button "3 . правда" at bounding box center [327, 339] width 277 height 65
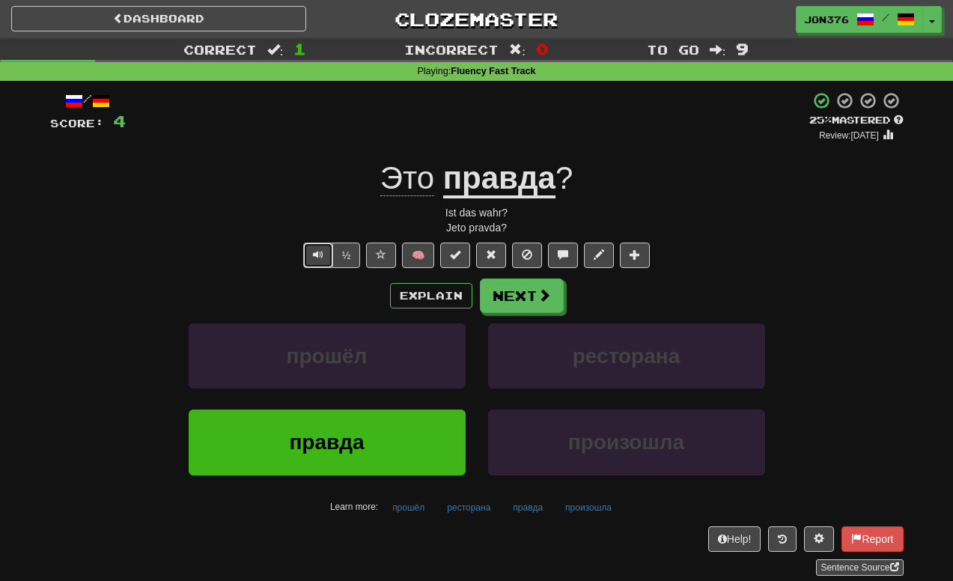
click at [323, 260] on button "Text-to-speech controls" at bounding box center [318, 255] width 30 height 25
click at [515, 288] on button "Next" at bounding box center [523, 296] width 84 height 34
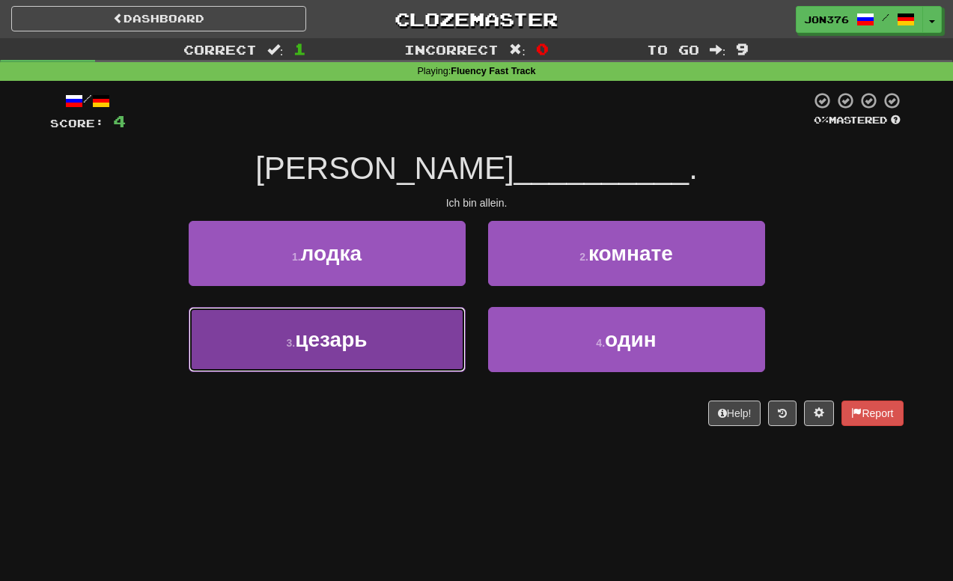
click at [358, 328] on span "цезарь" at bounding box center [331, 339] width 72 height 23
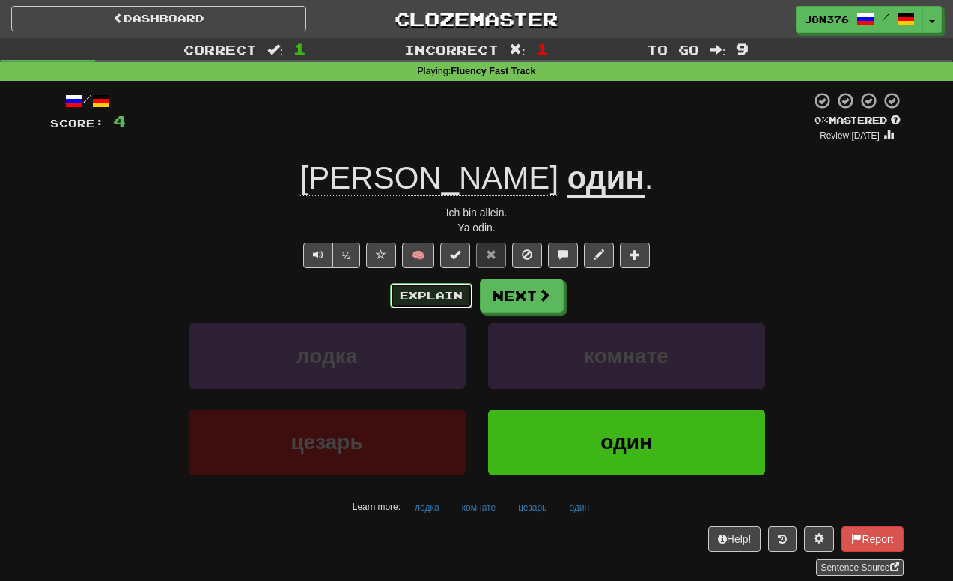
click at [416, 296] on button "Explain" at bounding box center [431, 295] width 82 height 25
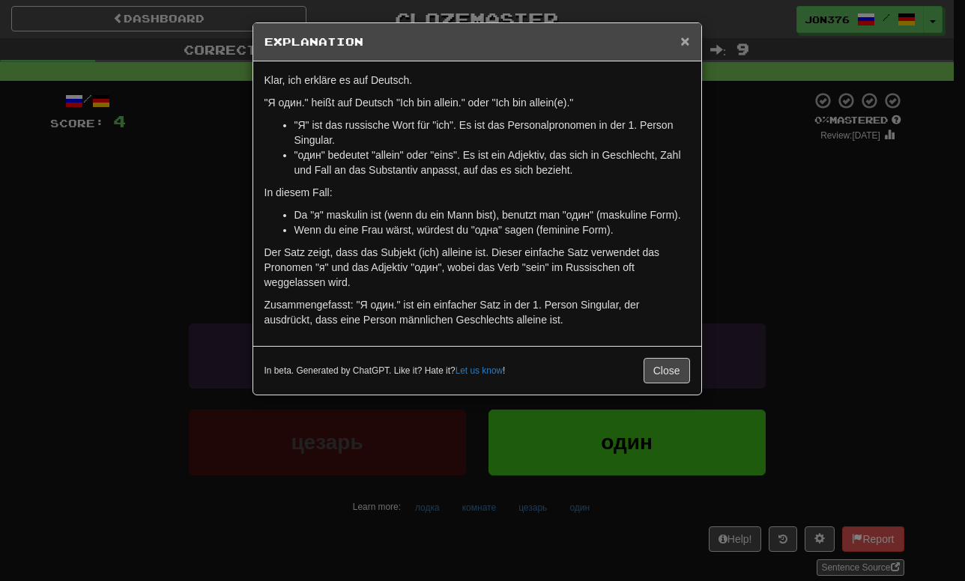
click at [688, 43] on span "×" at bounding box center [684, 40] width 9 height 17
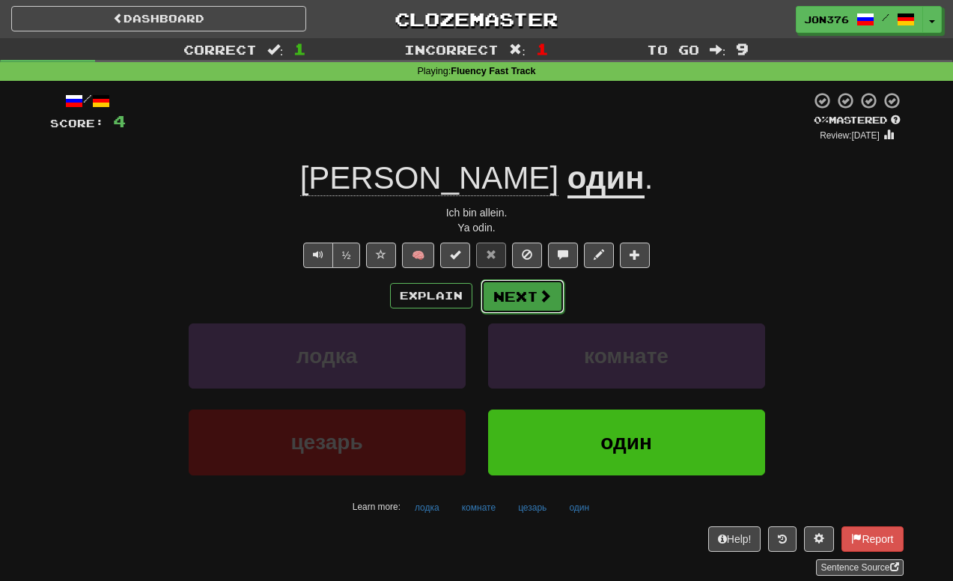
click at [543, 285] on button "Next" at bounding box center [523, 296] width 84 height 34
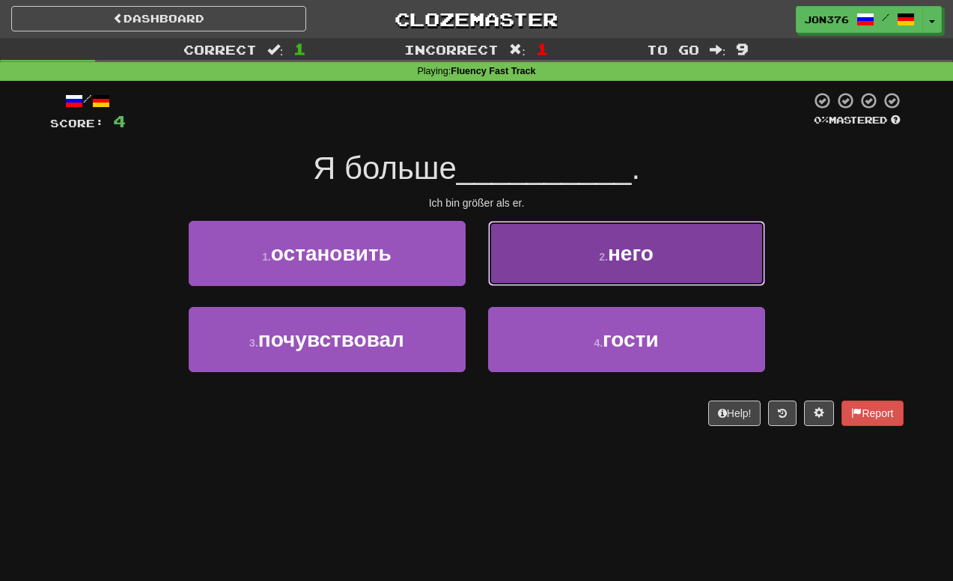
click at [571, 279] on button "2 . него" at bounding box center [626, 253] width 277 height 65
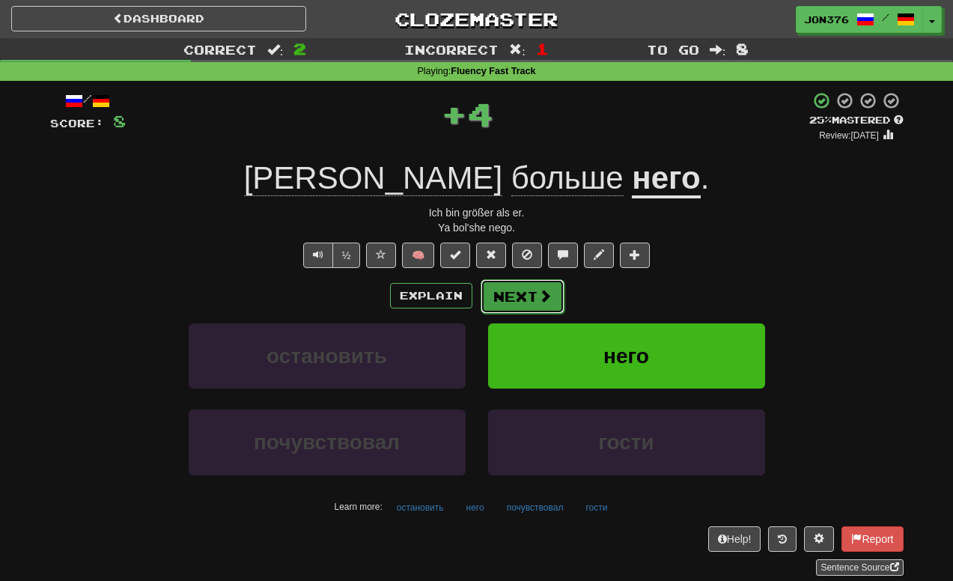
click at [524, 288] on button "Next" at bounding box center [523, 296] width 84 height 34
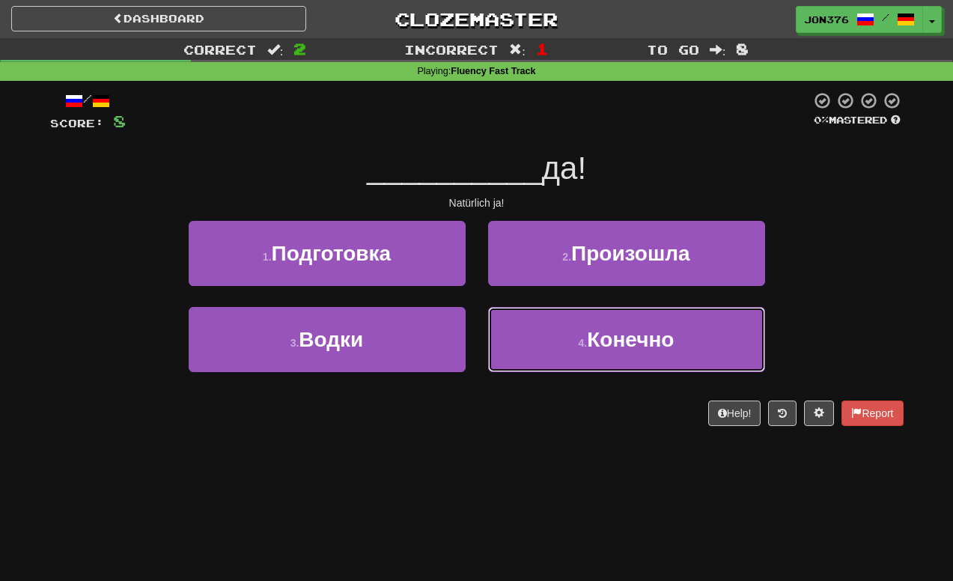
drag, startPoint x: 568, startPoint y: 318, endPoint x: 575, endPoint y: 316, distance: 7.6
click at [568, 318] on button "4 . Конечно" at bounding box center [626, 339] width 277 height 65
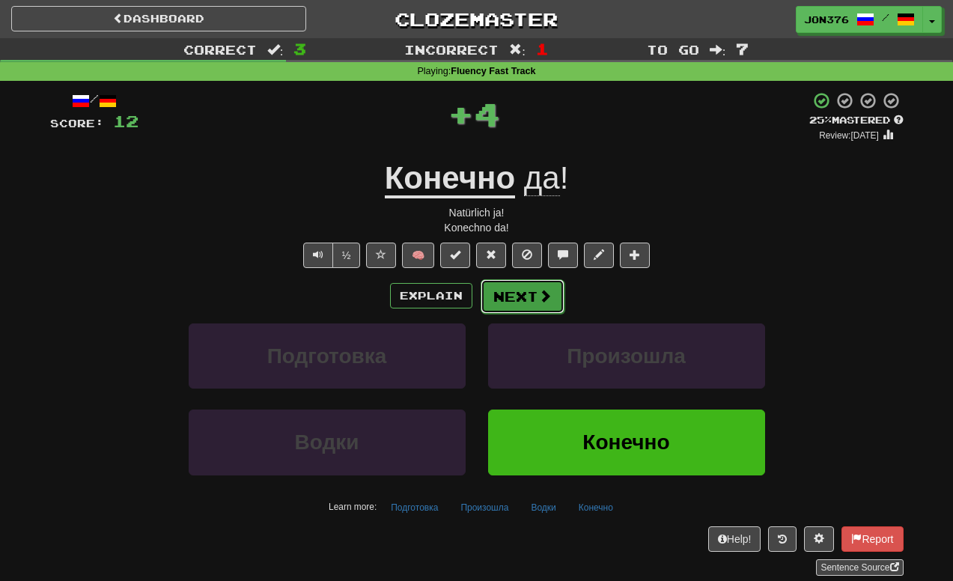
click at [541, 296] on span at bounding box center [545, 295] width 13 height 13
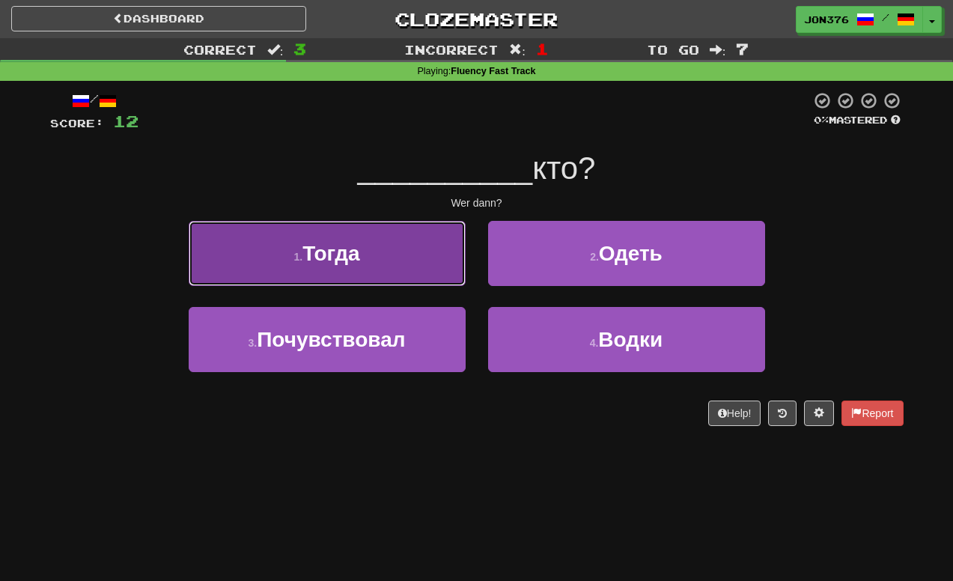
click at [410, 274] on button "1 . Тогда" at bounding box center [327, 253] width 277 height 65
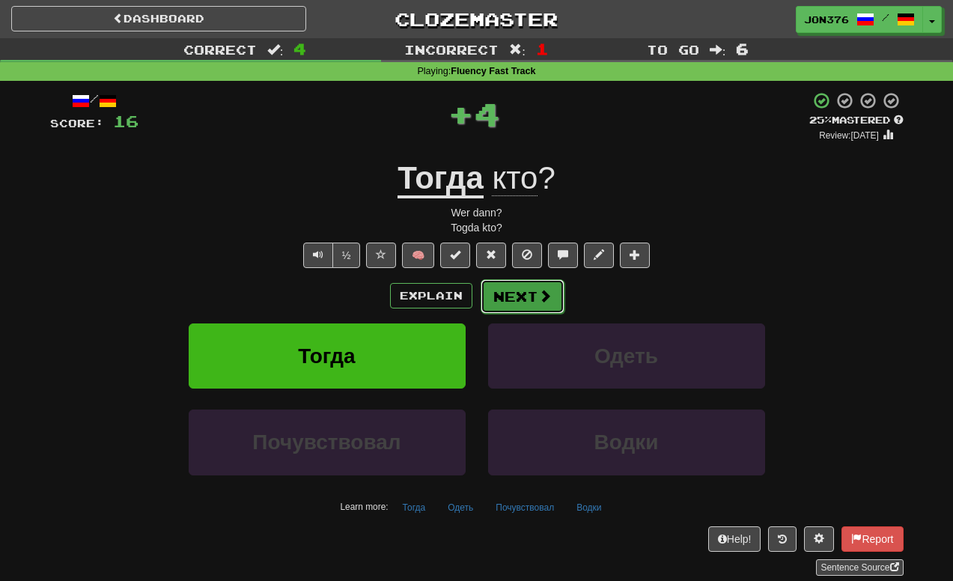
click at [509, 297] on button "Next" at bounding box center [523, 296] width 84 height 34
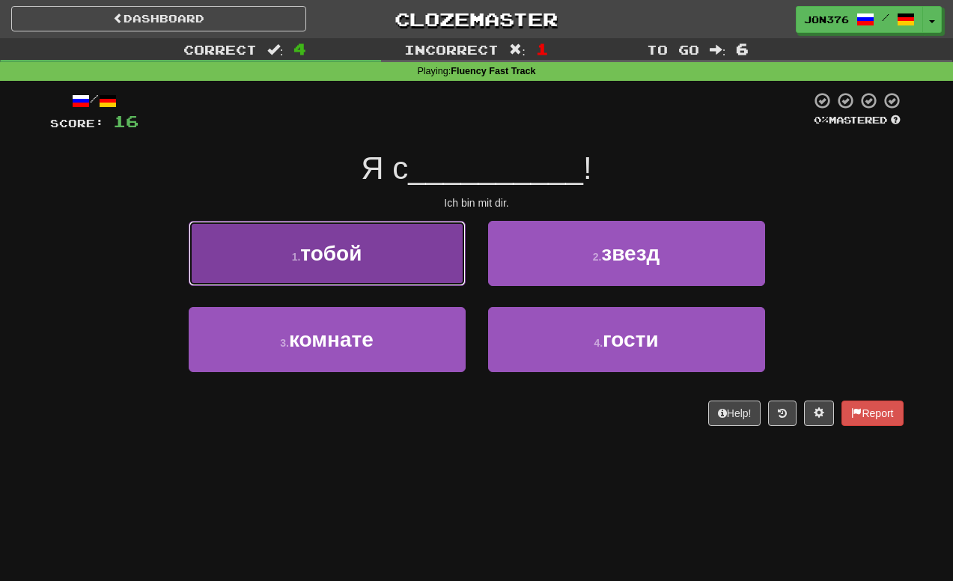
click at [382, 277] on button "1 . тобой" at bounding box center [327, 253] width 277 height 65
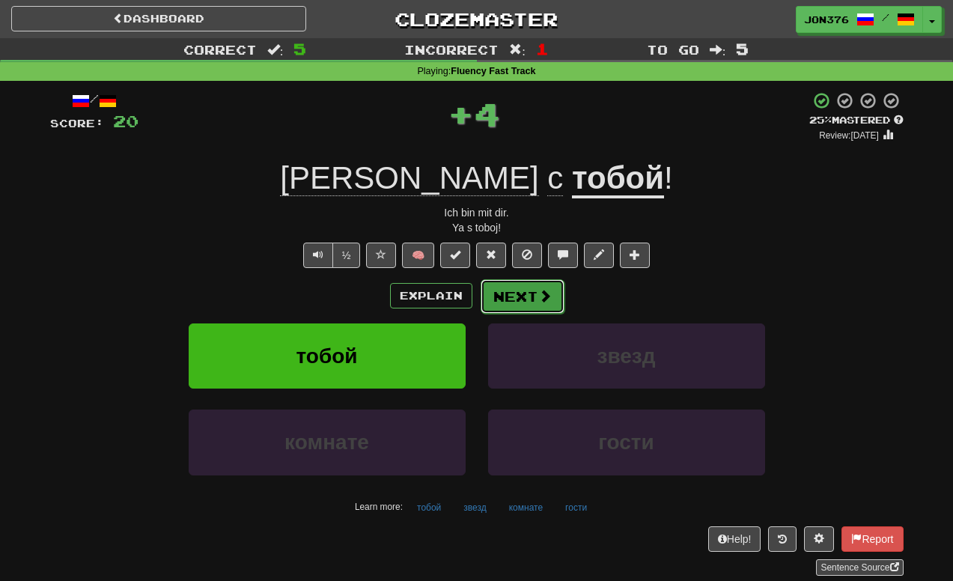
click at [517, 300] on button "Next" at bounding box center [523, 296] width 84 height 34
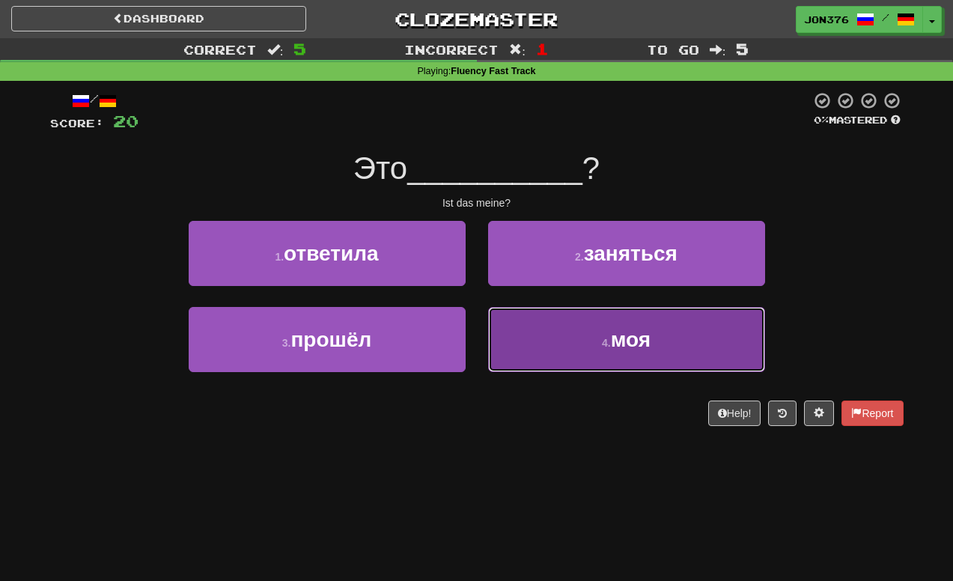
click at [594, 323] on button "4 . моя" at bounding box center [626, 339] width 277 height 65
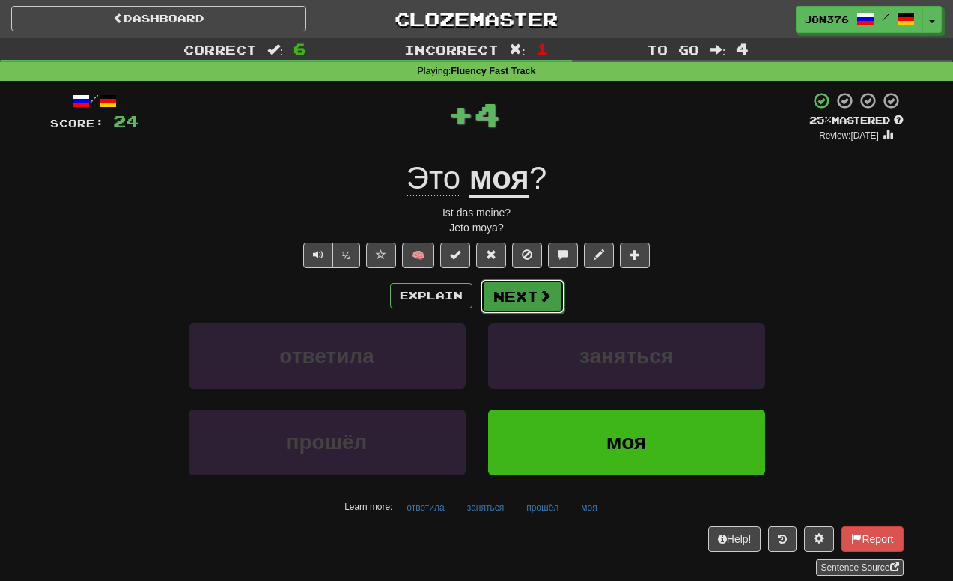
click at [508, 300] on button "Next" at bounding box center [523, 296] width 84 height 34
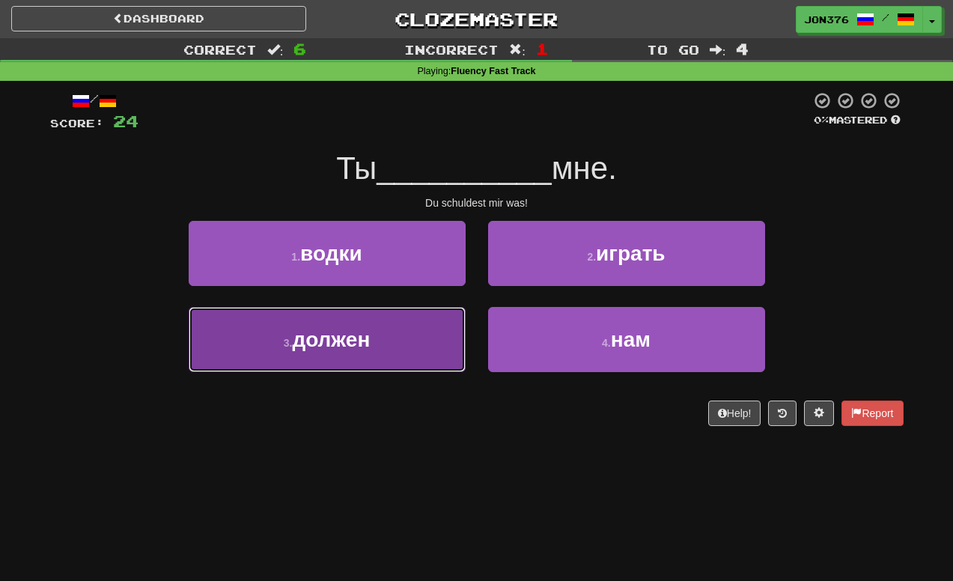
click at [358, 342] on span "должен" at bounding box center [331, 339] width 78 height 23
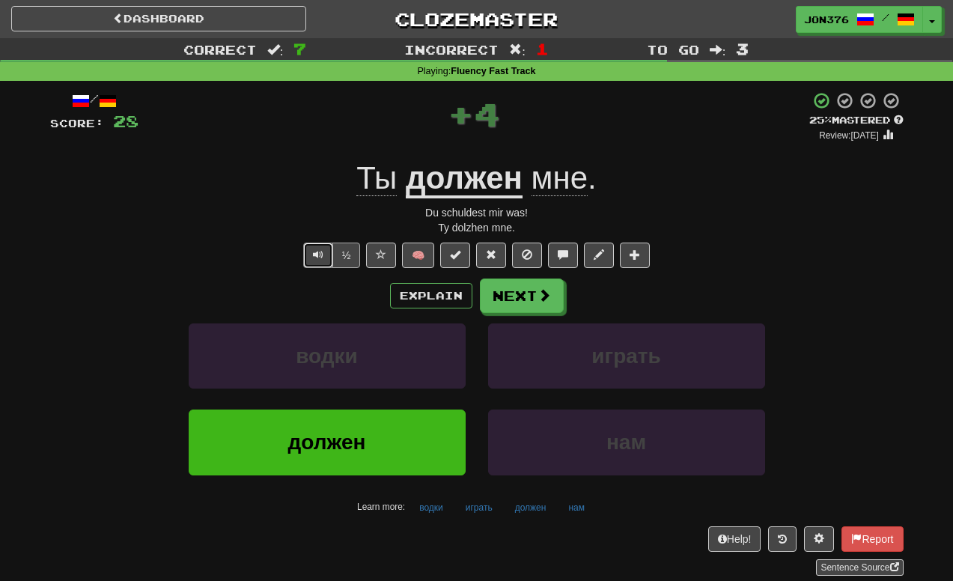
drag, startPoint x: 317, startPoint y: 262, endPoint x: 345, endPoint y: 255, distance: 29.4
click at [318, 262] on button "Text-to-speech controls" at bounding box center [318, 255] width 30 height 25
click at [322, 252] on span "Text-to-speech controls" at bounding box center [318, 254] width 10 height 10
click at [319, 260] on span "Text-to-speech controls" at bounding box center [318, 254] width 10 height 10
click at [516, 297] on button "Next" at bounding box center [523, 296] width 84 height 34
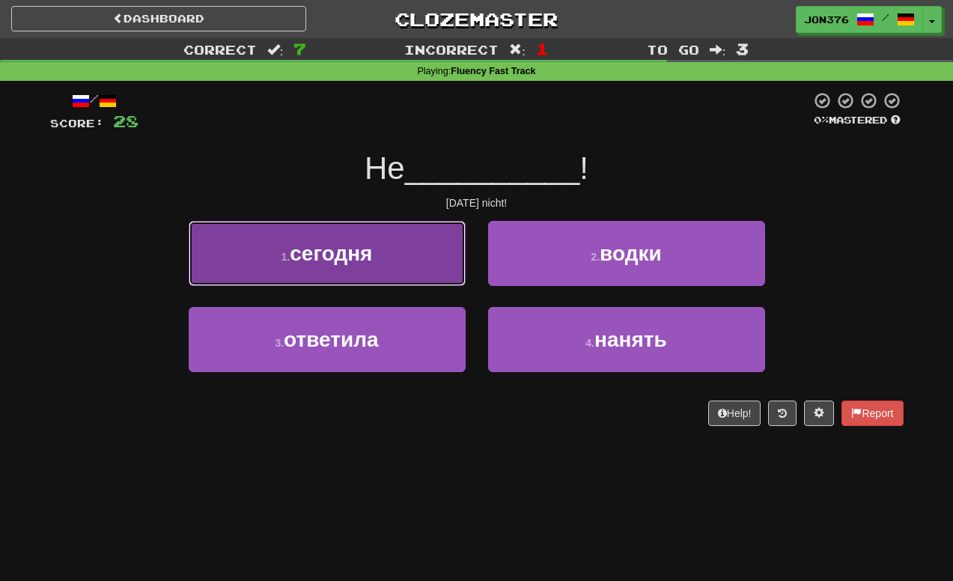
click at [370, 262] on span "сегодня" at bounding box center [331, 253] width 82 height 23
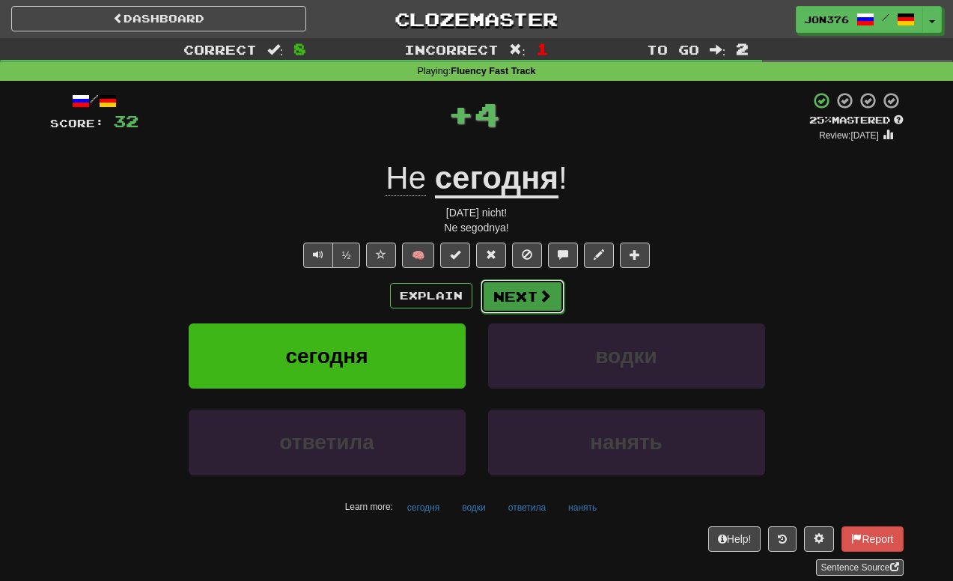
click at [500, 291] on button "Next" at bounding box center [523, 296] width 84 height 34
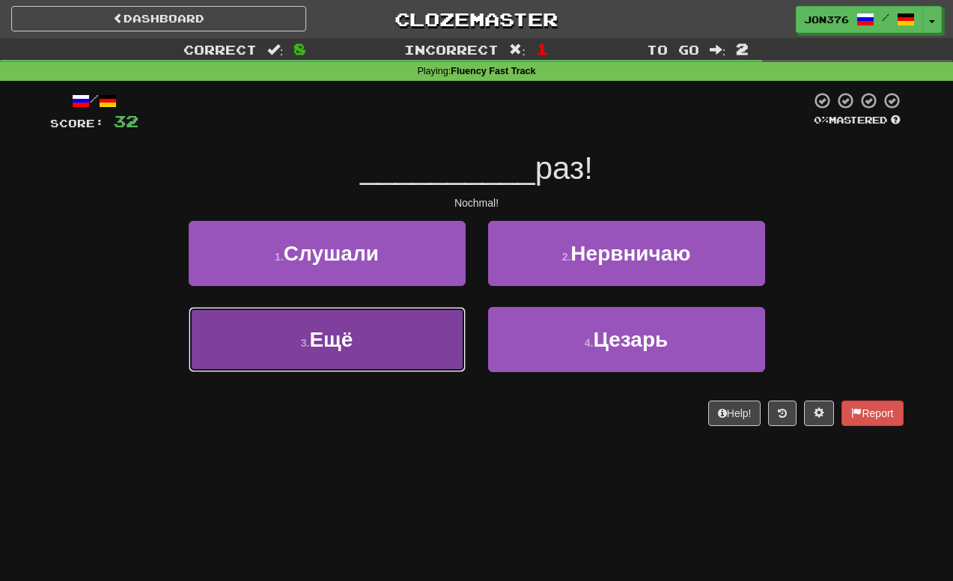
click at [345, 342] on span "Ещё" at bounding box center [330, 339] width 43 height 23
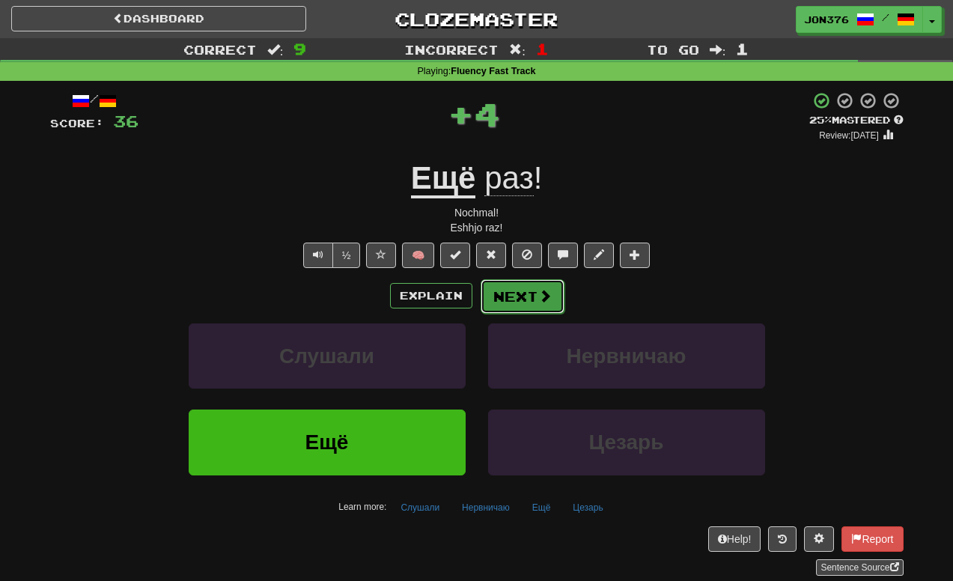
click at [511, 301] on button "Next" at bounding box center [523, 296] width 84 height 34
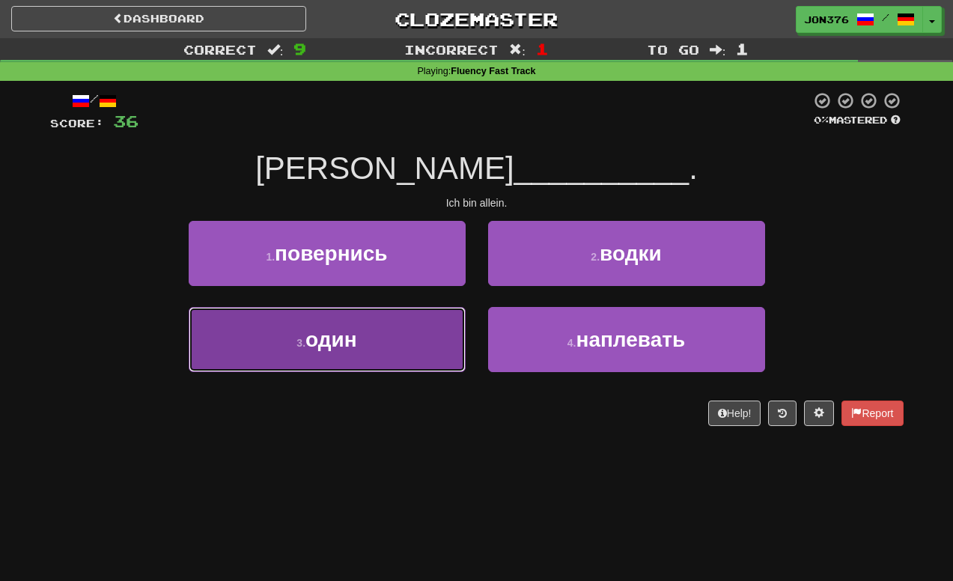
click at [357, 326] on button "3 . один" at bounding box center [327, 339] width 277 height 65
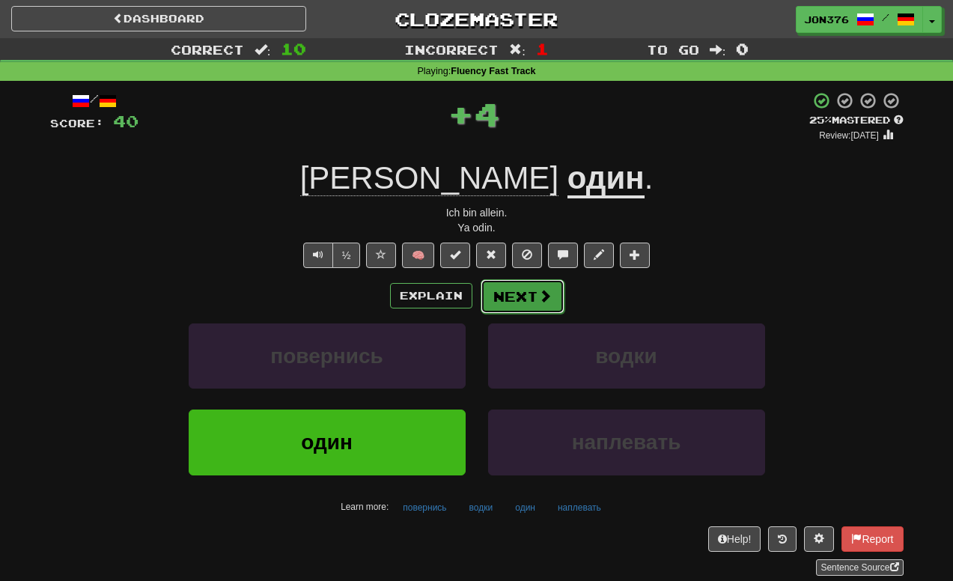
click at [533, 305] on button "Next" at bounding box center [523, 296] width 84 height 34
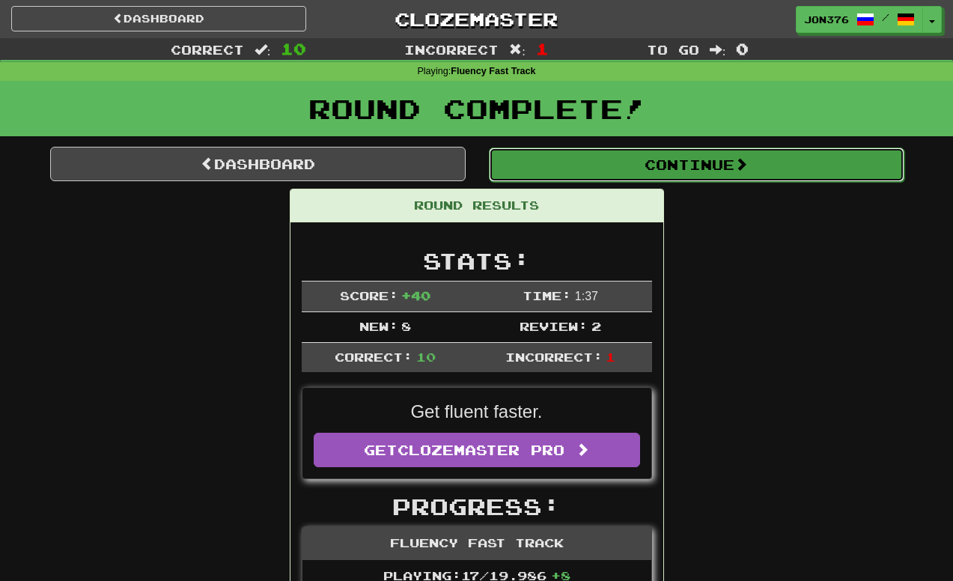
click at [552, 174] on button "Continue" at bounding box center [697, 165] width 416 height 34
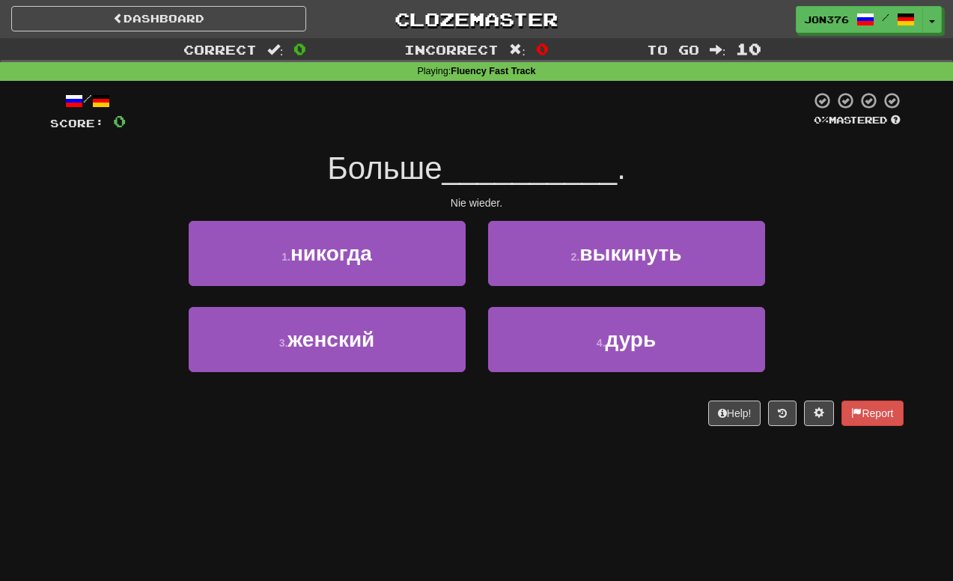
click at [543, 73] on div "Playing : Fluency Fast Track" at bounding box center [476, 71] width 953 height 13
click at [175, 11] on link "Dashboard" at bounding box center [158, 18] width 295 height 25
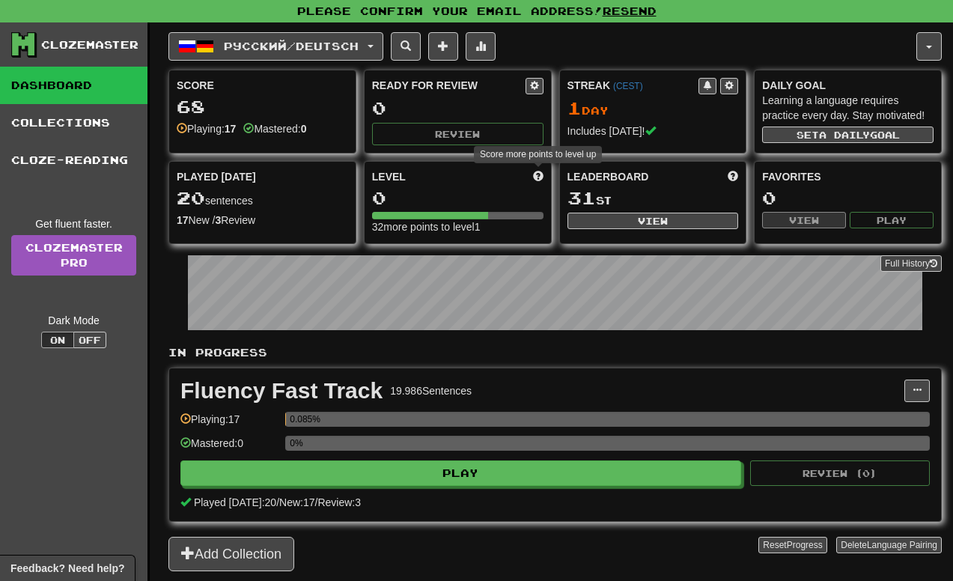
click at [538, 173] on span at bounding box center [538, 176] width 10 height 10
drag, startPoint x: 538, startPoint y: 173, endPoint x: 437, endPoint y: 189, distance: 102.3
click at [531, 174] on div "Level Score more points to level up" at bounding box center [458, 176] width 172 height 15
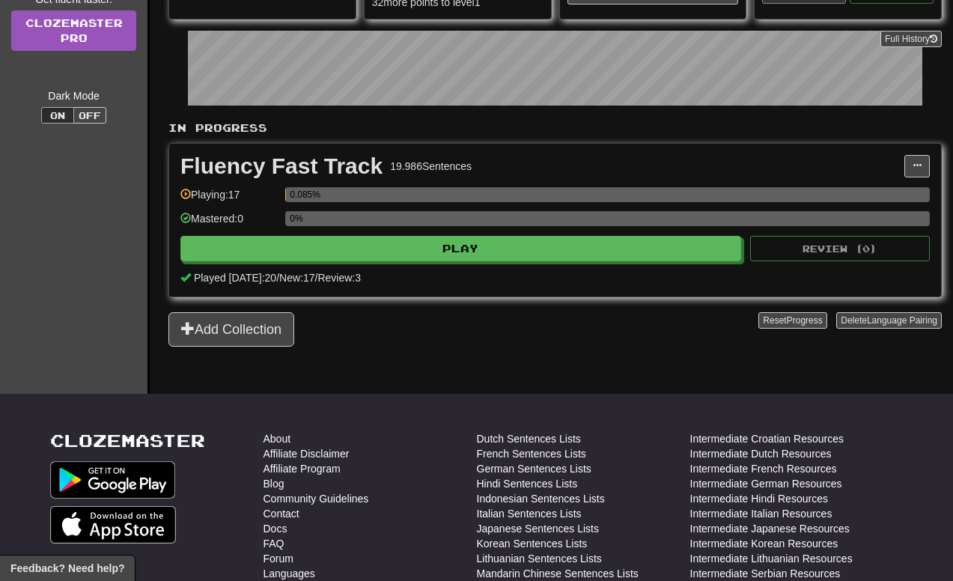
scroll to position [300, 0]
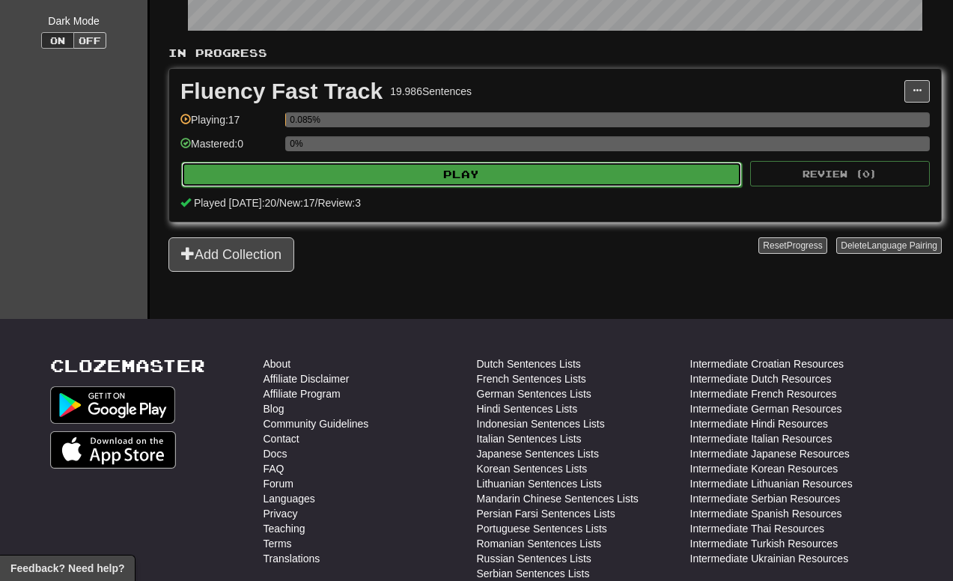
click at [449, 184] on button "Play" at bounding box center [461, 174] width 561 height 25
select select "**"
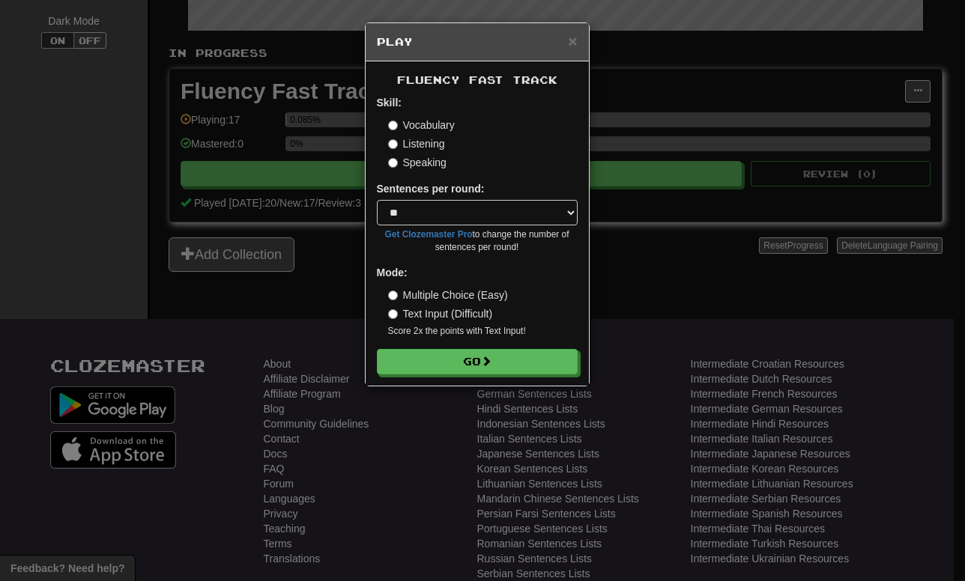
click at [264, 243] on div "× Play Fluency Fast Track Skill: Vocabulary Listening Speaking Sentences per ro…" at bounding box center [482, 290] width 965 height 581
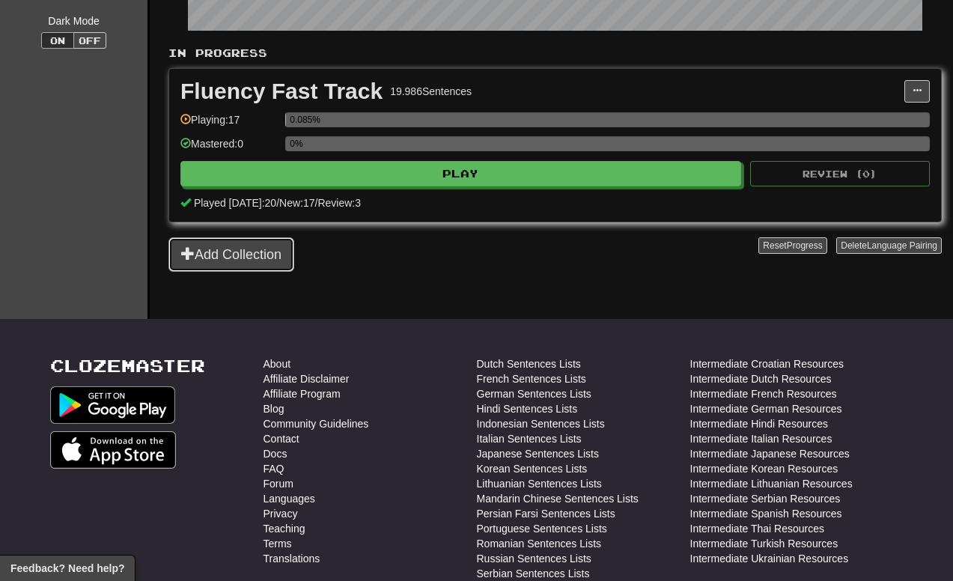
click at [251, 258] on button "Add Collection" at bounding box center [232, 254] width 126 height 34
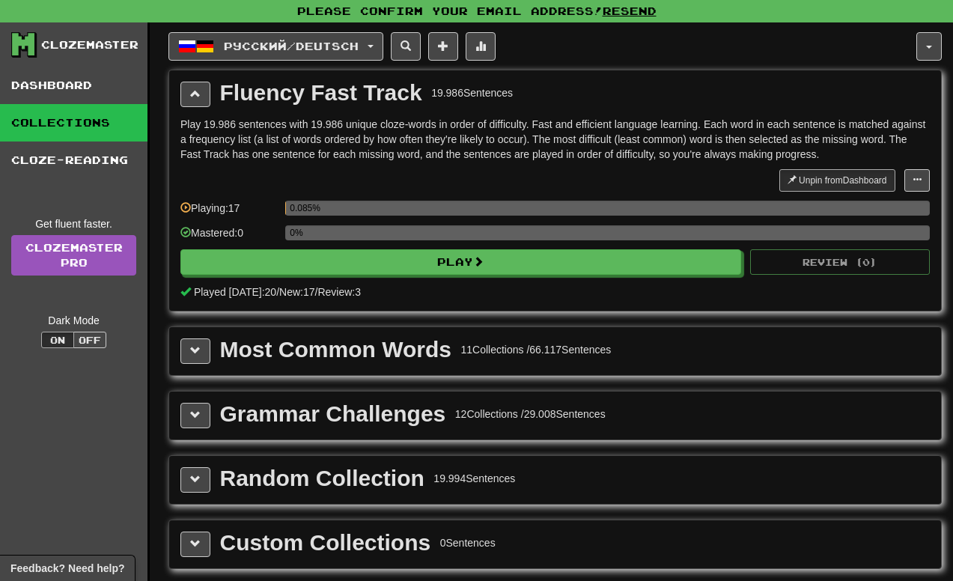
click at [228, 365] on div "Most Common Words 11 Collections / 66.117 Sentences" at bounding box center [555, 351] width 772 height 48
click at [188, 348] on button at bounding box center [196, 351] width 30 height 25
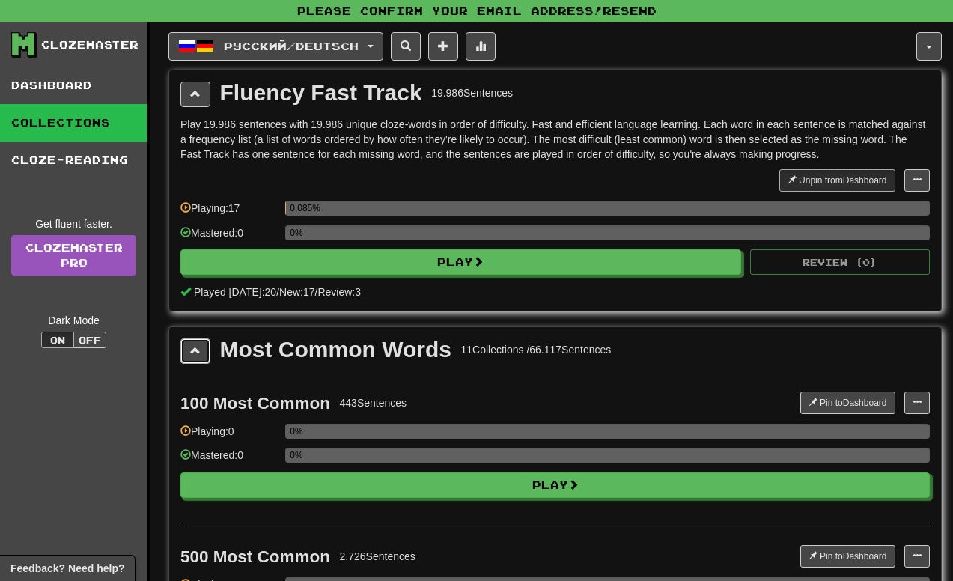
click at [195, 345] on span at bounding box center [195, 350] width 10 height 10
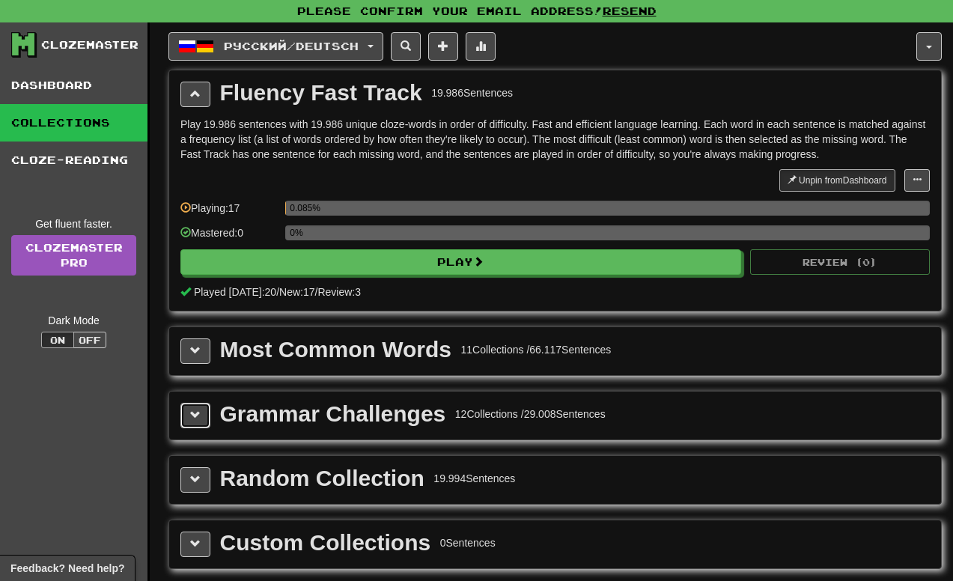
click at [200, 416] on span at bounding box center [195, 415] width 10 height 10
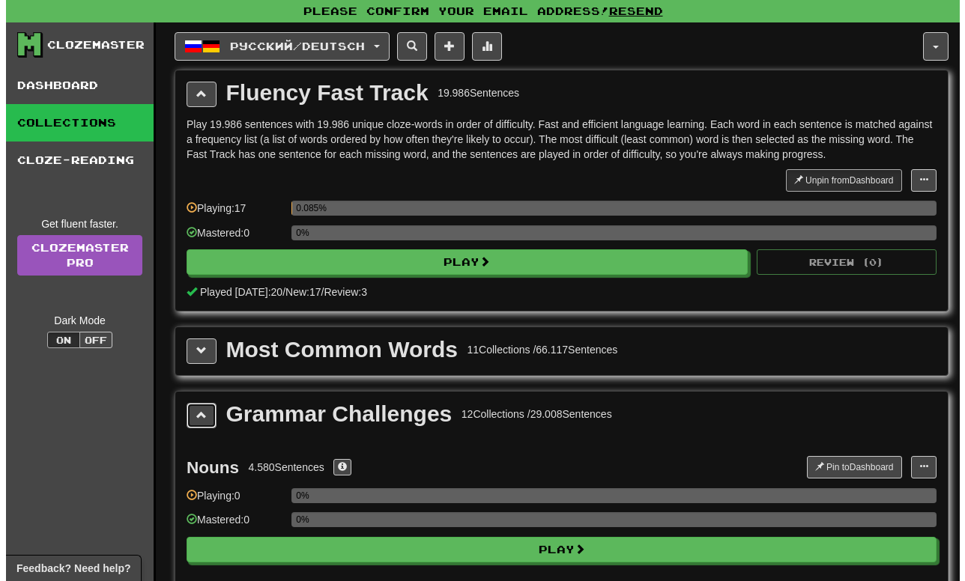
scroll to position [75, 0]
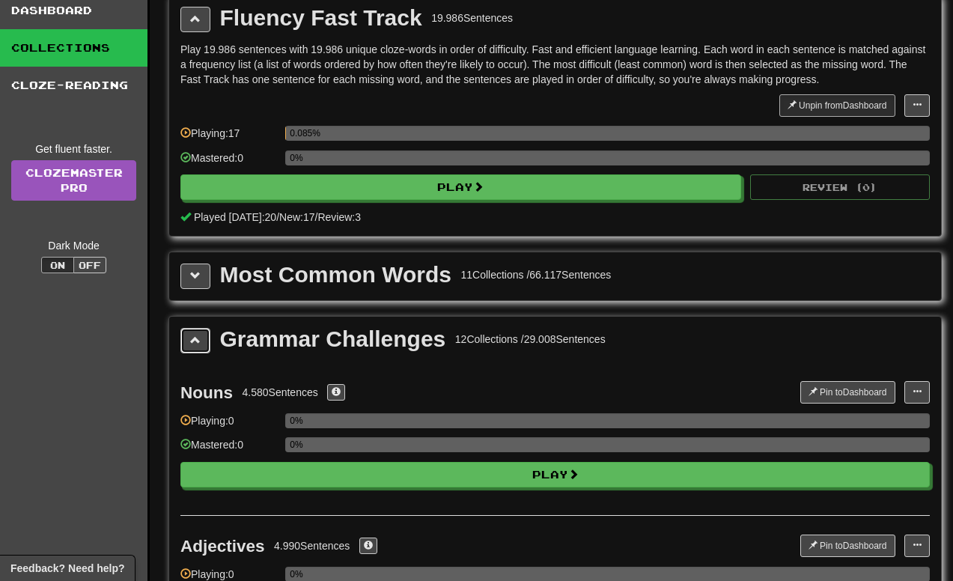
click at [189, 348] on button at bounding box center [196, 340] width 30 height 25
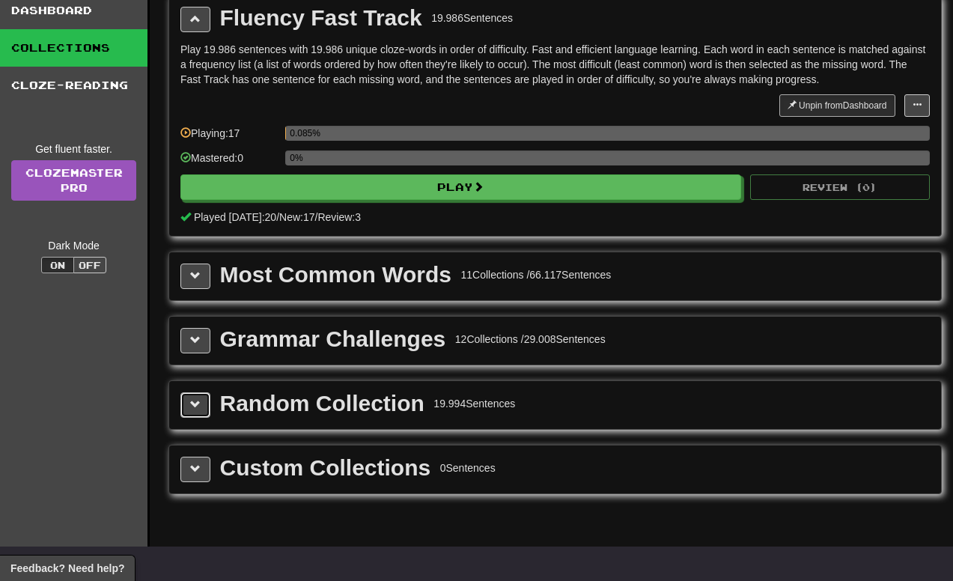
click at [192, 403] on span at bounding box center [195, 404] width 10 height 10
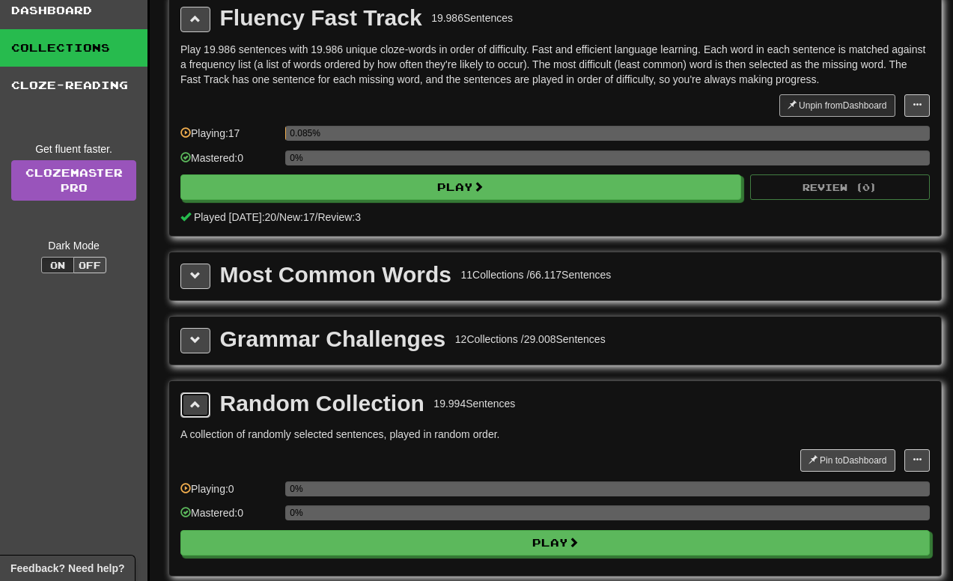
click at [192, 403] on span at bounding box center [195, 404] width 10 height 10
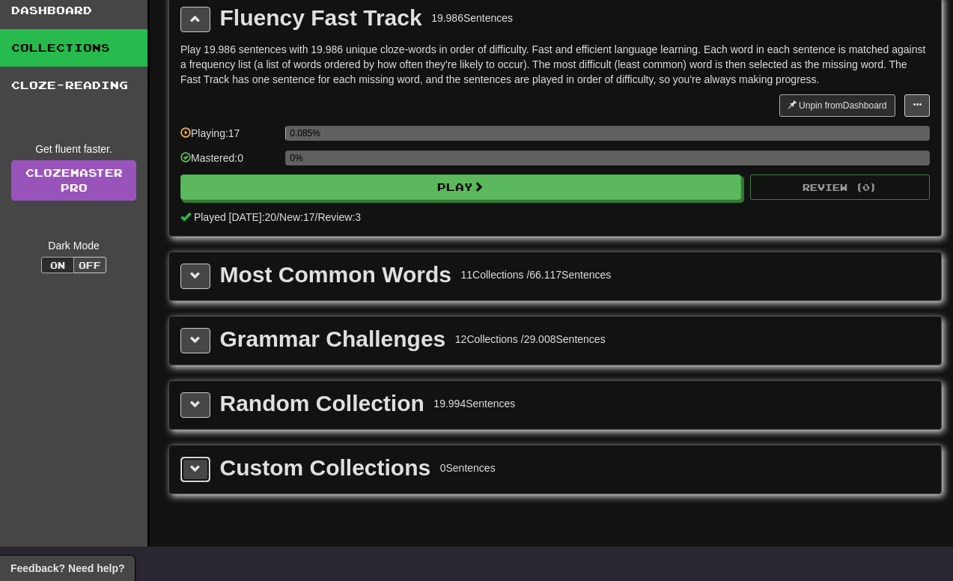
click at [182, 474] on button at bounding box center [196, 469] width 30 height 25
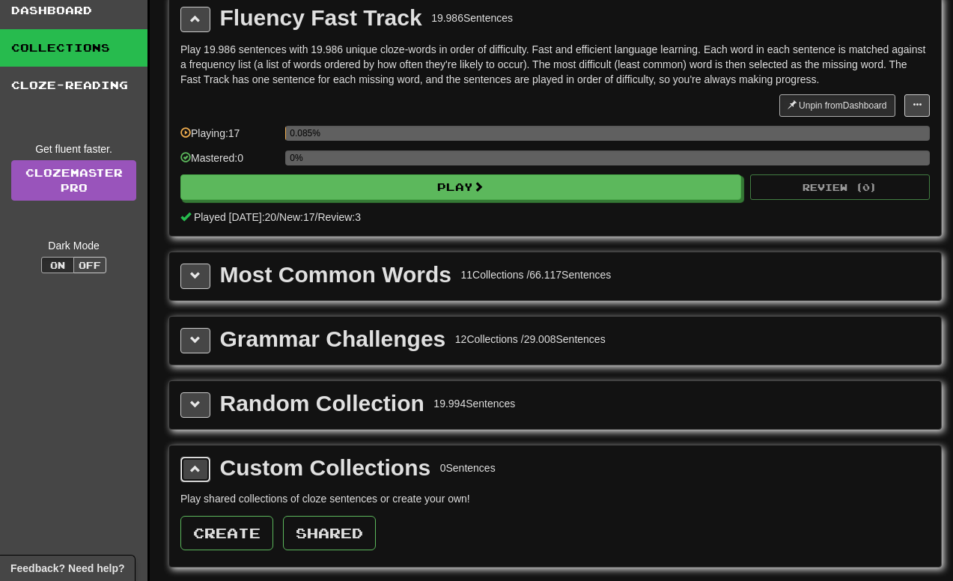
click at [183, 464] on button at bounding box center [196, 469] width 30 height 25
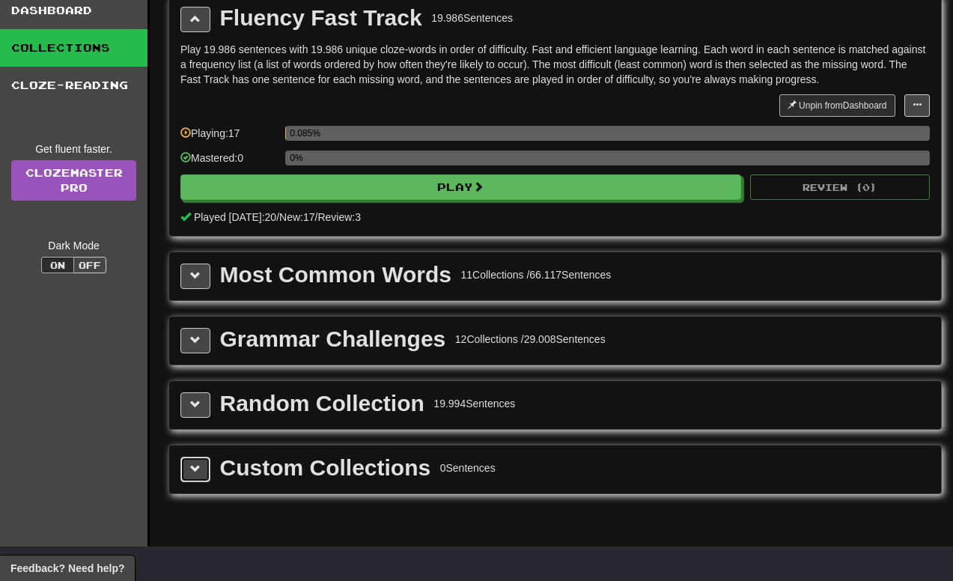
click at [184, 462] on button at bounding box center [196, 469] width 30 height 25
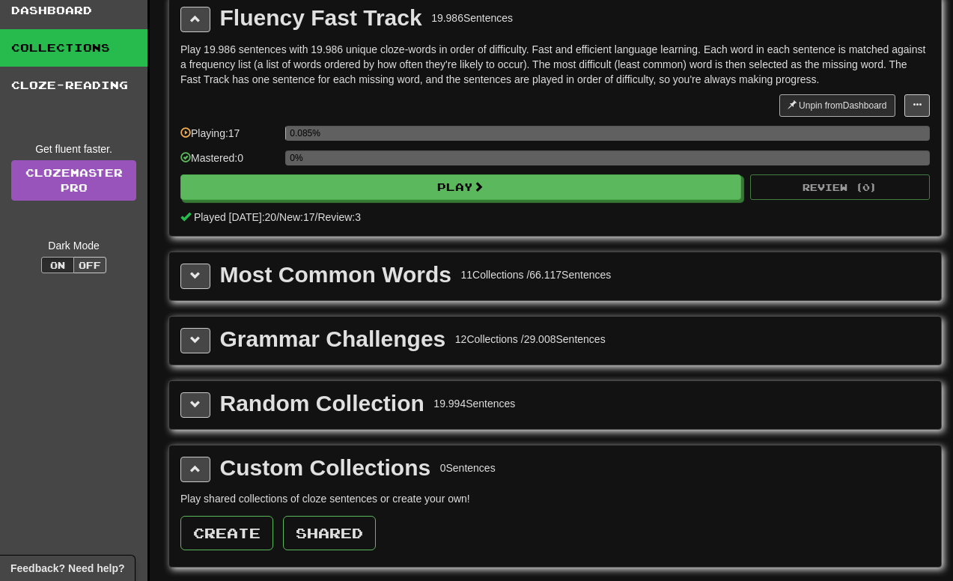
click at [180, 467] on div "Custom Collections 0 Sentences Play shared collections of cloze sentences or cr…" at bounding box center [555, 507] width 772 height 122
click at [195, 468] on span at bounding box center [195, 469] width 10 height 10
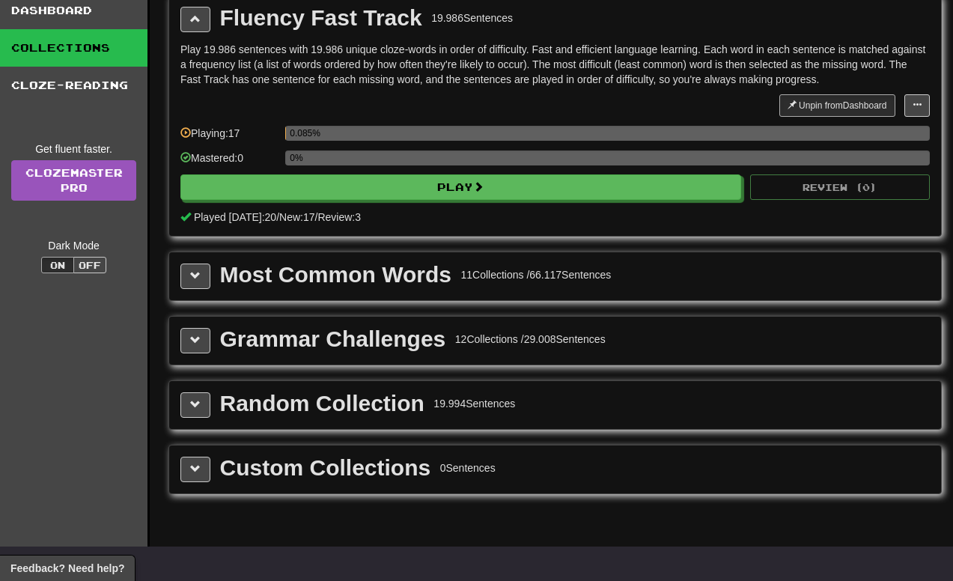
click at [199, 421] on div "Random Collection 19.994 Sentences" at bounding box center [555, 405] width 772 height 48
drag, startPoint x: 202, startPoint y: 394, endPoint x: 194, endPoint y: 401, distance: 11.1
click at [201, 395] on button at bounding box center [196, 404] width 30 height 25
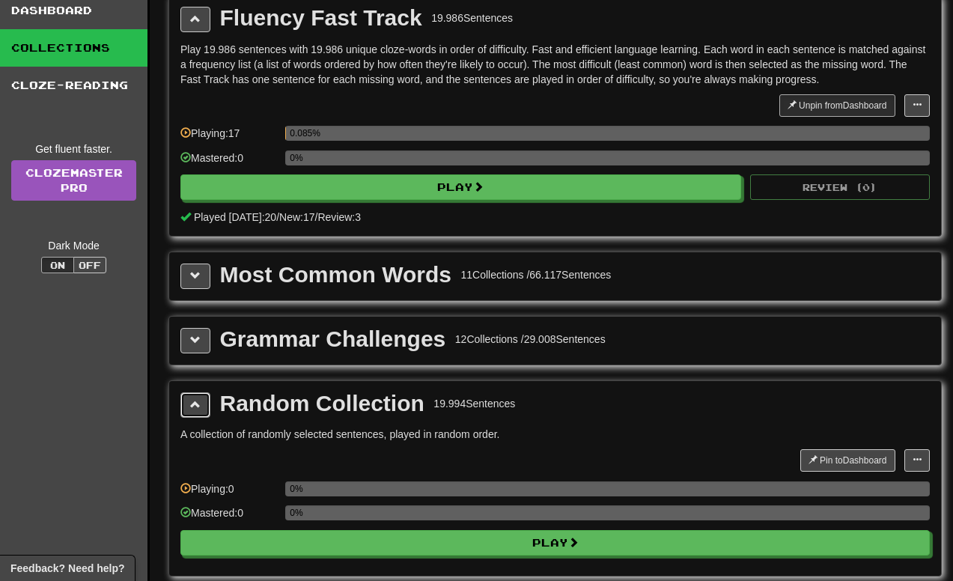
drag, startPoint x: 198, startPoint y: 410, endPoint x: 209, endPoint y: 383, distance: 28.9
click at [199, 407] on span at bounding box center [195, 404] width 10 height 10
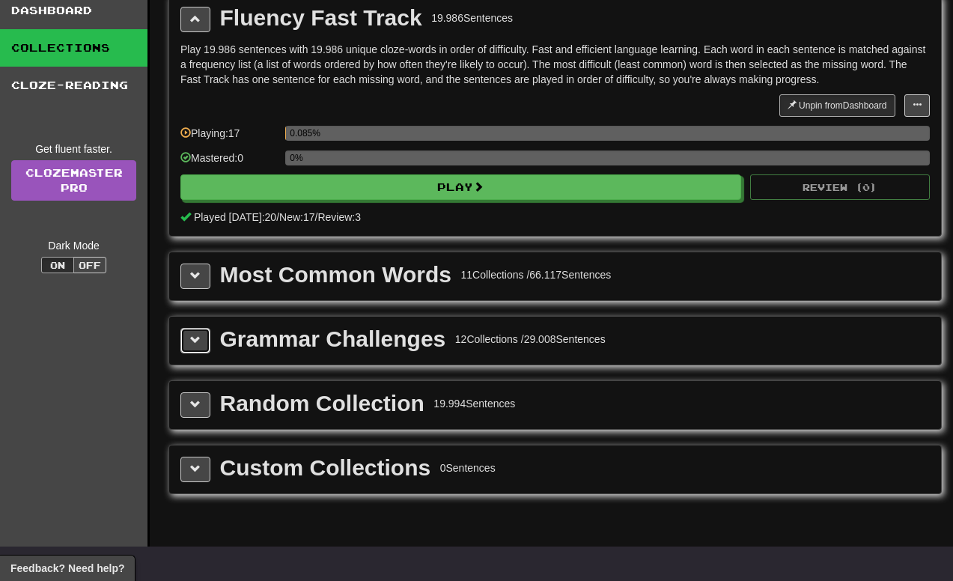
click at [199, 336] on span at bounding box center [195, 340] width 10 height 10
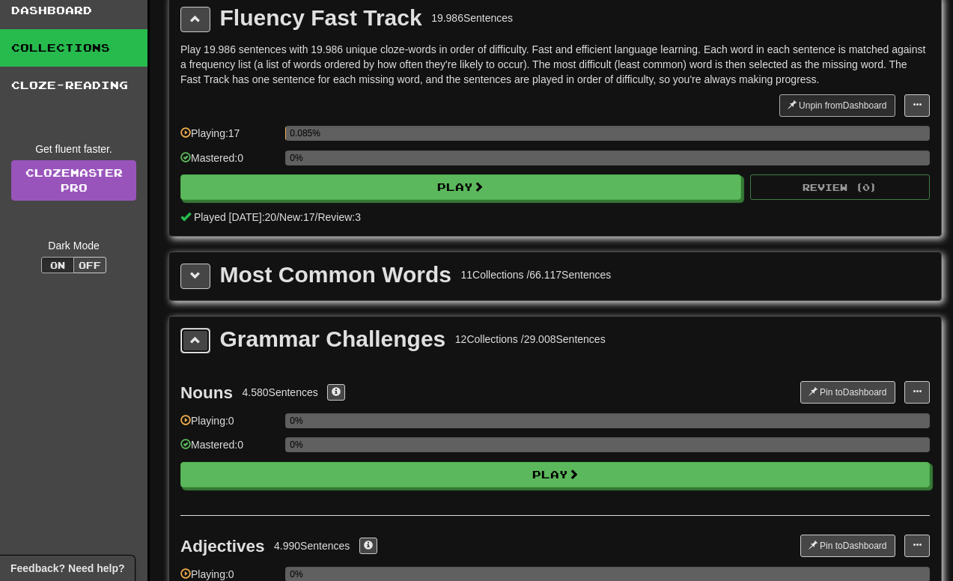
click at [200, 336] on span at bounding box center [195, 340] width 10 height 10
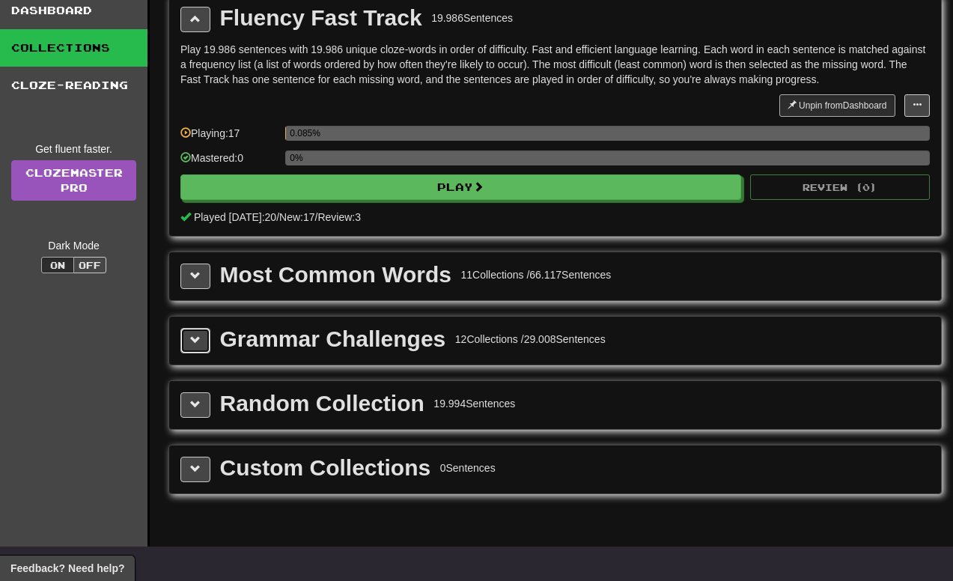
click at [186, 339] on button at bounding box center [196, 340] width 30 height 25
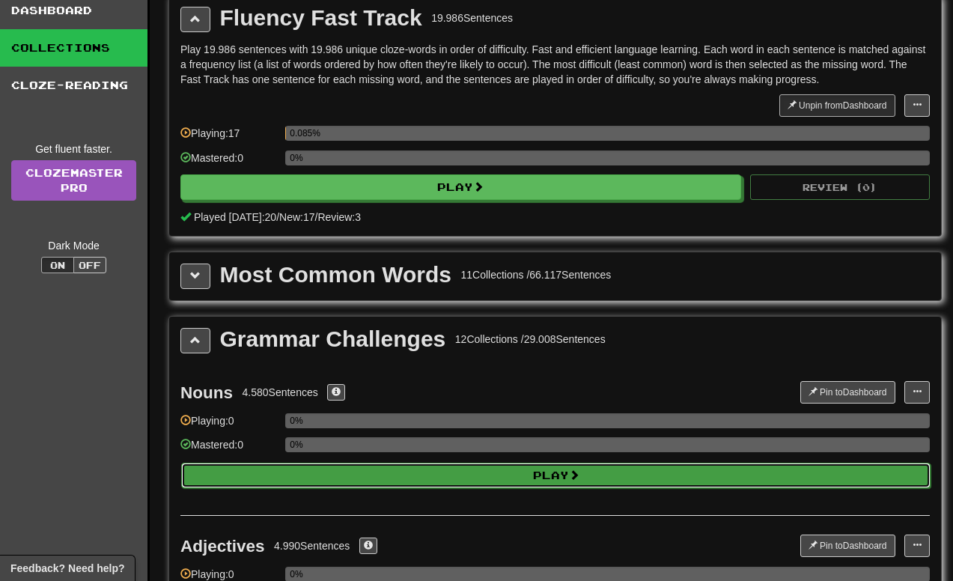
click at [433, 478] on button "Play" at bounding box center [556, 475] width 750 height 25
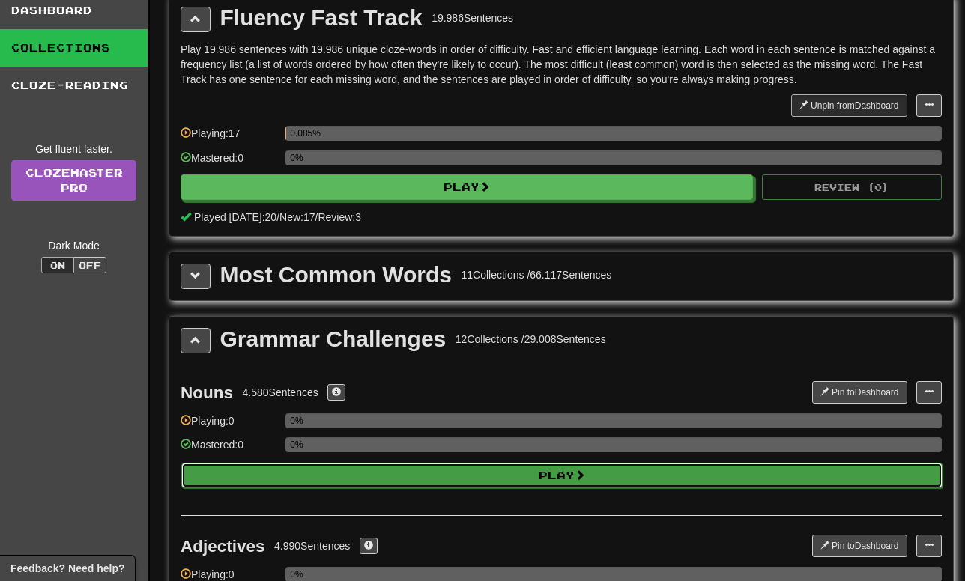
select select "**"
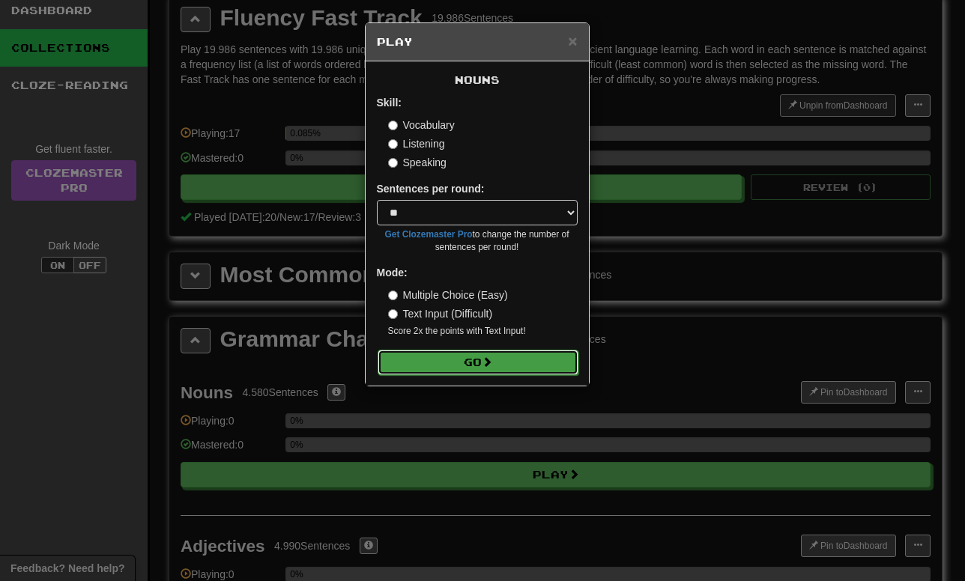
click at [458, 369] on button "Go" at bounding box center [477, 362] width 201 height 25
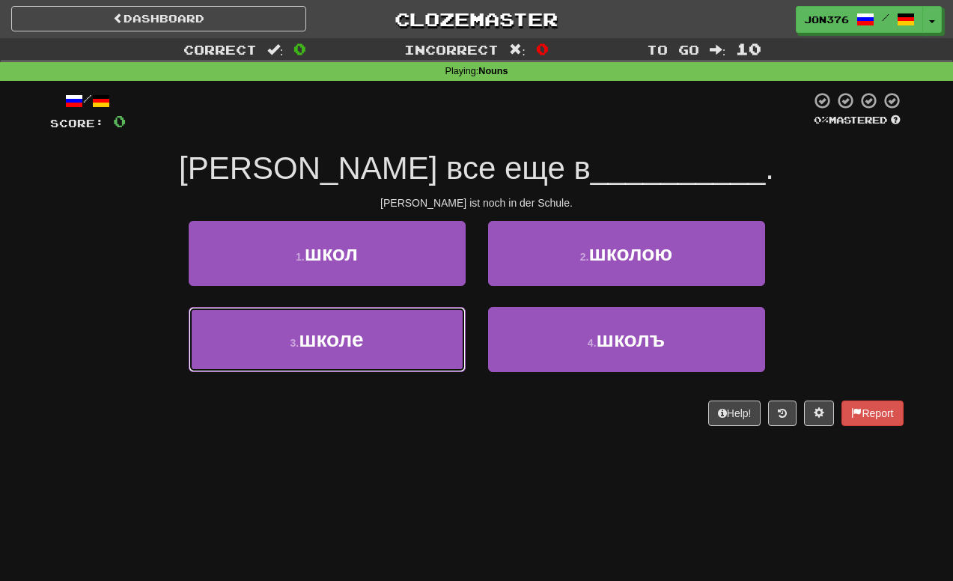
drag, startPoint x: 419, startPoint y: 326, endPoint x: 423, endPoint y: 313, distance: 13.5
click at [420, 321] on button "3 . школе" at bounding box center [327, 339] width 277 height 65
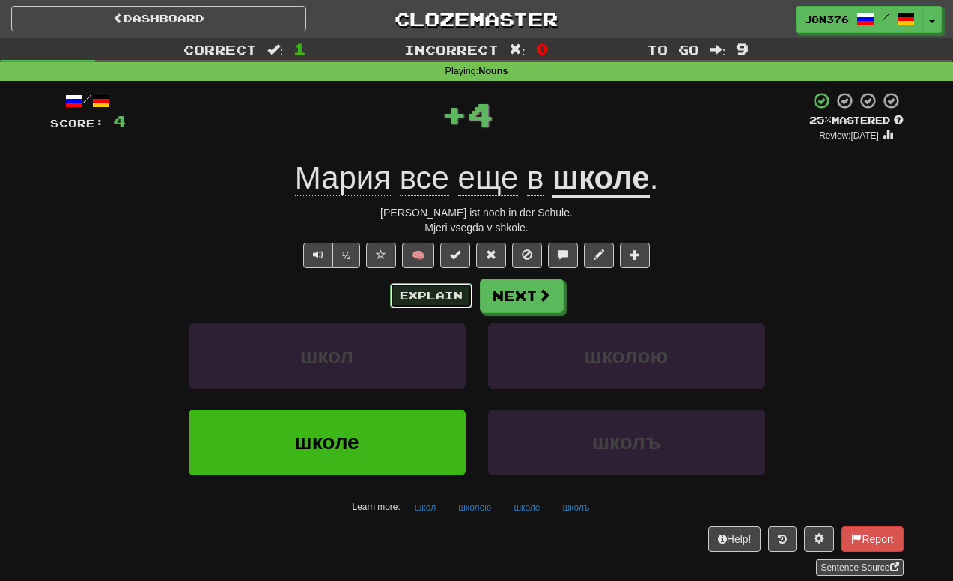
click at [445, 294] on button "Explain" at bounding box center [431, 295] width 82 height 25
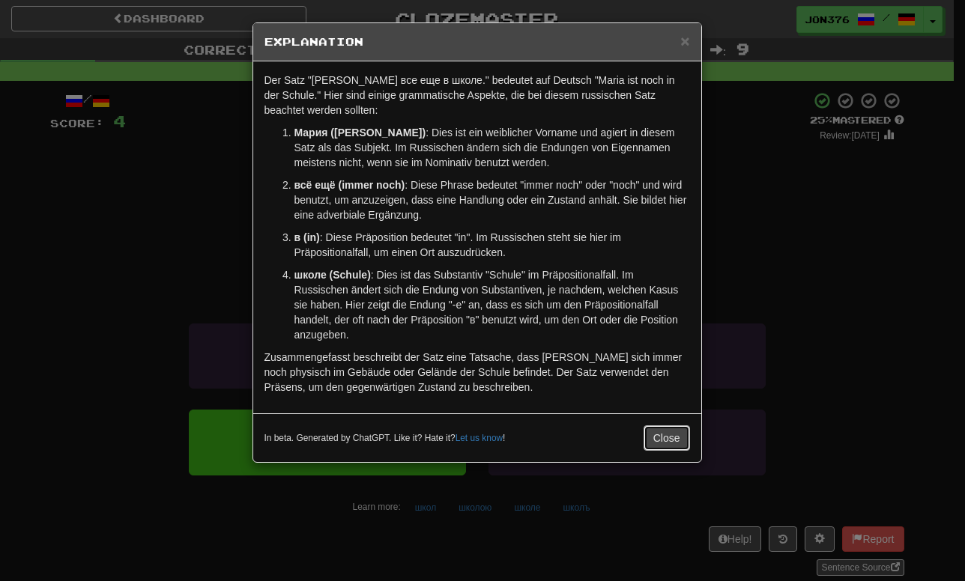
click at [676, 432] on button "Close" at bounding box center [666, 437] width 46 height 25
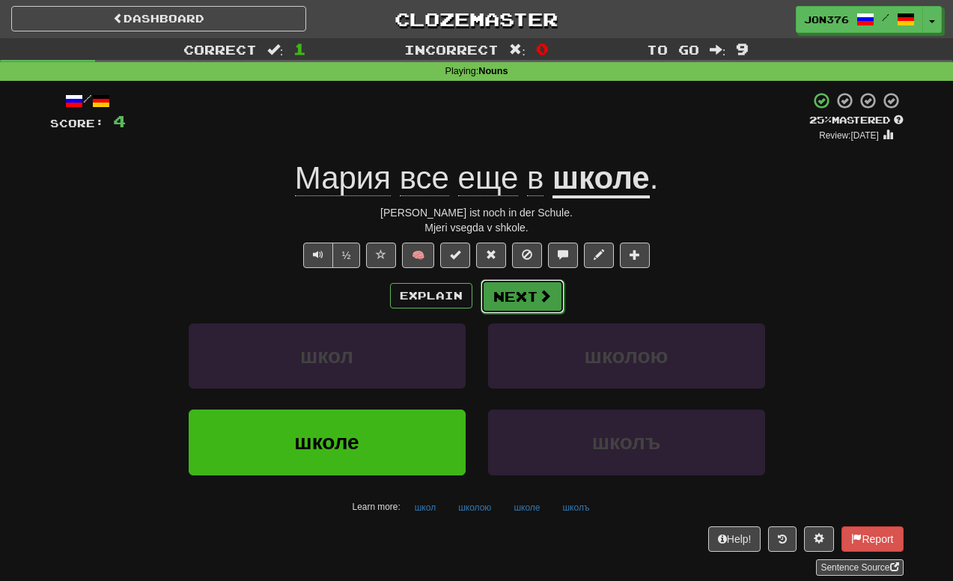
click at [531, 285] on button "Next" at bounding box center [523, 296] width 84 height 34
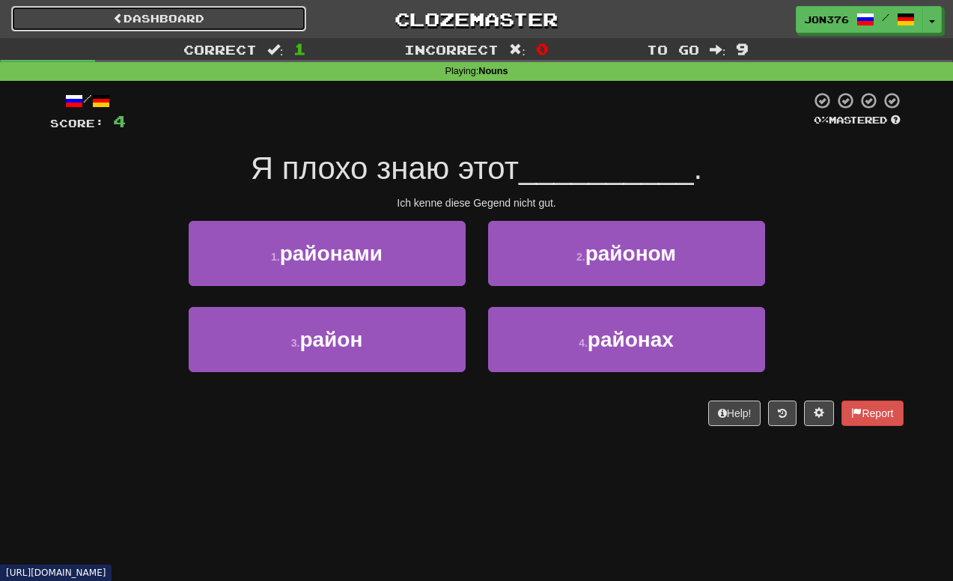
click at [112, 25] on link "Dashboard" at bounding box center [158, 18] width 295 height 25
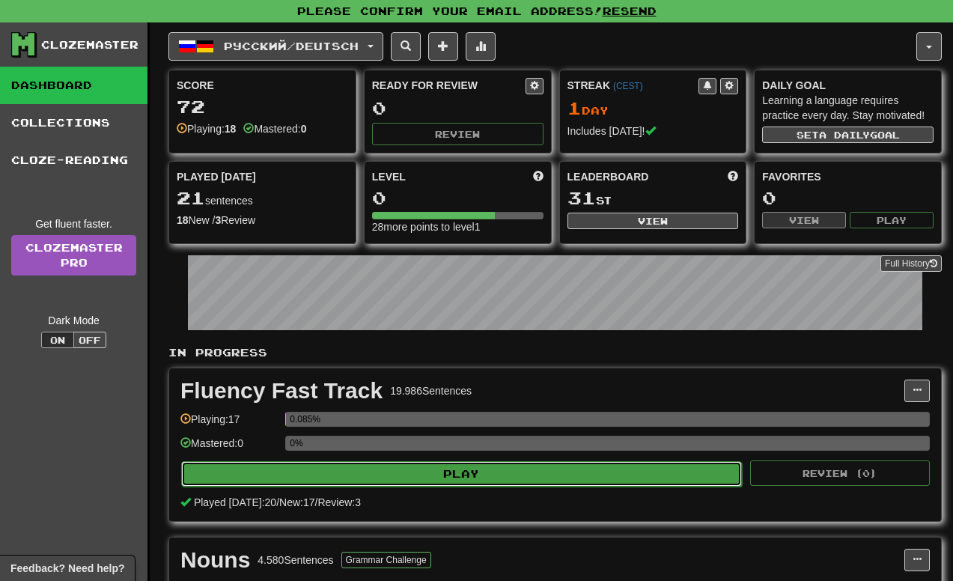
click at [519, 480] on button "Play" at bounding box center [461, 473] width 561 height 25
select select "**"
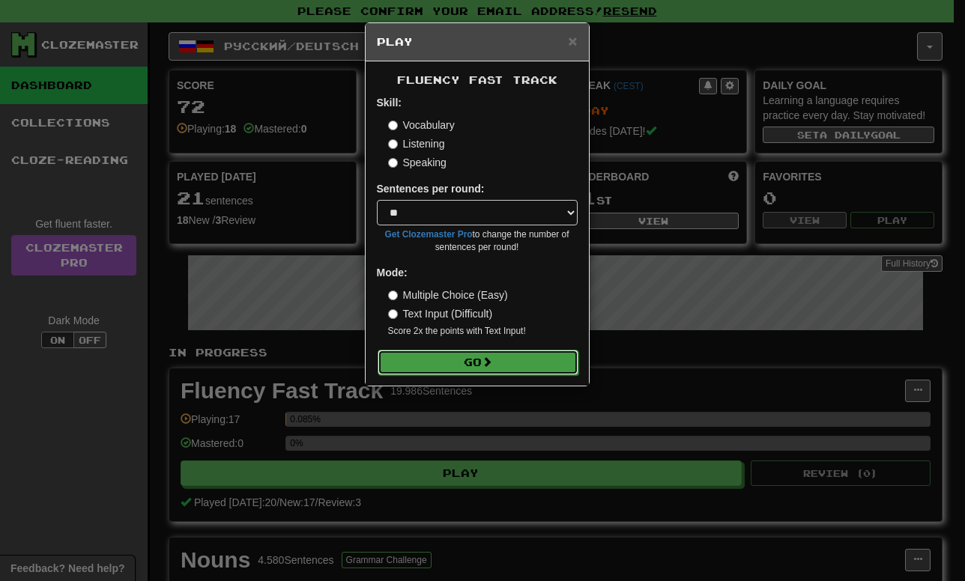
click at [488, 358] on span at bounding box center [487, 362] width 10 height 10
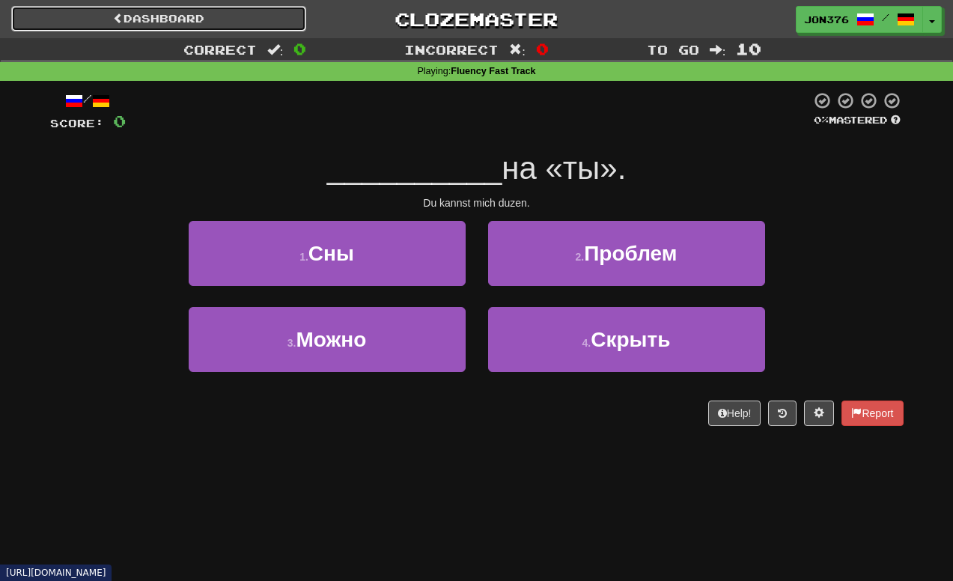
click at [241, 29] on link "Dashboard" at bounding box center [158, 18] width 295 height 25
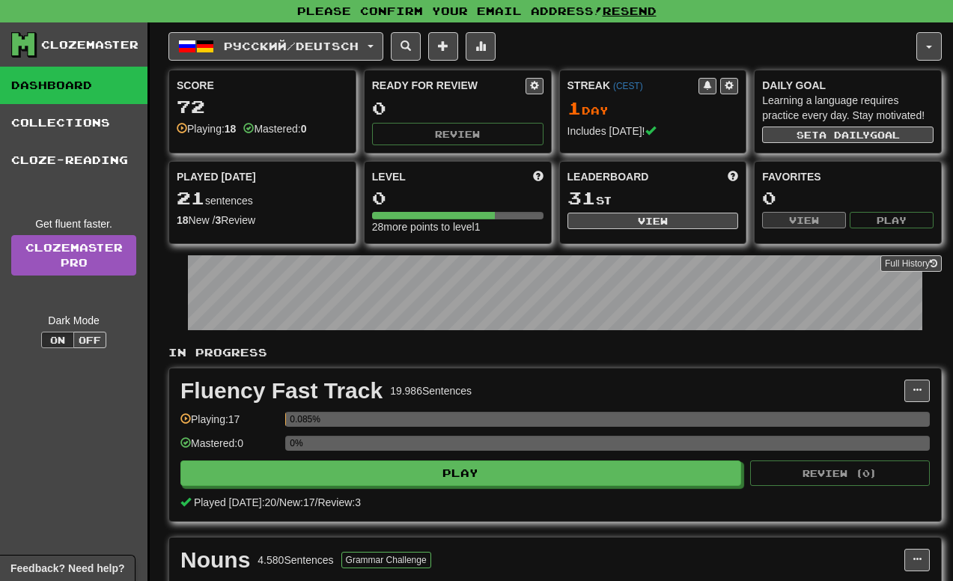
scroll to position [300, 0]
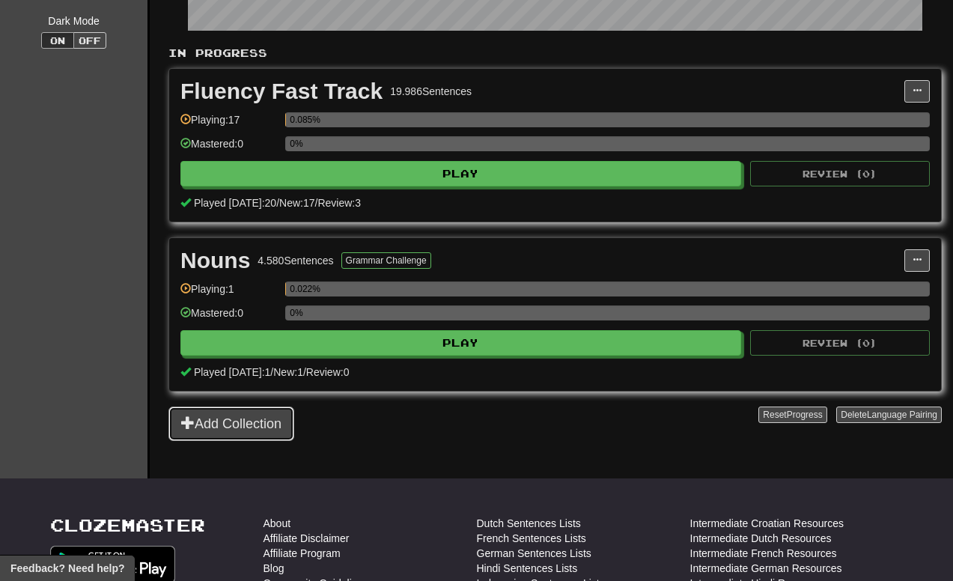
drag, startPoint x: 232, startPoint y: 436, endPoint x: 340, endPoint y: 249, distance: 216.1
click at [288, 261] on div "In Progress Fluency Fast Track 19.986 Sentences Manage Sentences Unpin from Das…" at bounding box center [556, 243] width 774 height 395
click at [916, 252] on button at bounding box center [917, 260] width 25 height 22
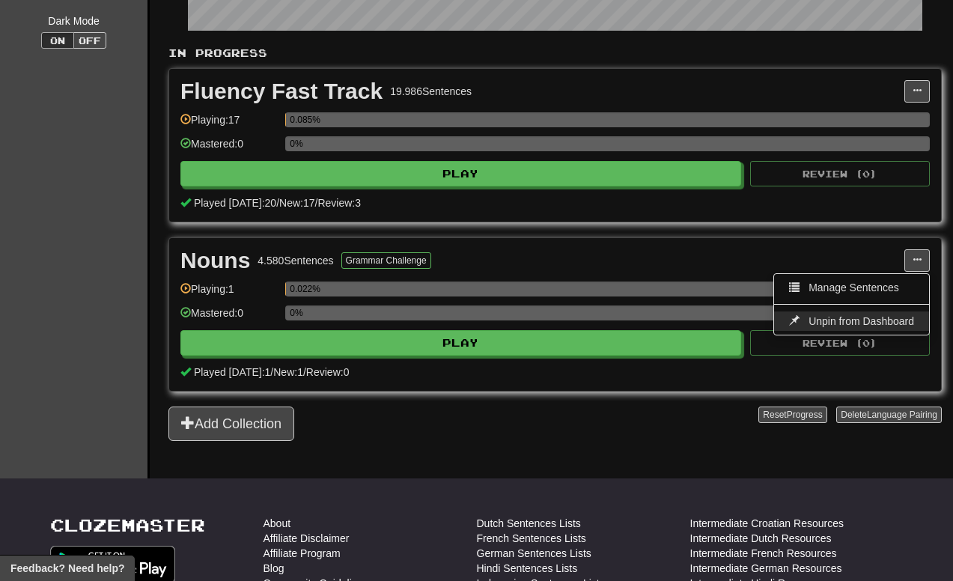
click at [849, 321] on span "Unpin from Dashboard" at bounding box center [862, 321] width 106 height 12
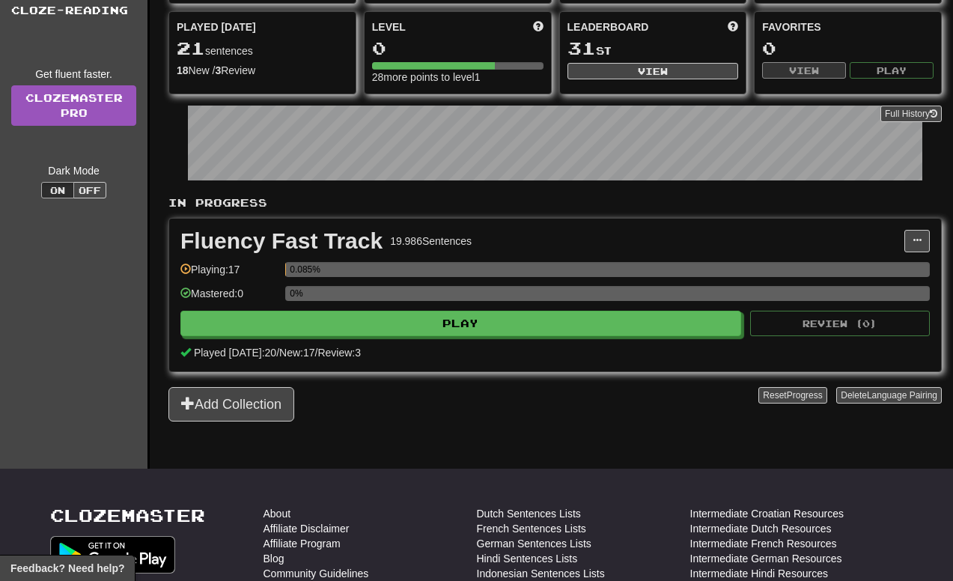
scroll to position [0, 0]
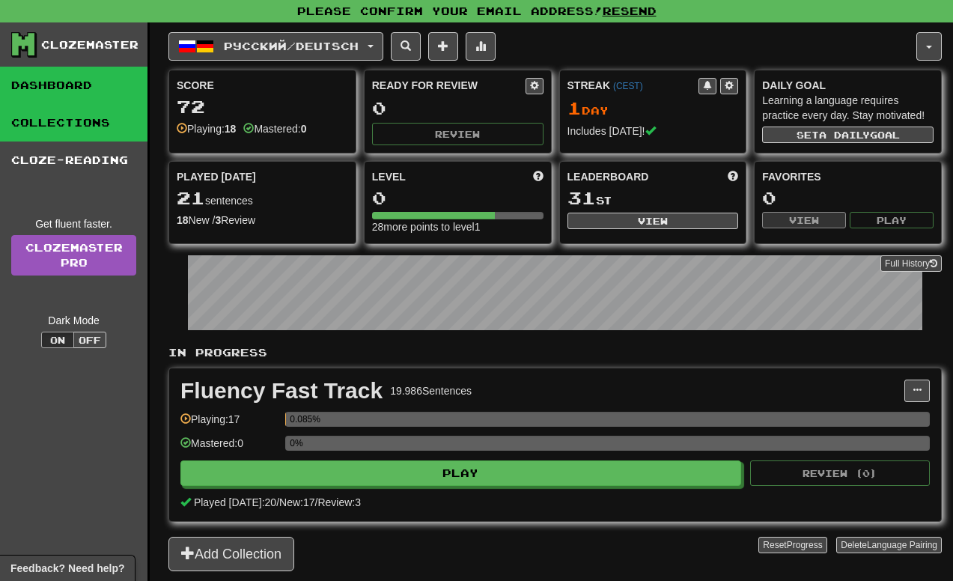
click at [91, 130] on link "Collections" at bounding box center [74, 122] width 148 height 37
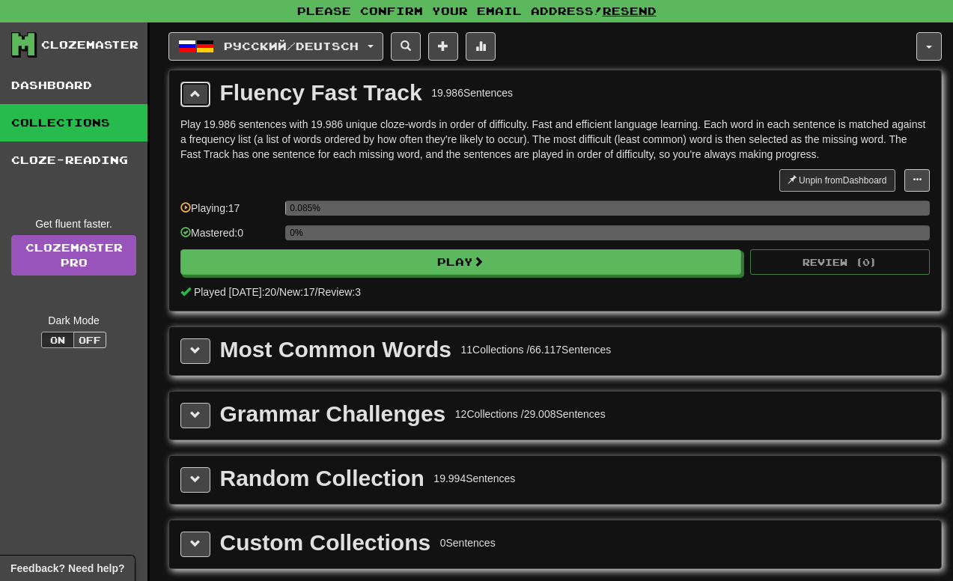
click at [200, 91] on span at bounding box center [195, 93] width 10 height 10
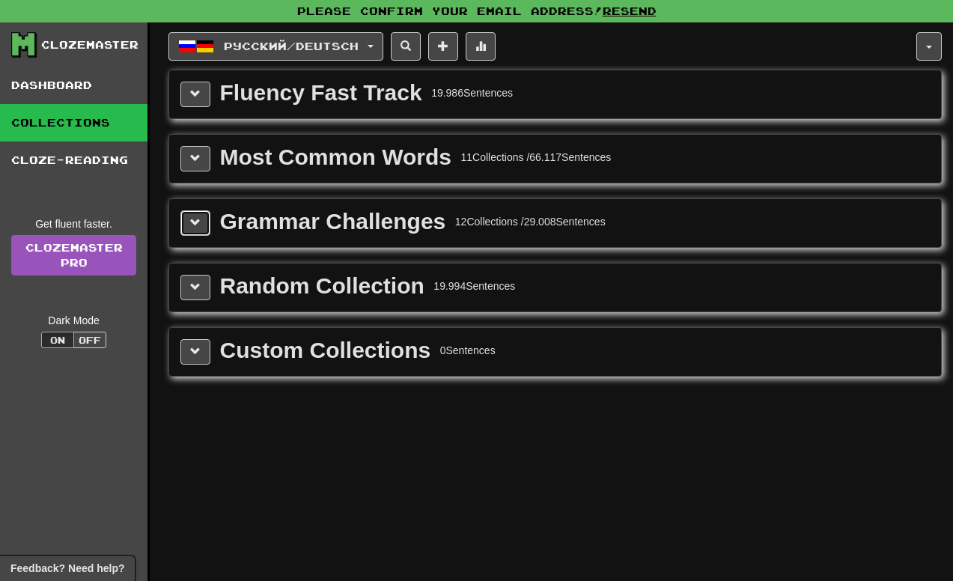
click at [189, 224] on button at bounding box center [196, 222] width 30 height 25
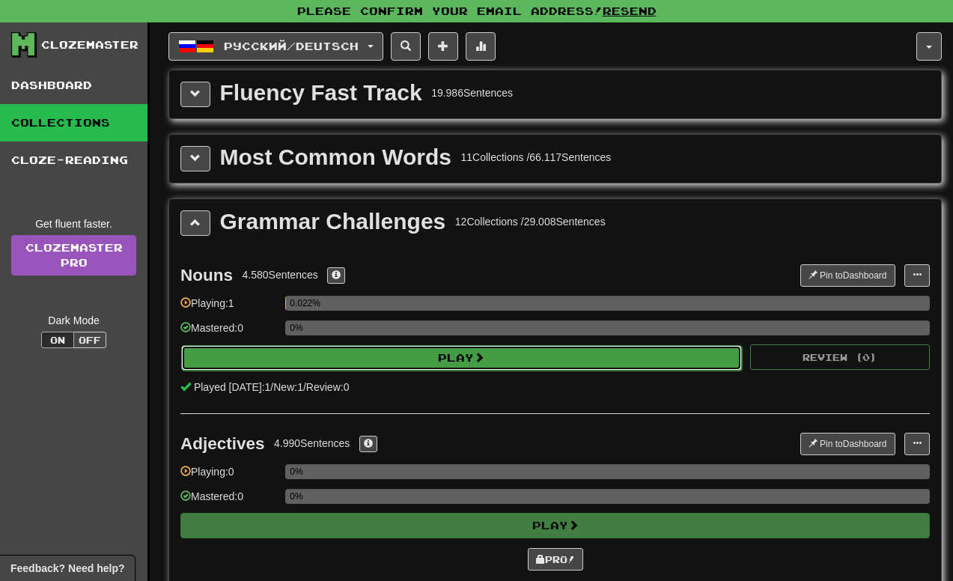
click at [496, 360] on button "Play" at bounding box center [461, 357] width 561 height 25
select select "**"
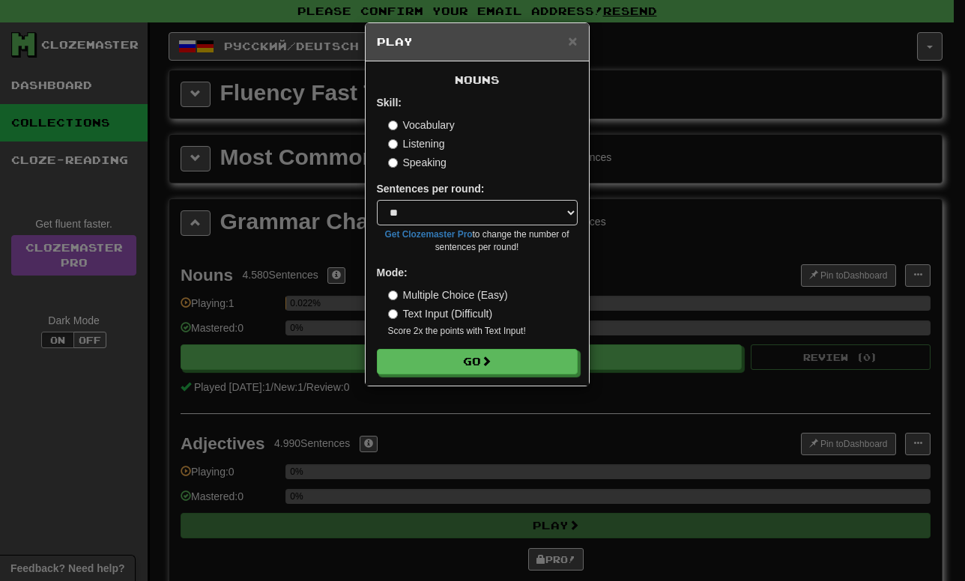
click at [418, 142] on label "Listening" at bounding box center [416, 143] width 57 height 15
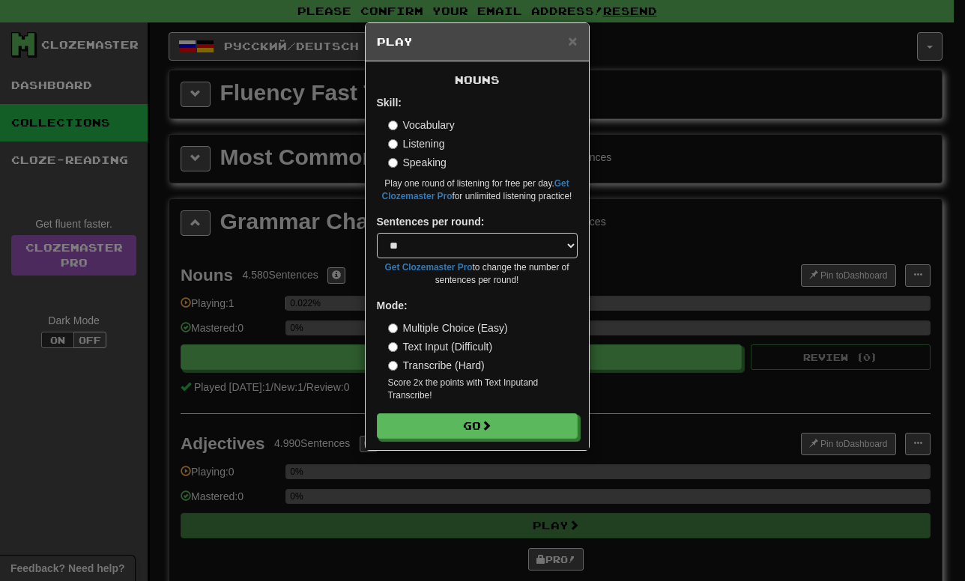
click at [431, 124] on label "Vocabulary" at bounding box center [421, 125] width 67 height 15
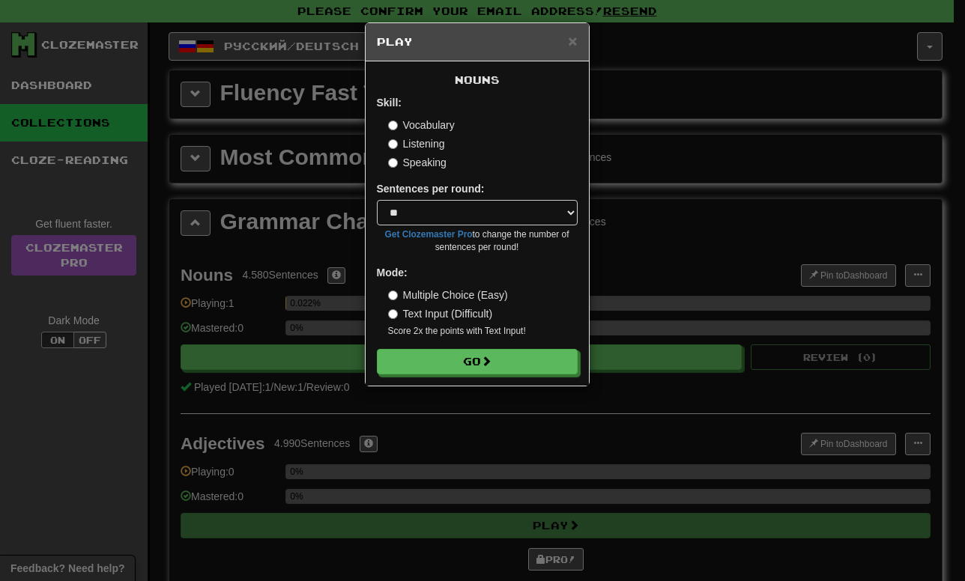
click at [424, 136] on div "Vocabulary Listening Speaking" at bounding box center [482, 144] width 189 height 52
click at [421, 139] on label "Listening" at bounding box center [416, 143] width 57 height 15
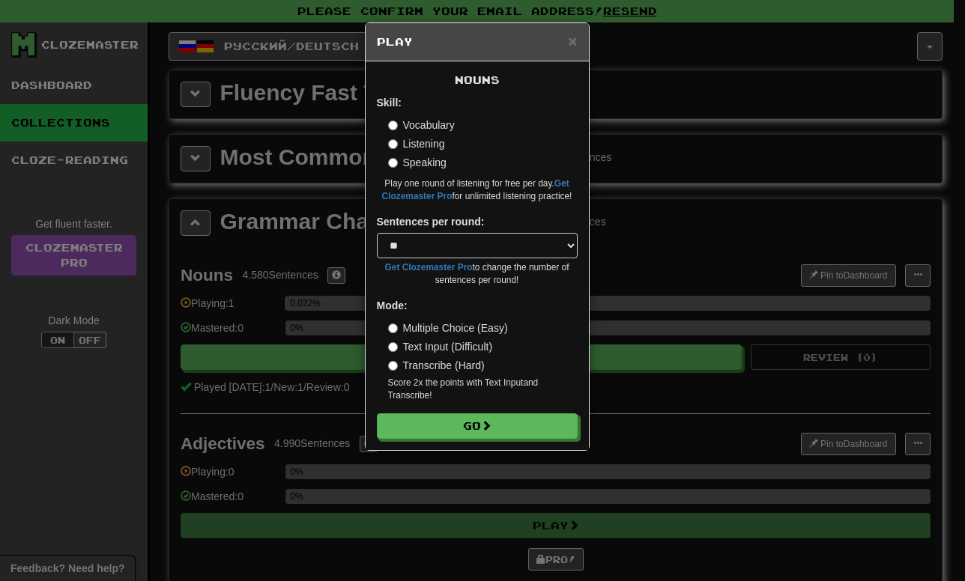
click at [430, 123] on label "Vocabulary" at bounding box center [421, 125] width 67 height 15
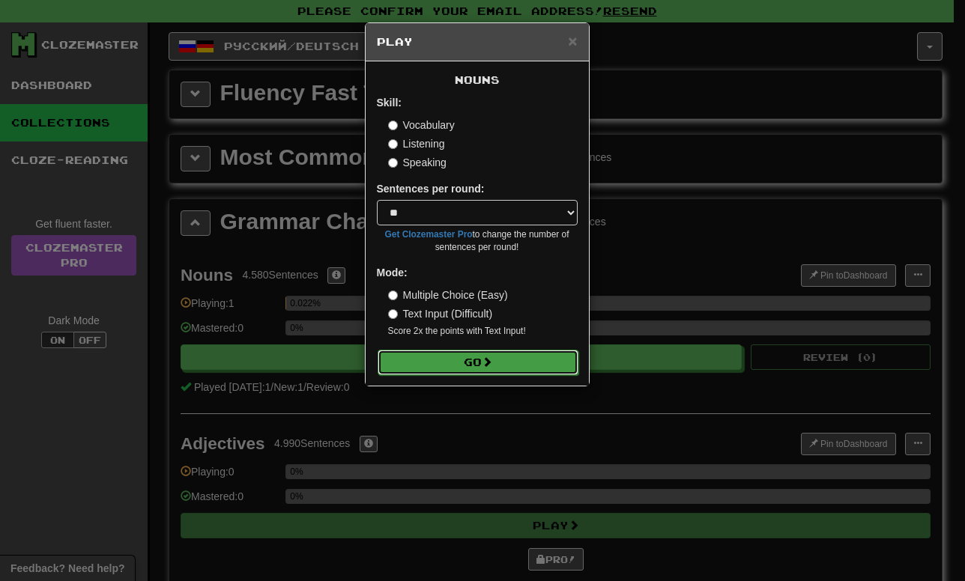
click at [490, 362] on span at bounding box center [487, 362] width 10 height 10
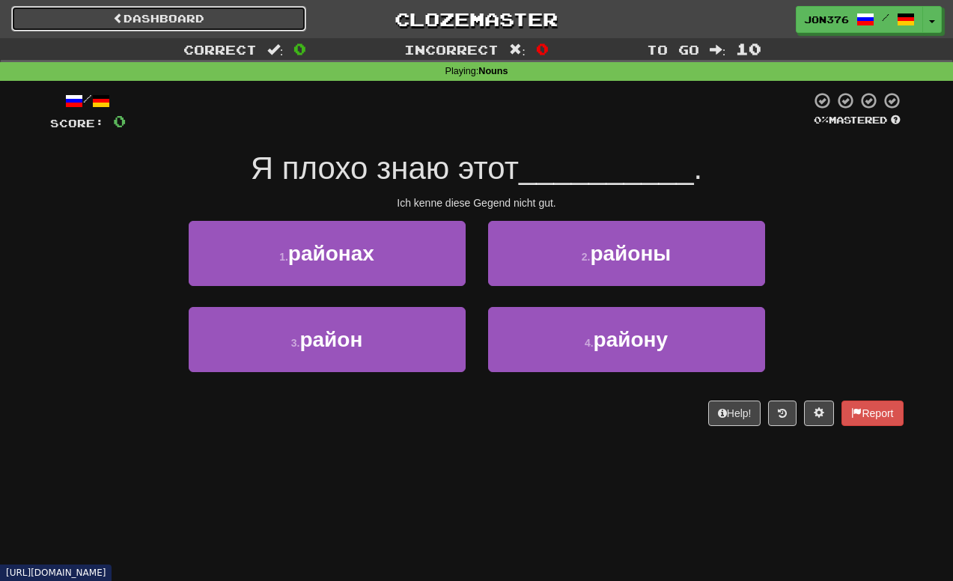
click at [250, 22] on link "Dashboard" at bounding box center [158, 18] width 295 height 25
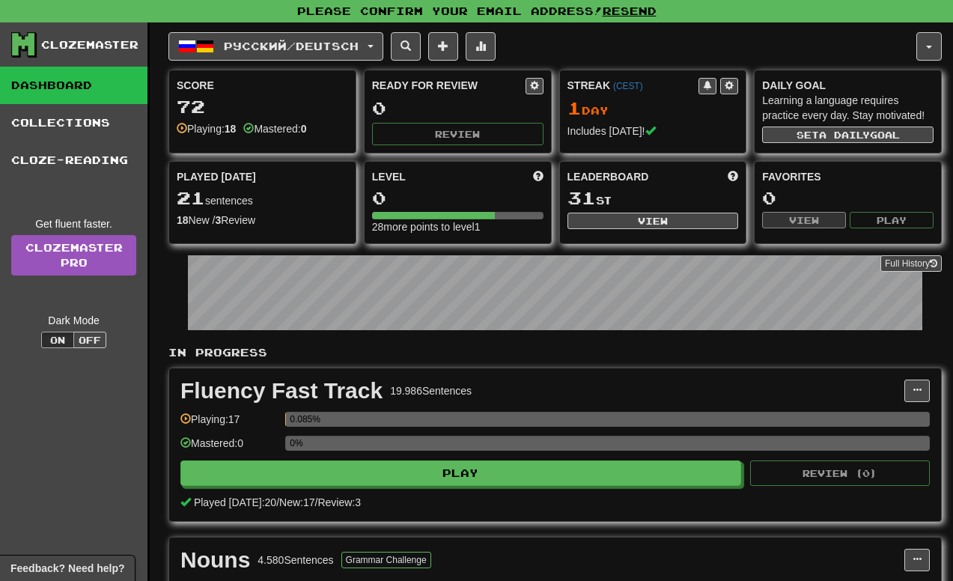
click at [82, 79] on link "Dashboard" at bounding box center [74, 85] width 148 height 37
click at [84, 109] on link "Collections" at bounding box center [74, 122] width 148 height 37
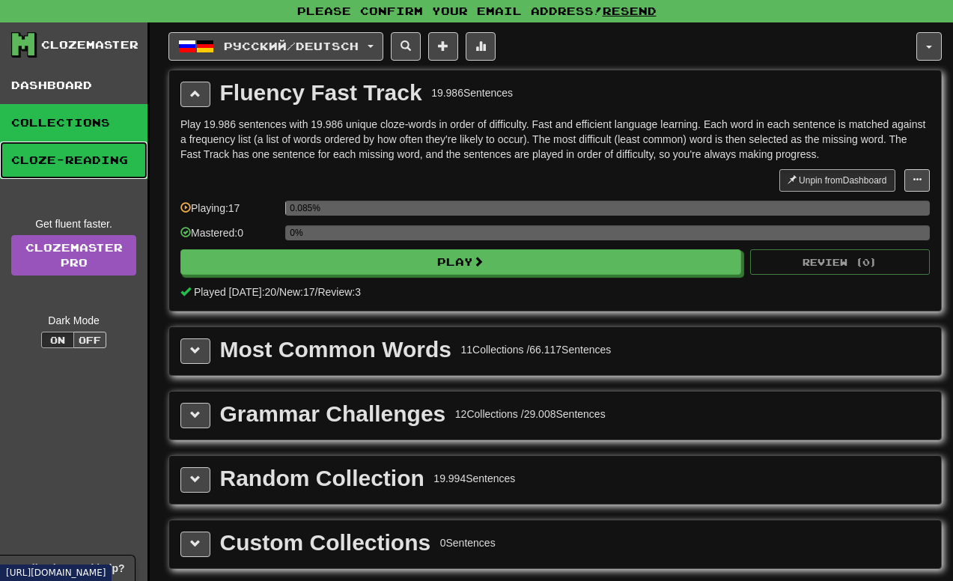
click at [106, 142] on link "Cloze-Reading" at bounding box center [74, 160] width 148 height 37
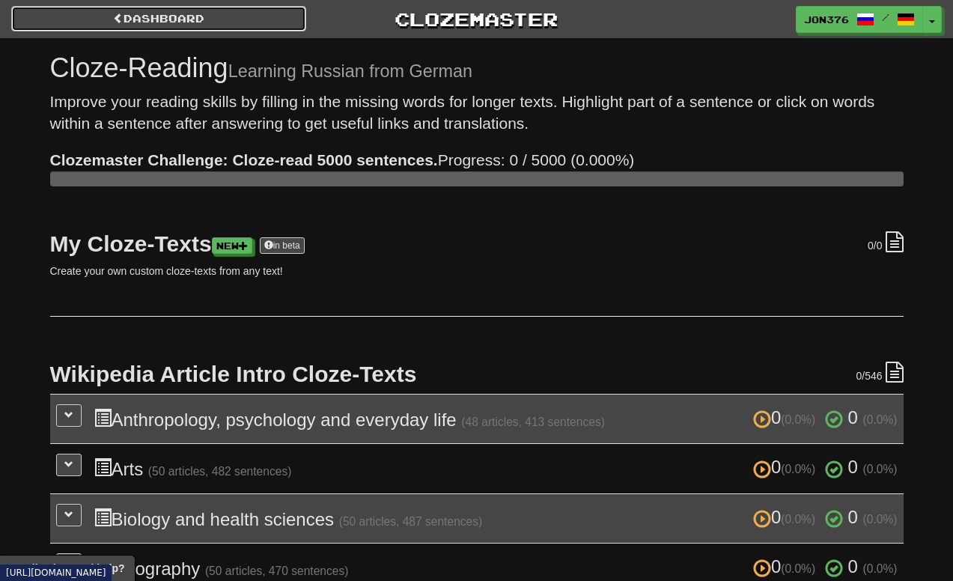
click at [215, 17] on link "Dashboard" at bounding box center [158, 18] width 295 height 25
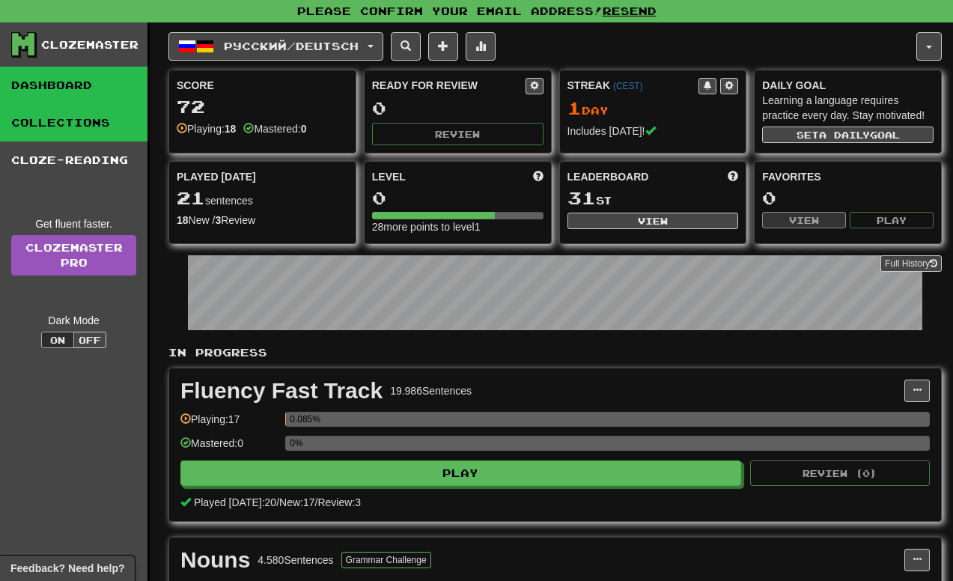
click at [73, 120] on link "Collections" at bounding box center [74, 122] width 148 height 37
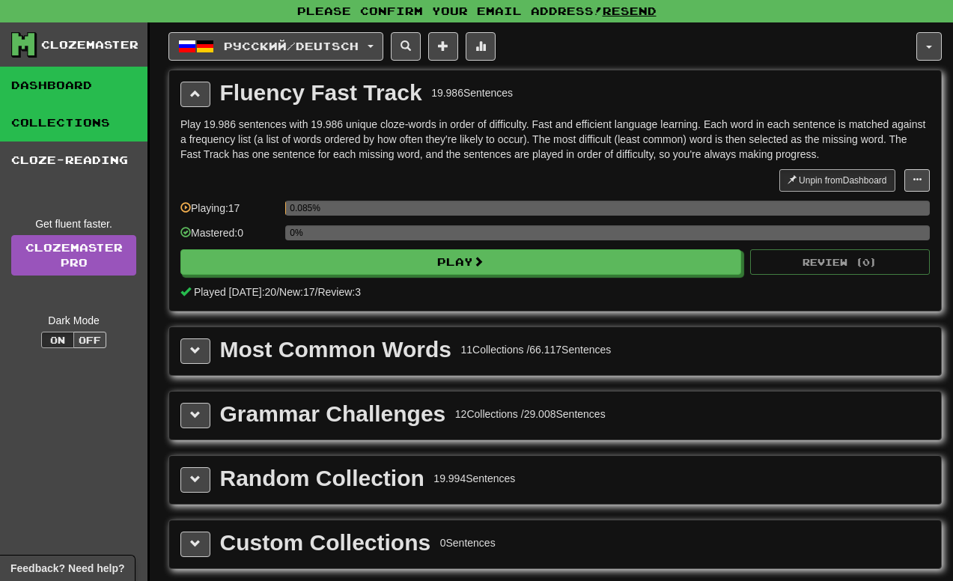
click at [82, 91] on link "Dashboard" at bounding box center [74, 85] width 148 height 37
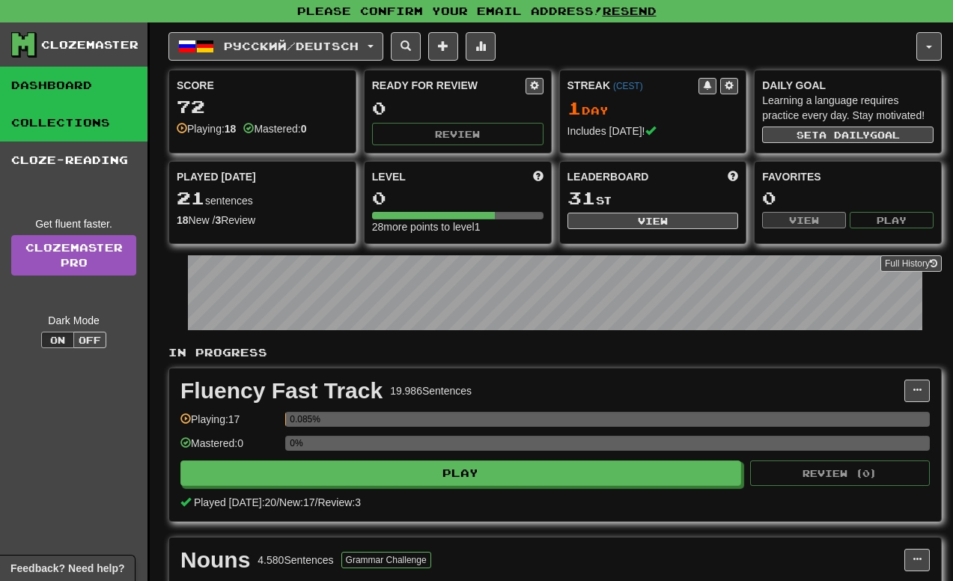
click at [79, 127] on link "Collections" at bounding box center [74, 122] width 148 height 37
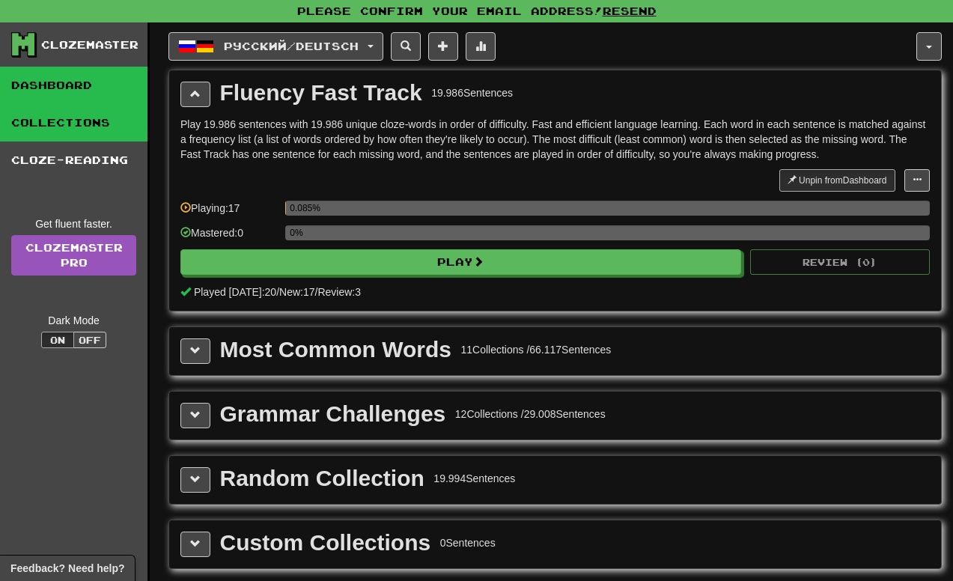
drag, startPoint x: 95, startPoint y: 98, endPoint x: 105, endPoint y: 92, distance: 11.4
click at [96, 98] on link "Dashboard" at bounding box center [74, 85] width 148 height 37
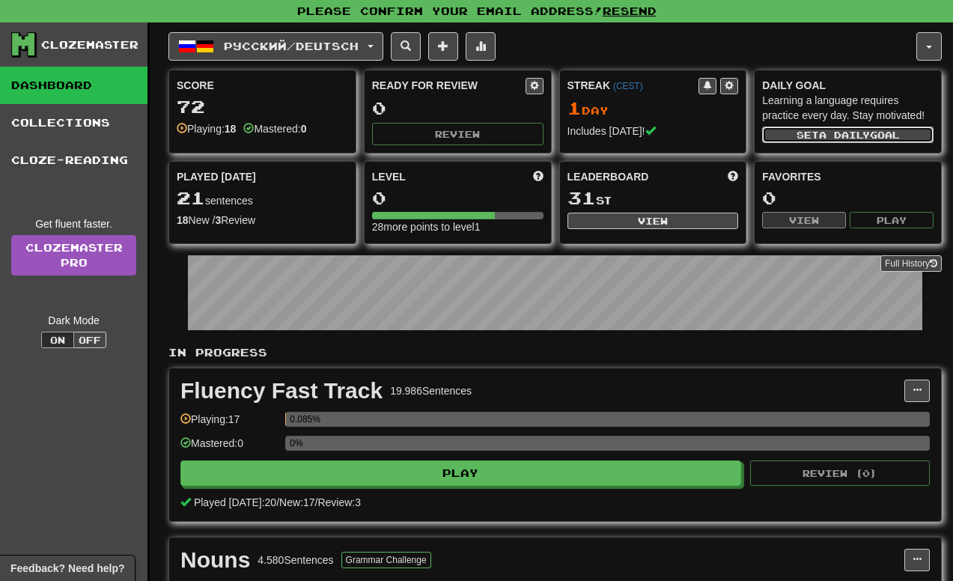
click at [909, 136] on button "Set a daily goal" at bounding box center [848, 135] width 172 height 16
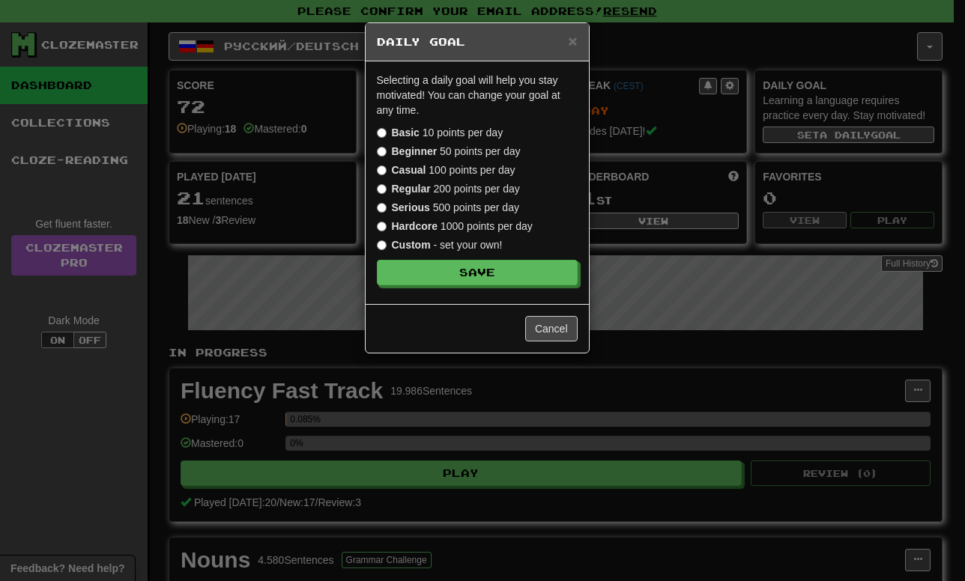
click at [392, 219] on label "Hardcore 1000 points per day" at bounding box center [455, 226] width 156 height 15
click at [469, 275] on button "Save" at bounding box center [477, 273] width 201 height 25
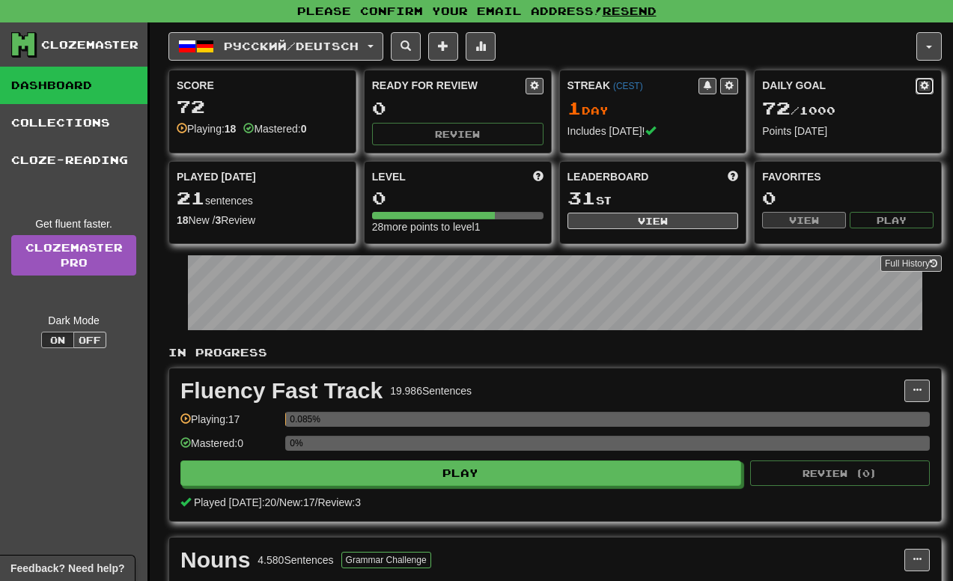
click at [916, 88] on button at bounding box center [925, 86] width 18 height 16
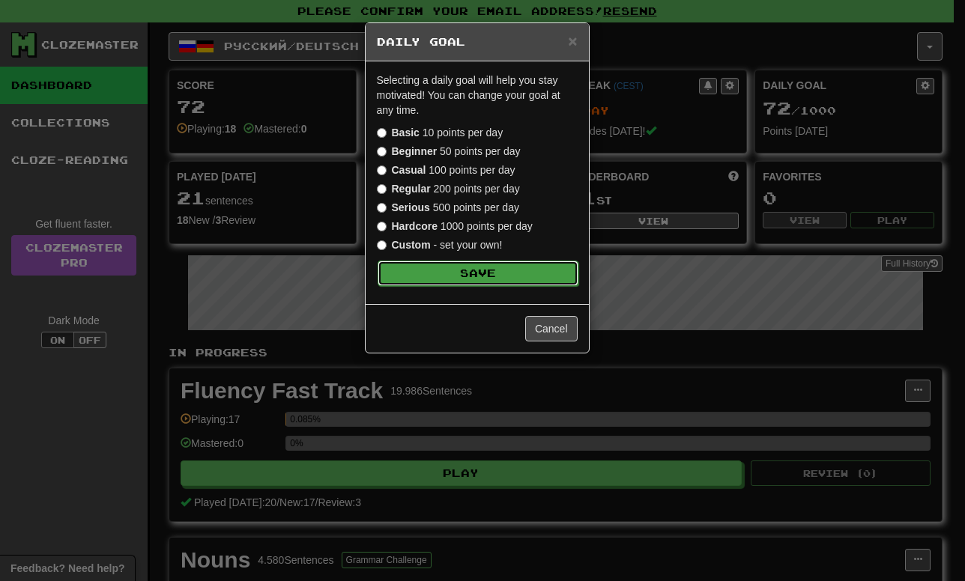
click at [472, 267] on button "Save" at bounding box center [477, 273] width 201 height 25
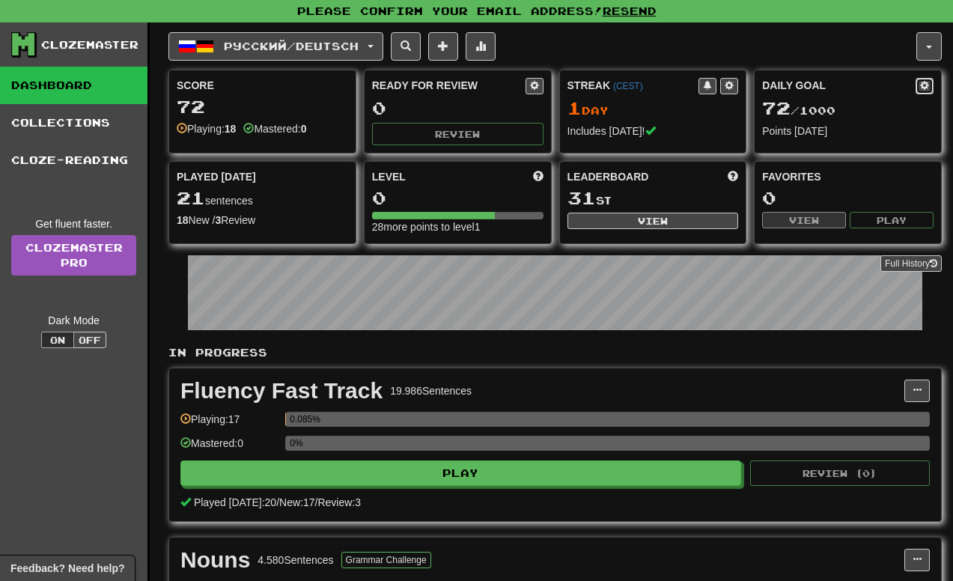
click at [923, 90] on span at bounding box center [925, 85] width 9 height 9
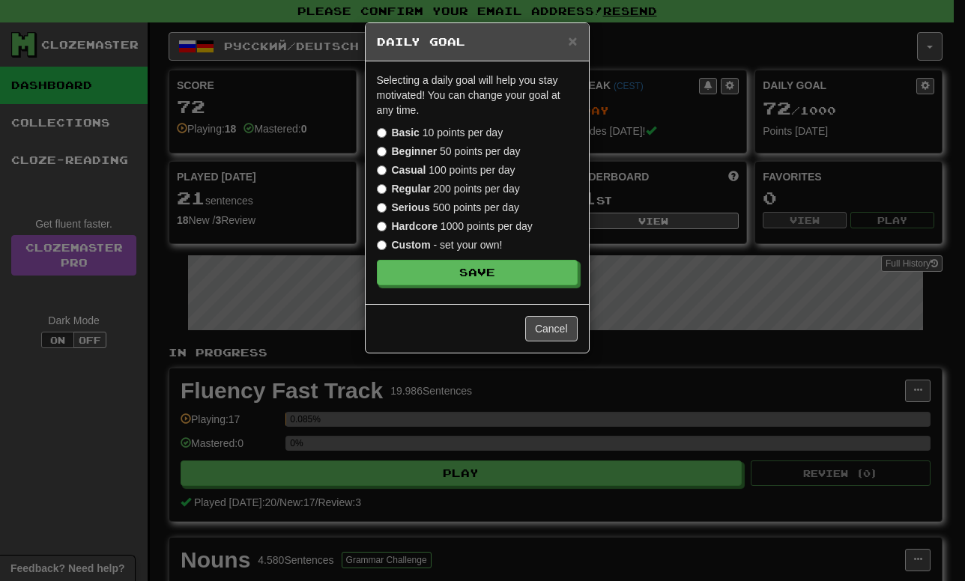
click at [509, 248] on div "Custom - set your own!" at bounding box center [477, 244] width 201 height 15
click at [470, 248] on label "Custom - set your own!" at bounding box center [440, 244] width 126 height 15
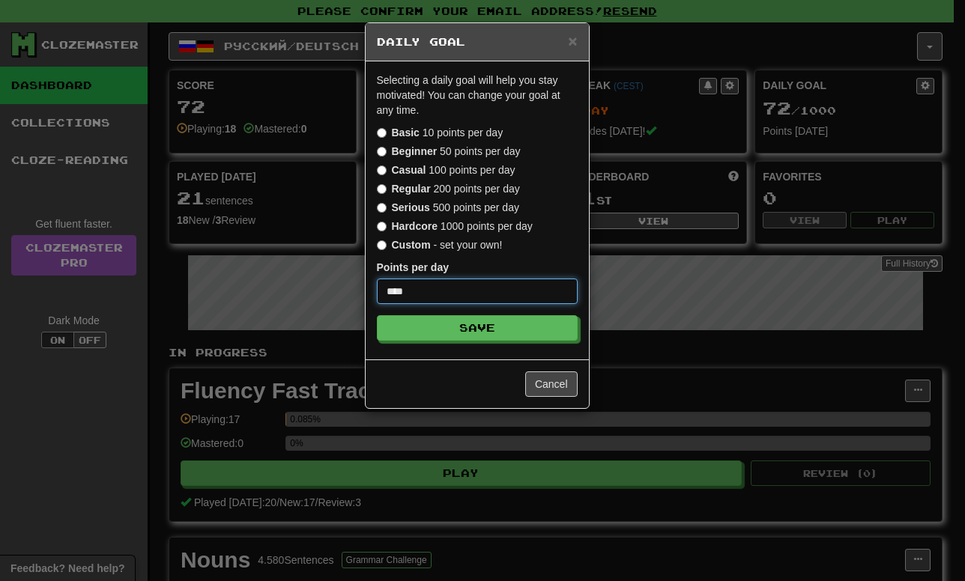
click at [481, 300] on input "****" at bounding box center [477, 291] width 201 height 25
drag, startPoint x: 428, startPoint y: 297, endPoint x: 306, endPoint y: 291, distance: 122.2
click at [305, 297] on div "× Daily Goal Selecting a daily goal will help you stay motivated ! You can chan…" at bounding box center [482, 290] width 965 height 581
type input "*"
type input "****"
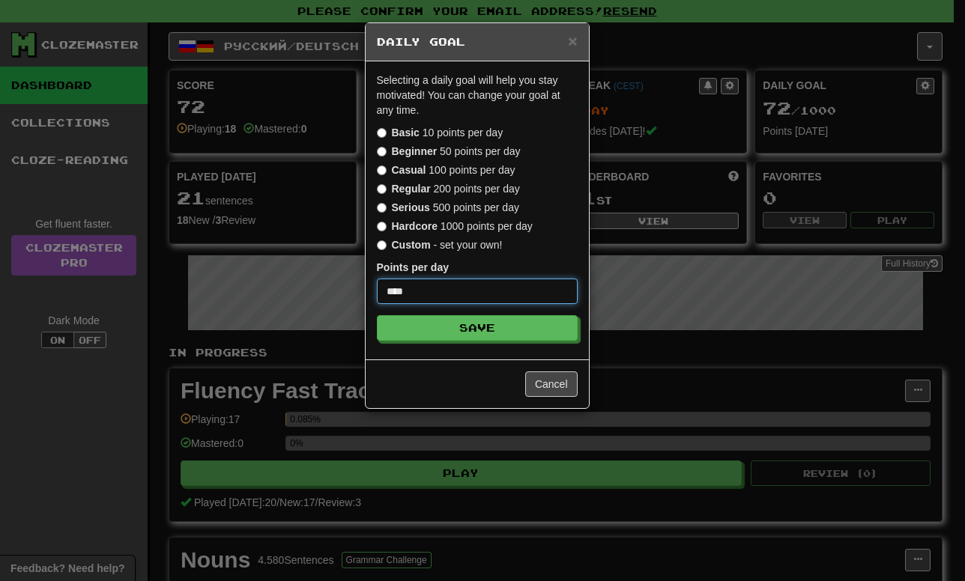
click at [377, 315] on button "Save" at bounding box center [477, 327] width 201 height 25
